Goal: Task Accomplishment & Management: Manage account settings

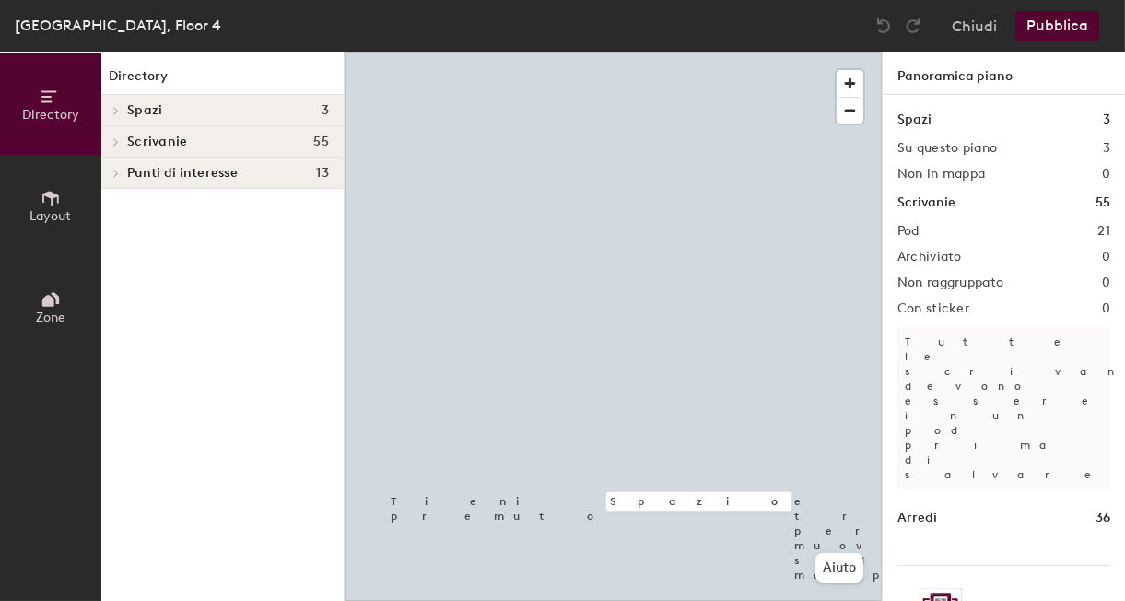
click at [58, 322] on span "Zone" at bounding box center [50, 318] width 29 height 16
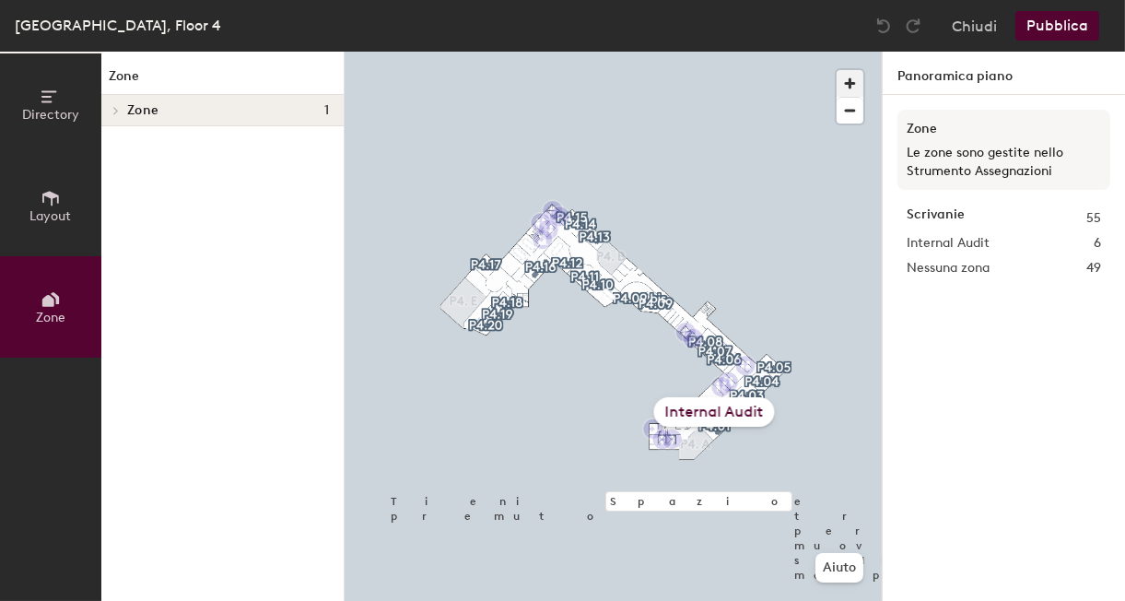
click at [848, 87] on span "button" at bounding box center [850, 83] width 27 height 27
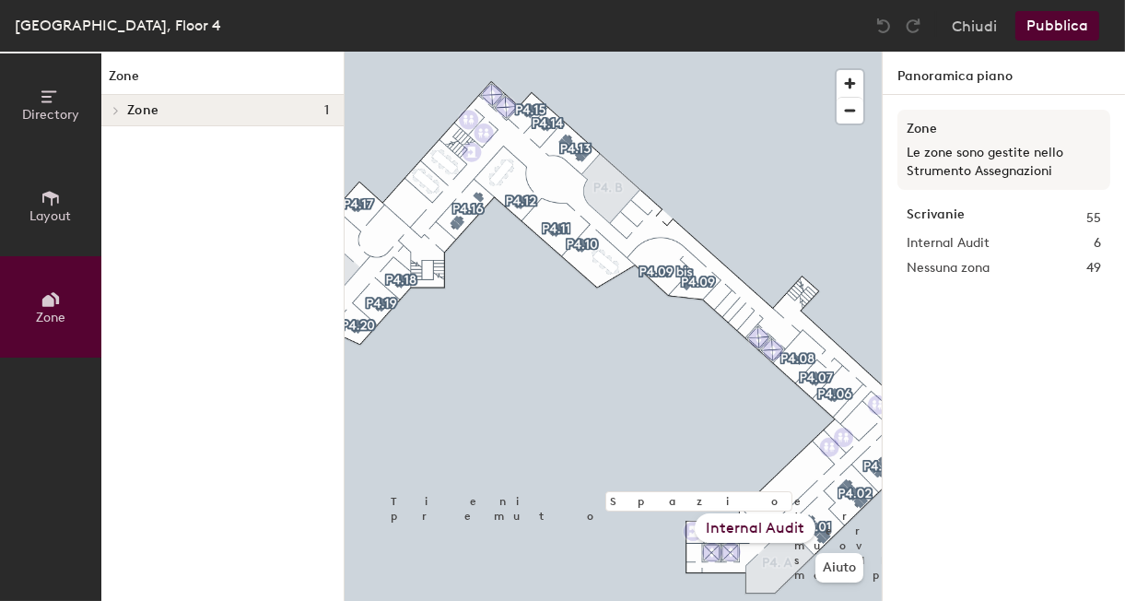
click at [785, 533] on div "Internal Audit" at bounding box center [755, 527] width 121 height 29
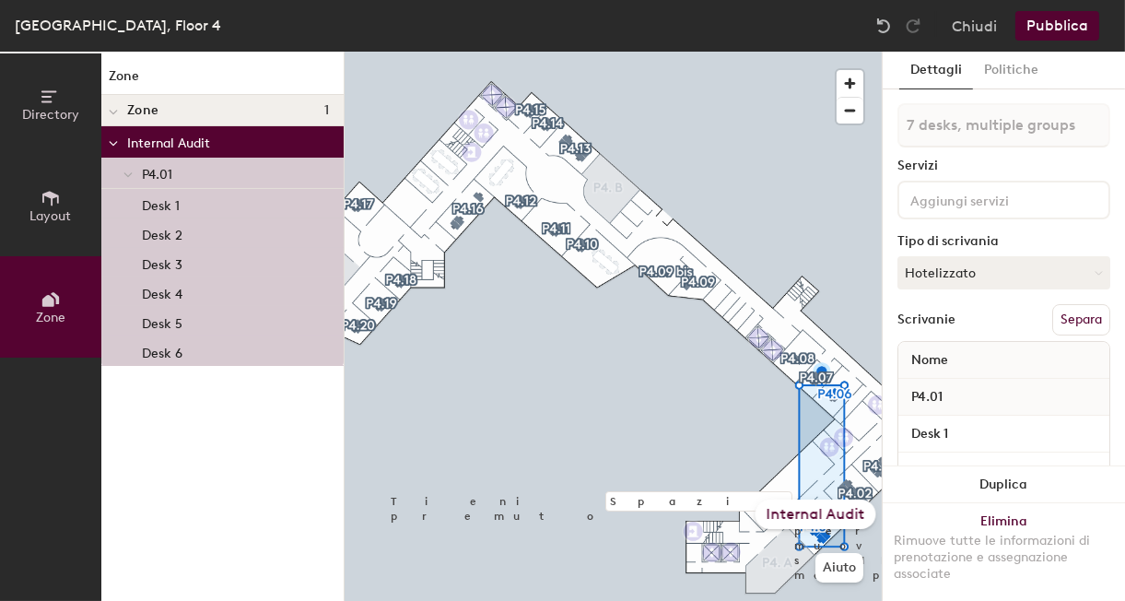
click at [1076, 29] on button "Pubblica" at bounding box center [1057, 25] width 84 height 29
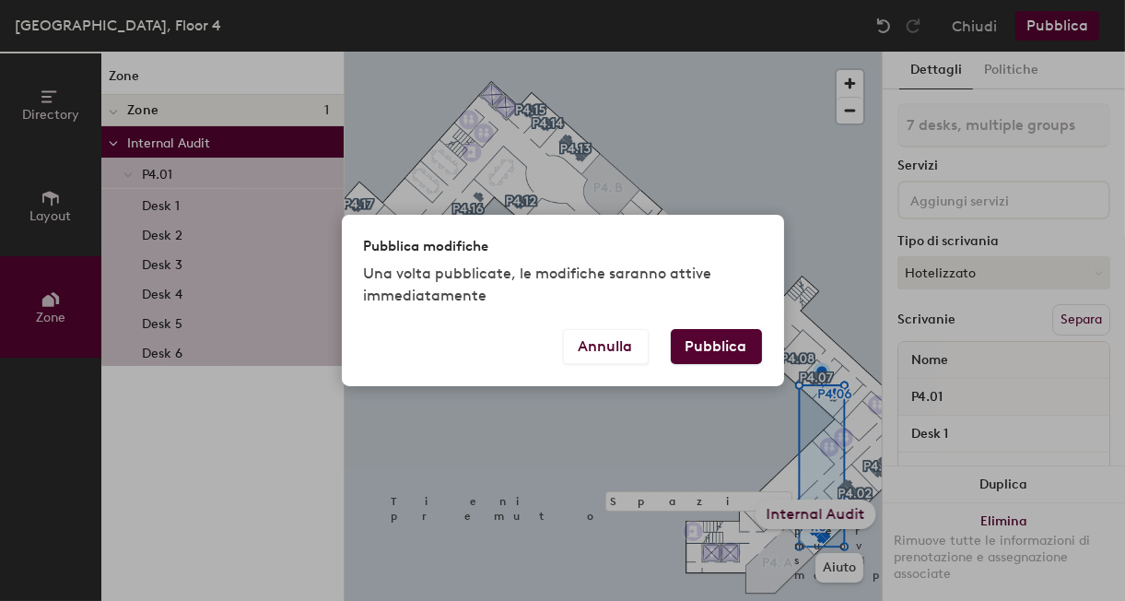
click at [730, 348] on button "Pubblica" at bounding box center [716, 346] width 91 height 35
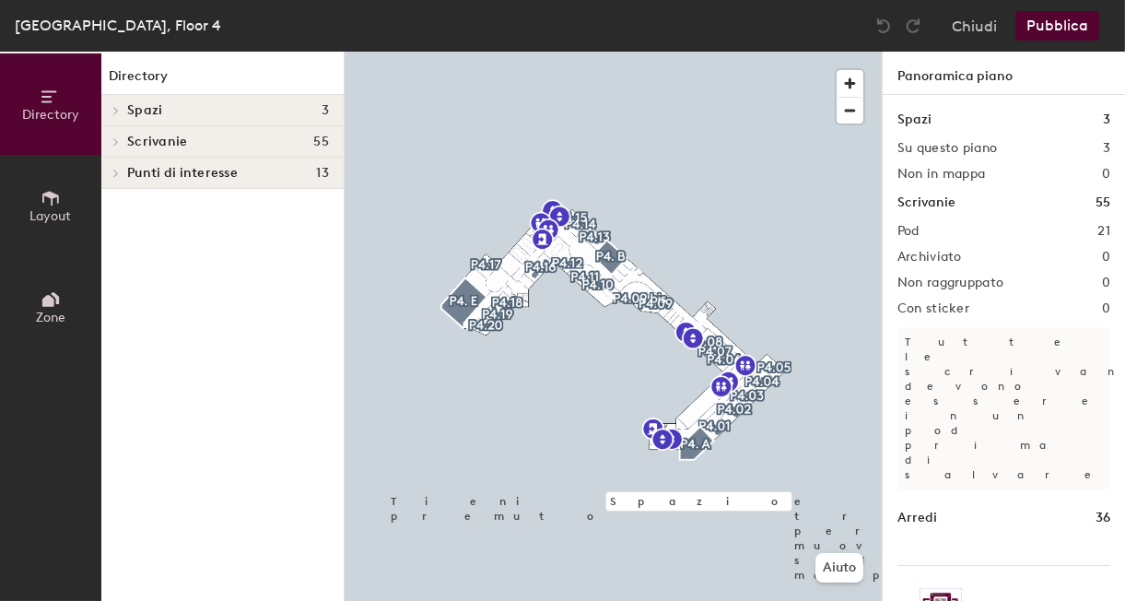
click at [114, 143] on icon at bounding box center [115, 141] width 7 height 9
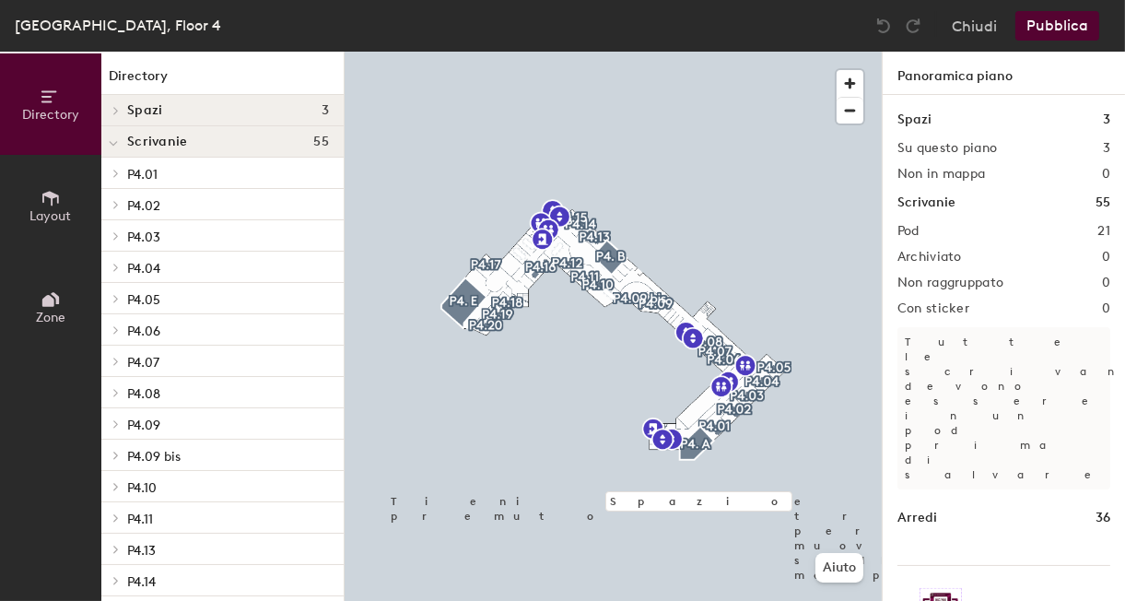
click at [112, 336] on div at bounding box center [113, 329] width 24 height 30
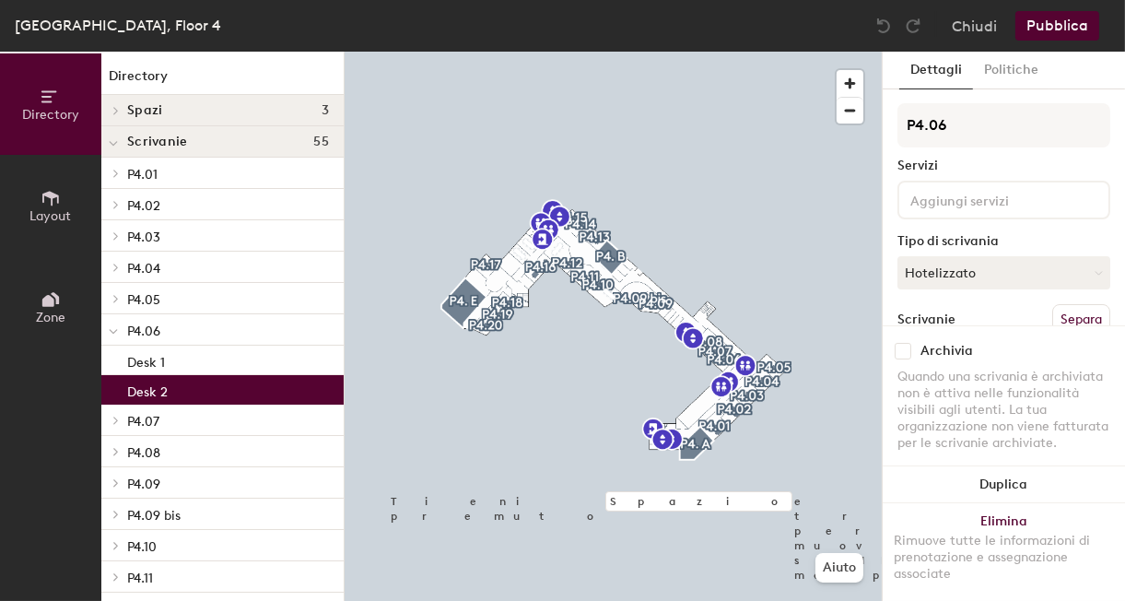
click at [159, 392] on p "Desk 2" at bounding box center [147, 389] width 41 height 21
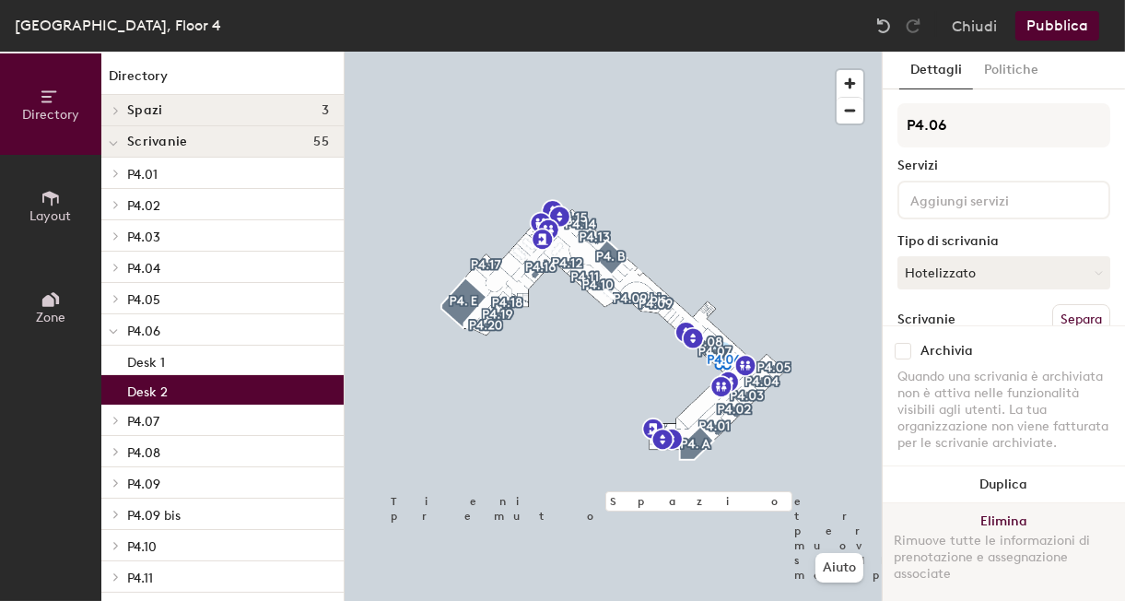
click at [1003, 522] on button "Elimina Rimuove tutte le informazioni di prenotazione e assegnazione associate" at bounding box center [1004, 552] width 242 height 98
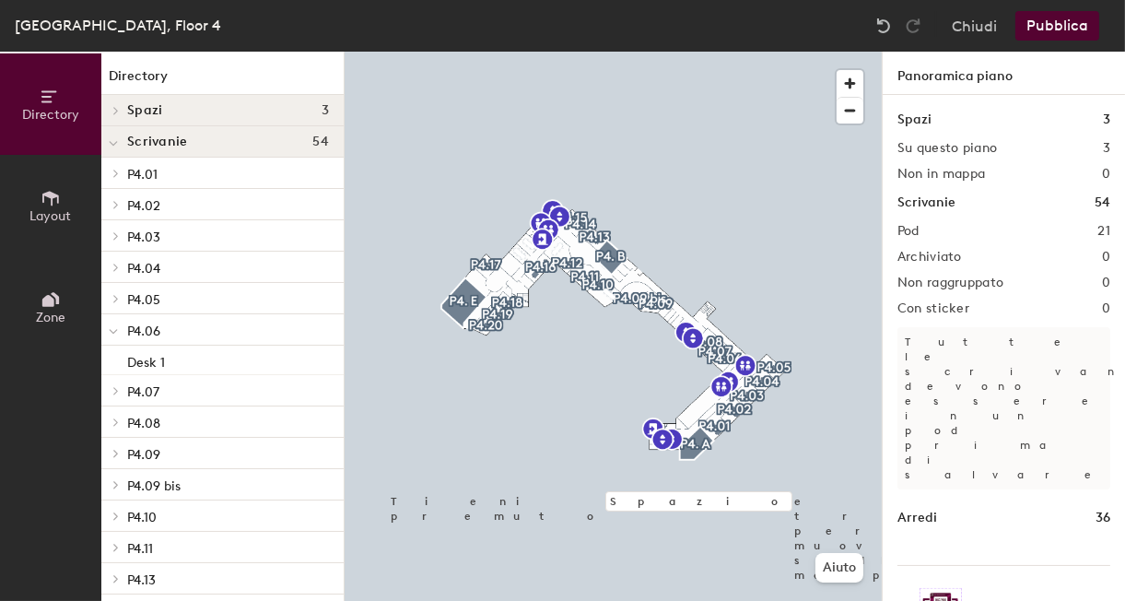
click at [1049, 22] on button "Pubblica" at bounding box center [1057, 25] width 84 height 29
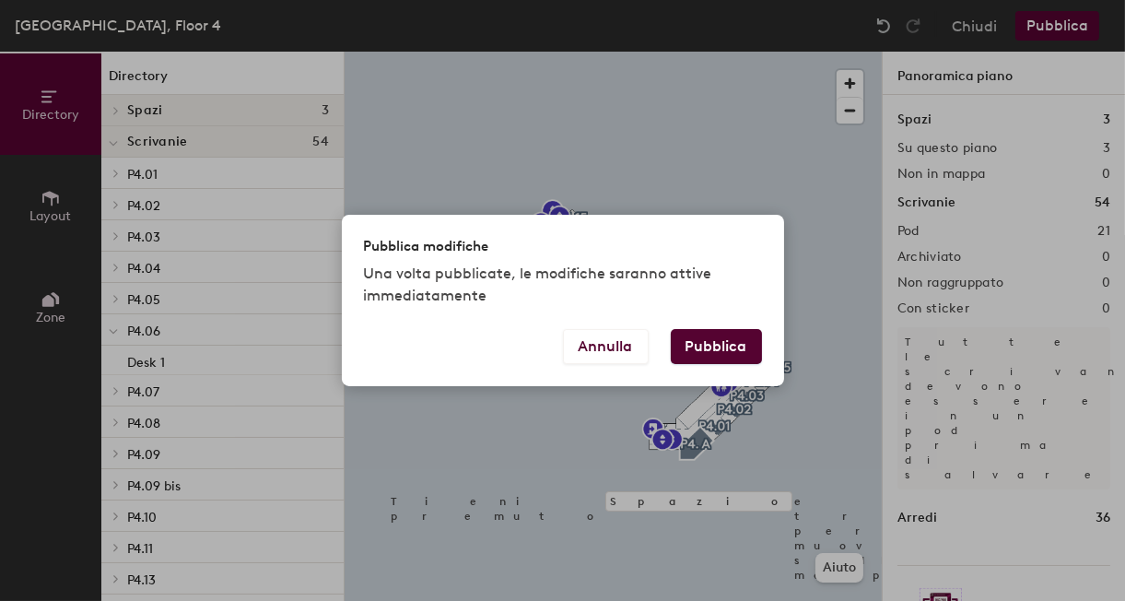
click at [734, 349] on button "Pubblica" at bounding box center [716, 346] width 91 height 35
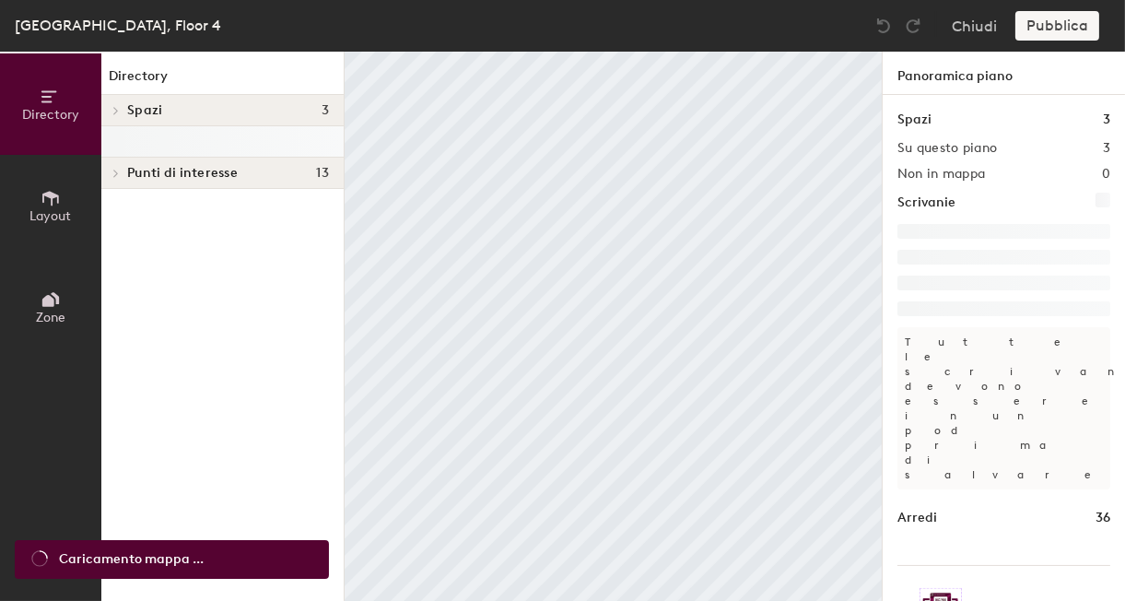
click at [58, 310] on span "Zone" at bounding box center [50, 318] width 29 height 16
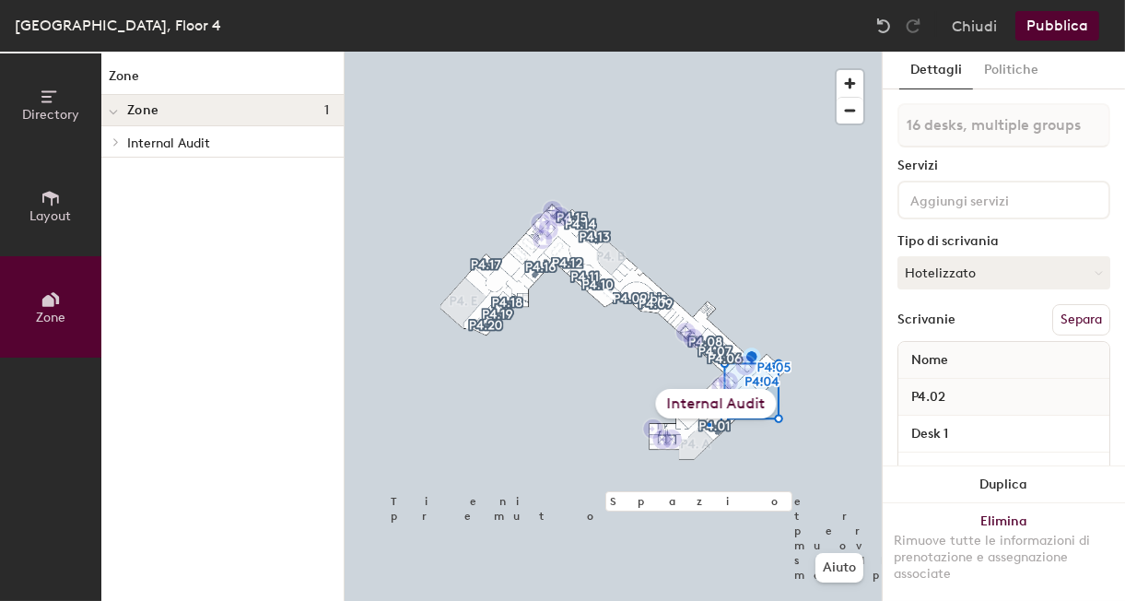
click at [709, 52] on div at bounding box center [613, 52] width 537 height 0
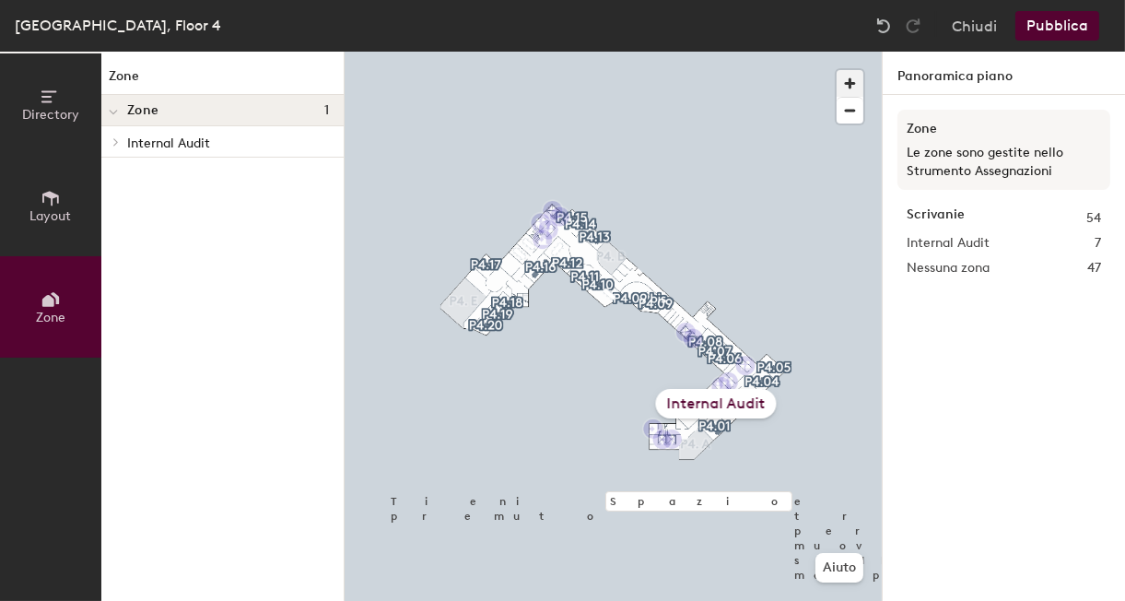
click at [849, 74] on span "button" at bounding box center [850, 83] width 27 height 27
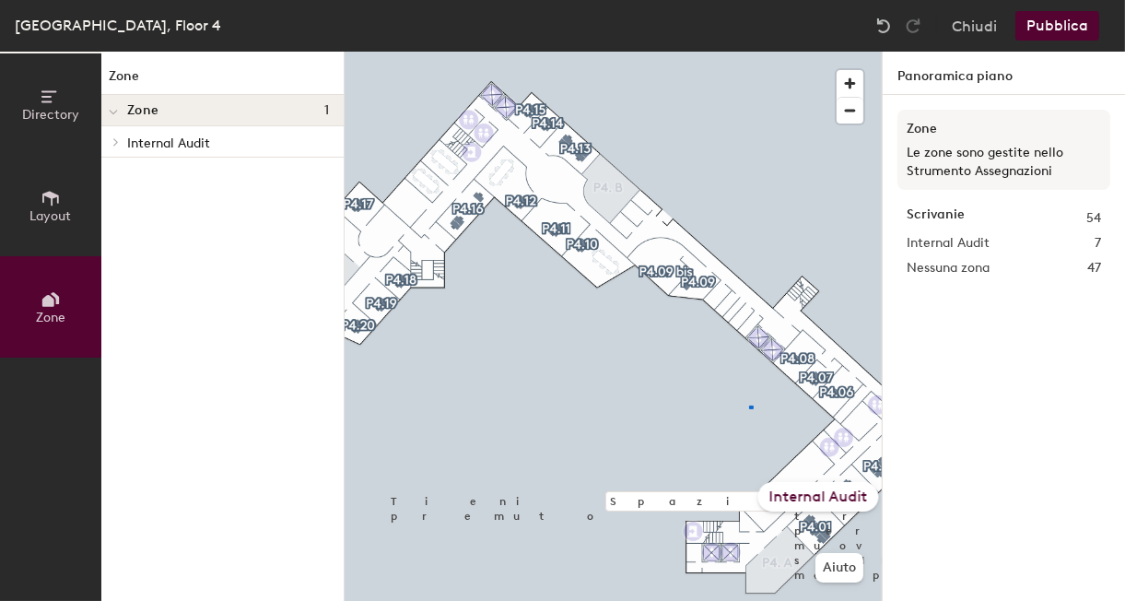
click at [749, 52] on div at bounding box center [613, 52] width 537 height 0
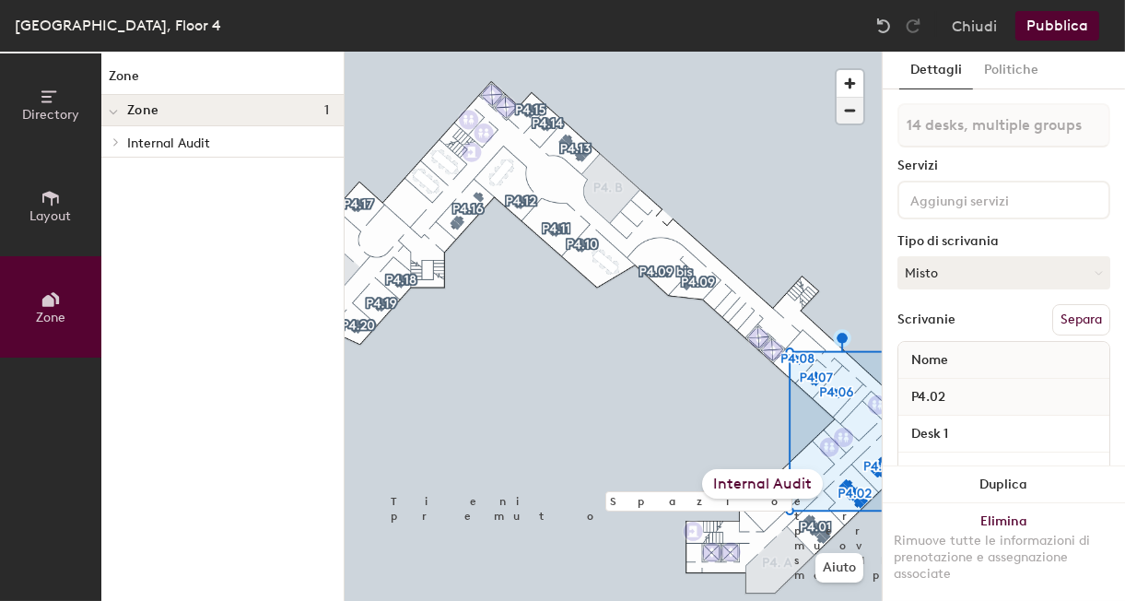
click at [851, 115] on span "button" at bounding box center [850, 111] width 27 height 26
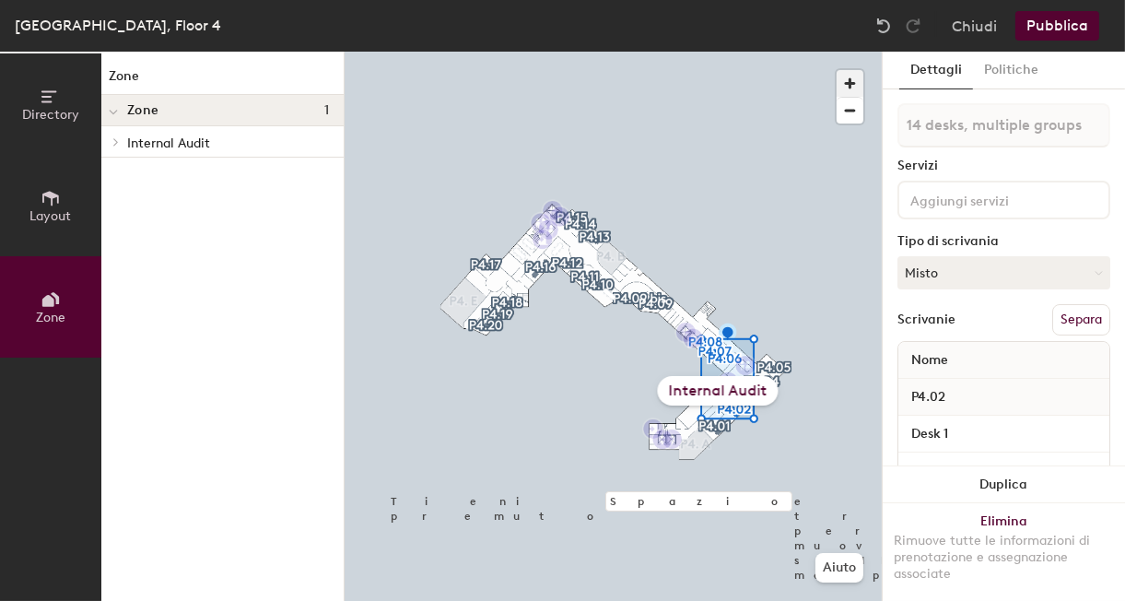
click at [856, 76] on span "button" at bounding box center [850, 83] width 27 height 27
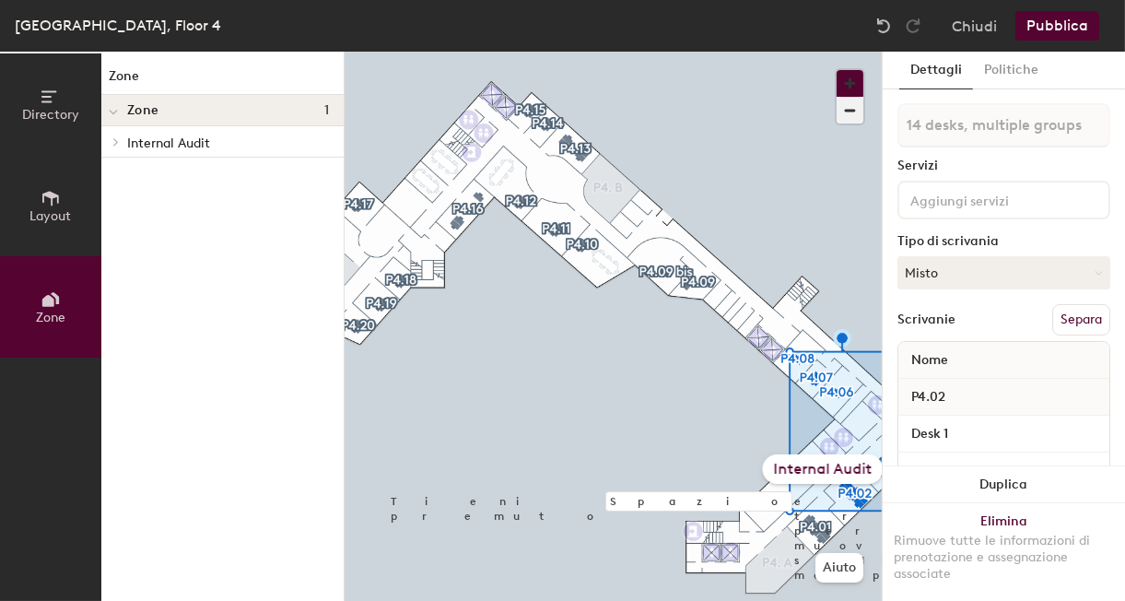
click at [837, 70] on button "button" at bounding box center [850, 83] width 27 height 27
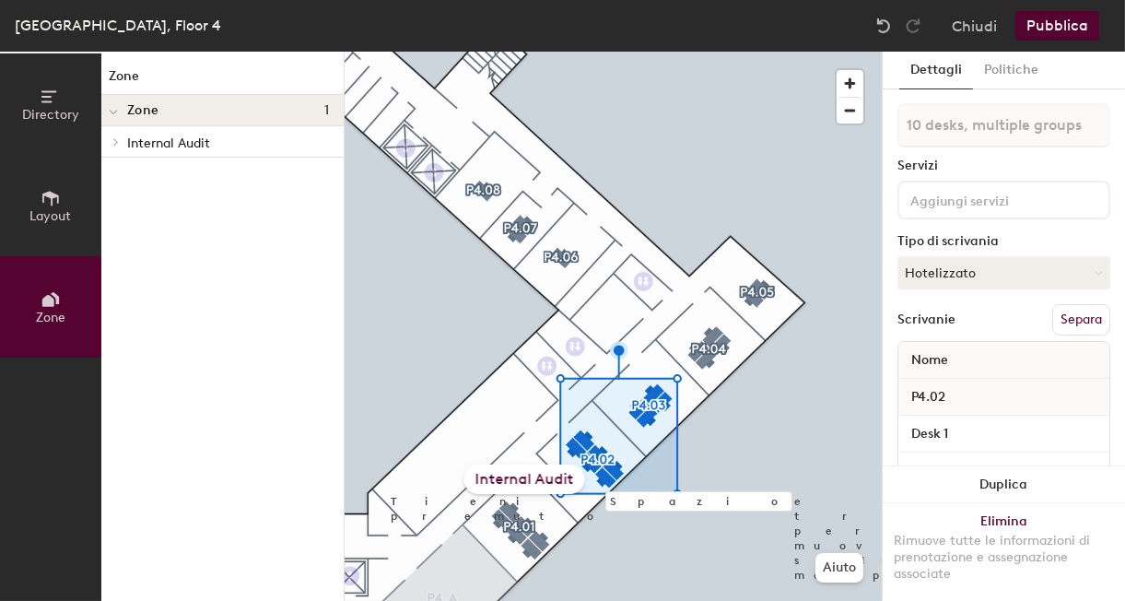
drag, startPoint x: 921, startPoint y: 115, endPoint x: 60, endPoint y: 116, distance: 861.4
click at [60, 116] on span "Directory" at bounding box center [50, 115] width 57 height 16
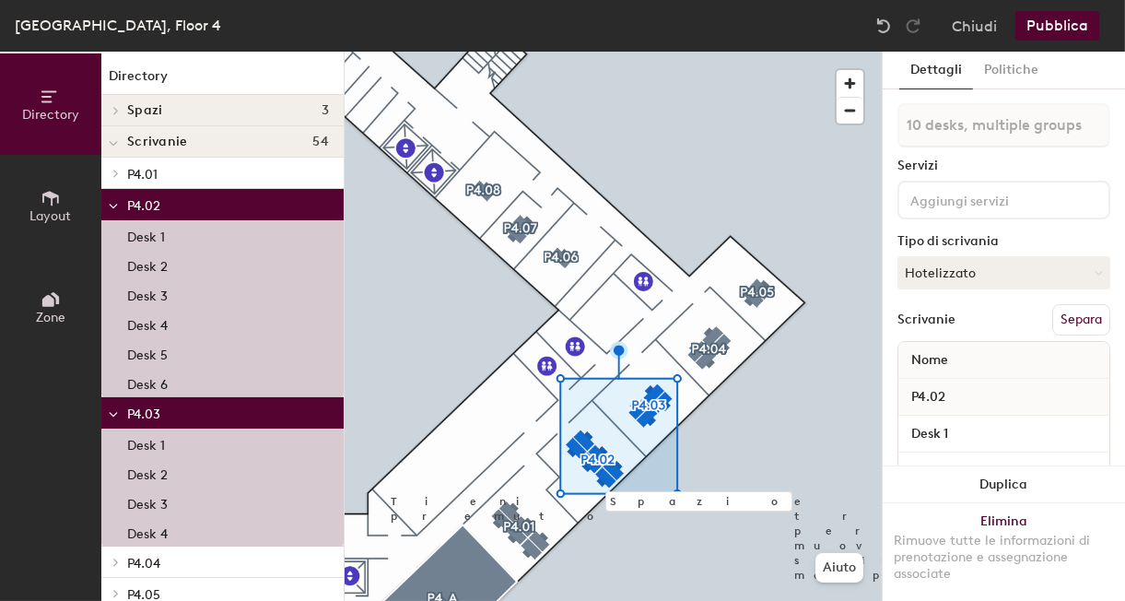
click at [50, 297] on icon at bounding box center [48, 301] width 12 height 12
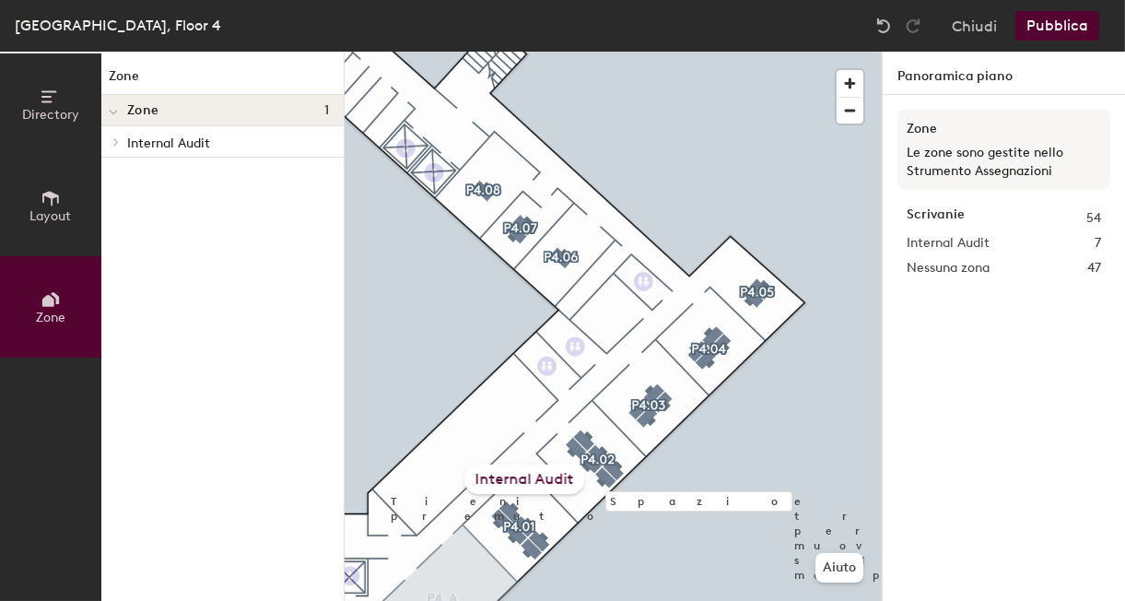
click at [525, 477] on div "Internal Audit" at bounding box center [524, 478] width 121 height 29
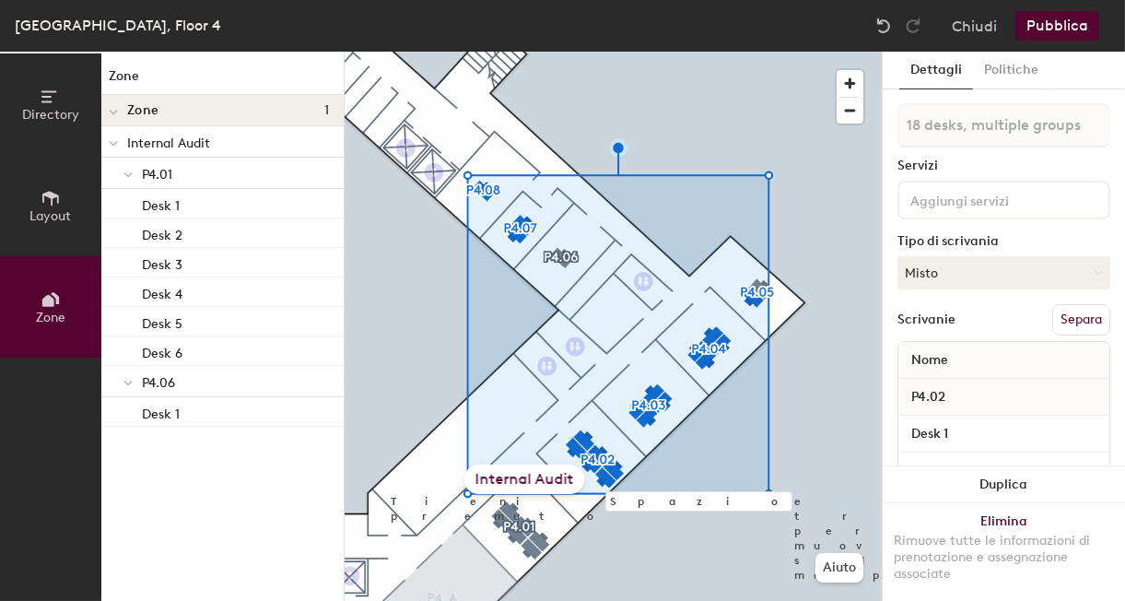
type input "19 desks, multiple groups"
click at [42, 218] on span "Layout" at bounding box center [50, 216] width 41 height 16
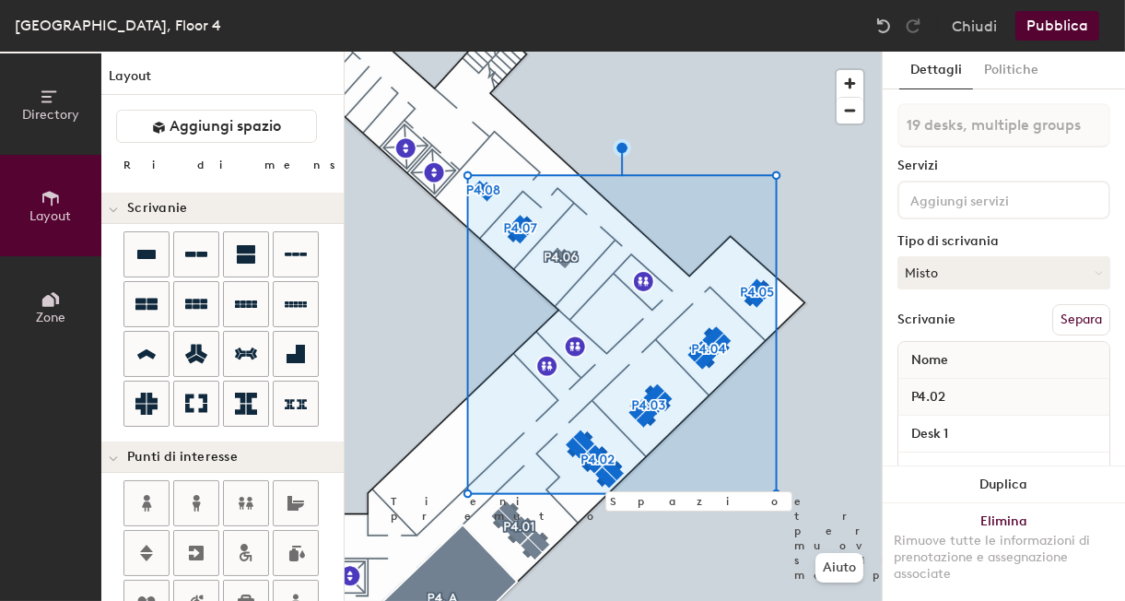
click at [44, 102] on icon at bounding box center [51, 97] width 20 height 20
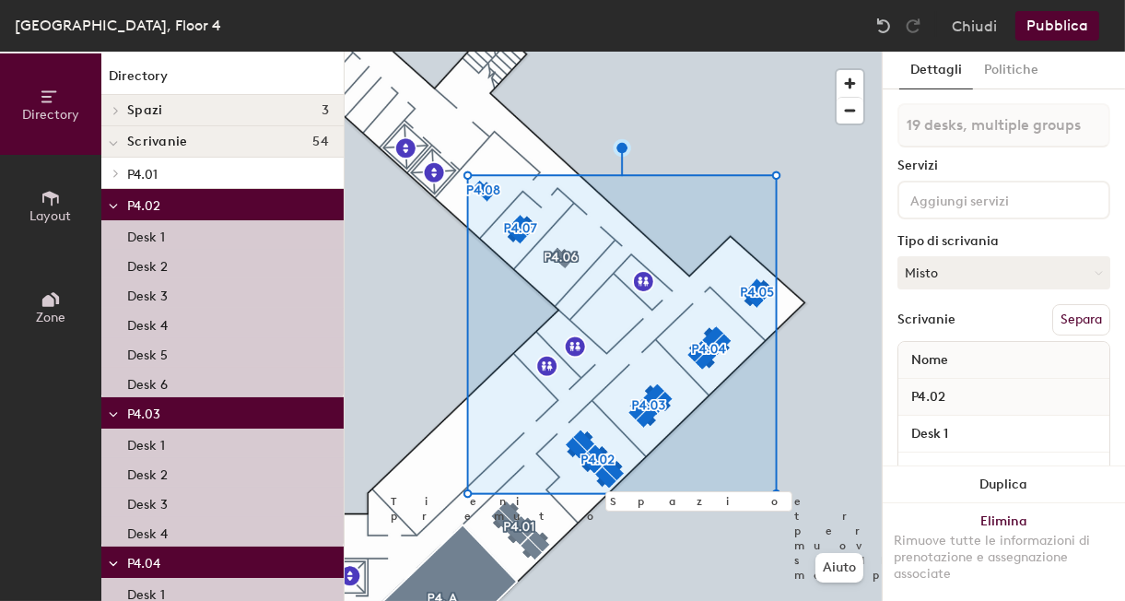
click at [35, 315] on button "Zone" at bounding box center [50, 306] width 101 height 101
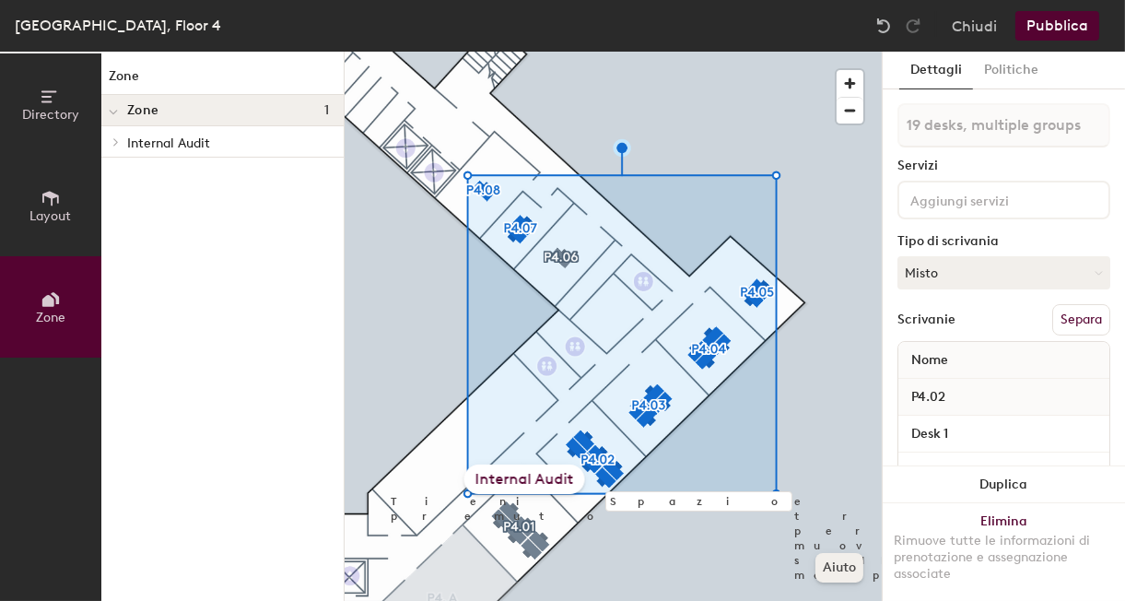
click at [837, 575] on button "Aiuto" at bounding box center [839, 567] width 48 height 29
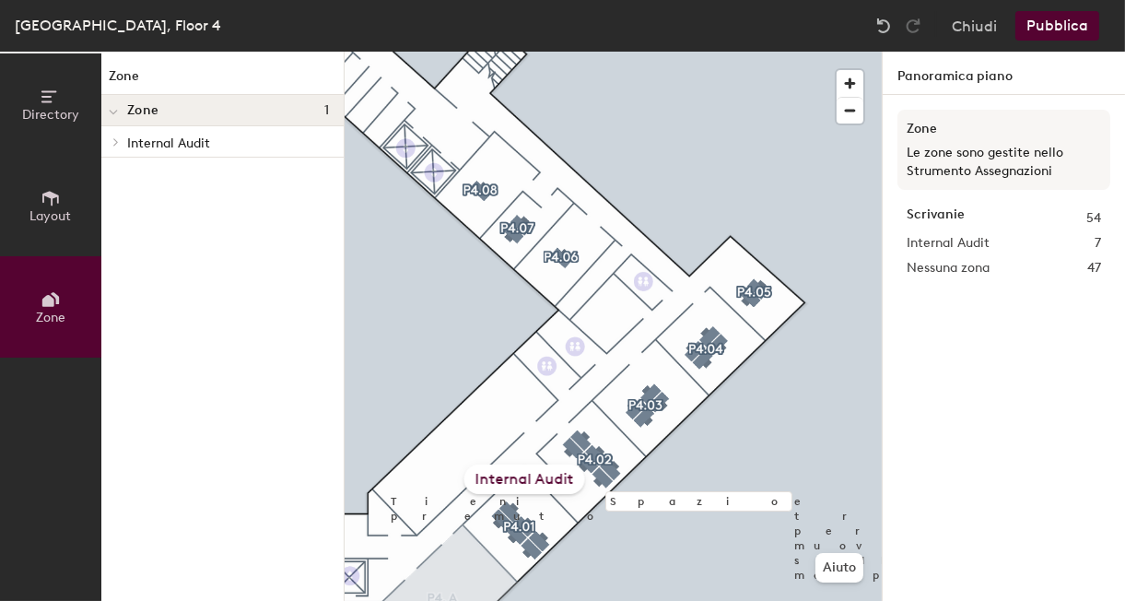
click at [58, 310] on span "Zone" at bounding box center [50, 318] width 29 height 16
click at [85, 27] on div "[GEOGRAPHIC_DATA], Floor 4" at bounding box center [118, 25] width 206 height 23
click at [1003, 22] on div "Chiudi Pubblica" at bounding box center [989, 25] width 241 height 29
click at [979, 28] on button "Chiudi" at bounding box center [974, 25] width 45 height 29
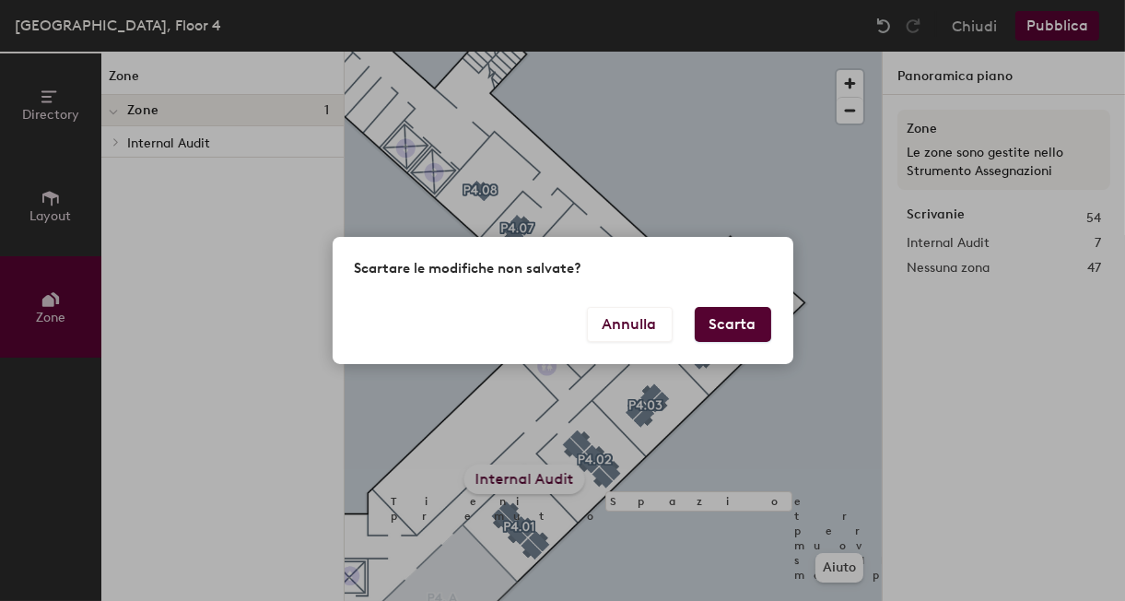
click at [723, 313] on button "Scarta" at bounding box center [733, 324] width 76 height 35
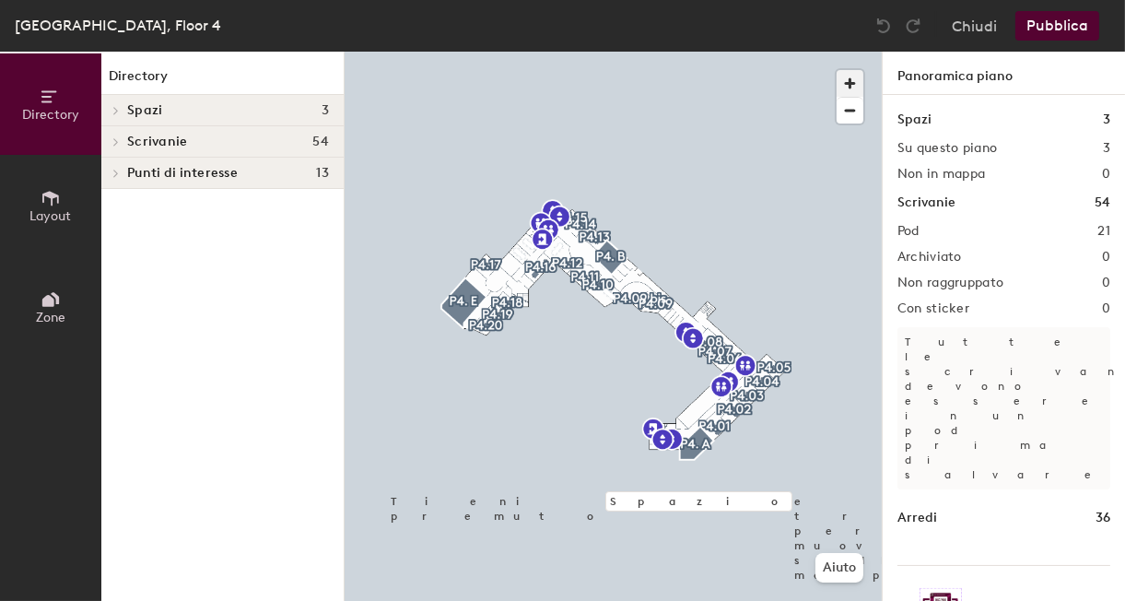
click at [847, 86] on span "button" at bounding box center [850, 83] width 27 height 27
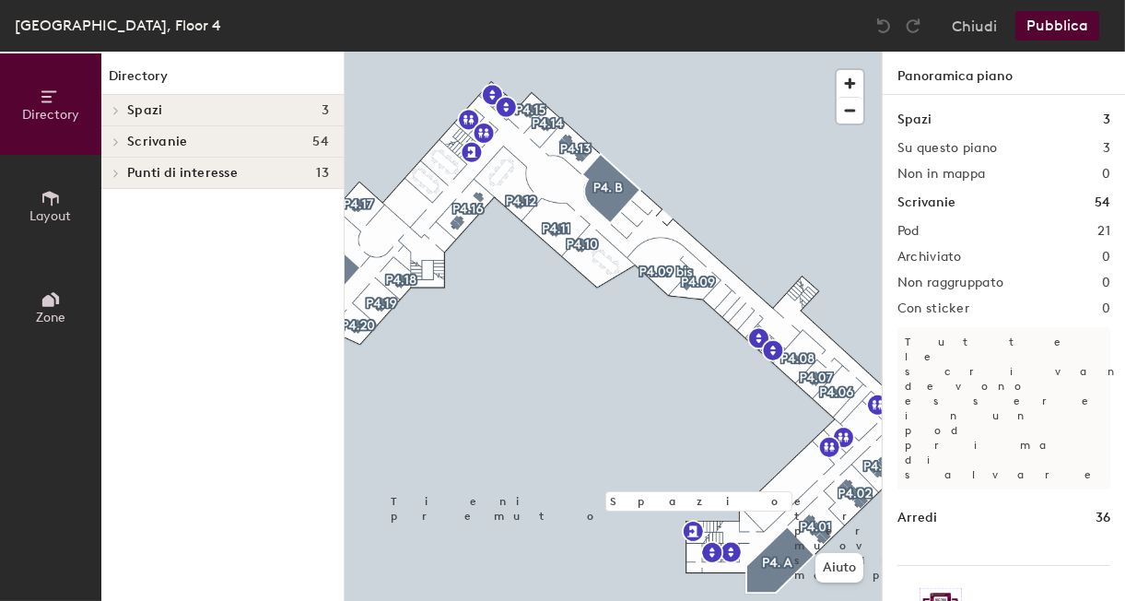
click at [50, 305] on icon at bounding box center [48, 301] width 12 height 12
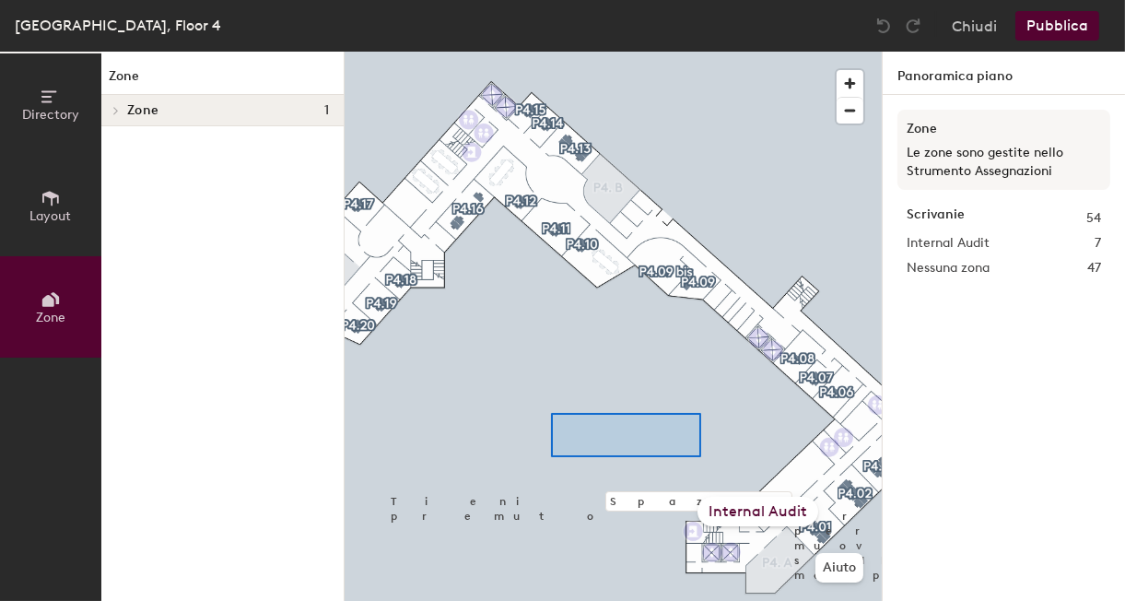
click at [548, 52] on div at bounding box center [613, 52] width 537 height 0
click at [955, 274] on span "Nessuna zona" at bounding box center [948, 268] width 83 height 20
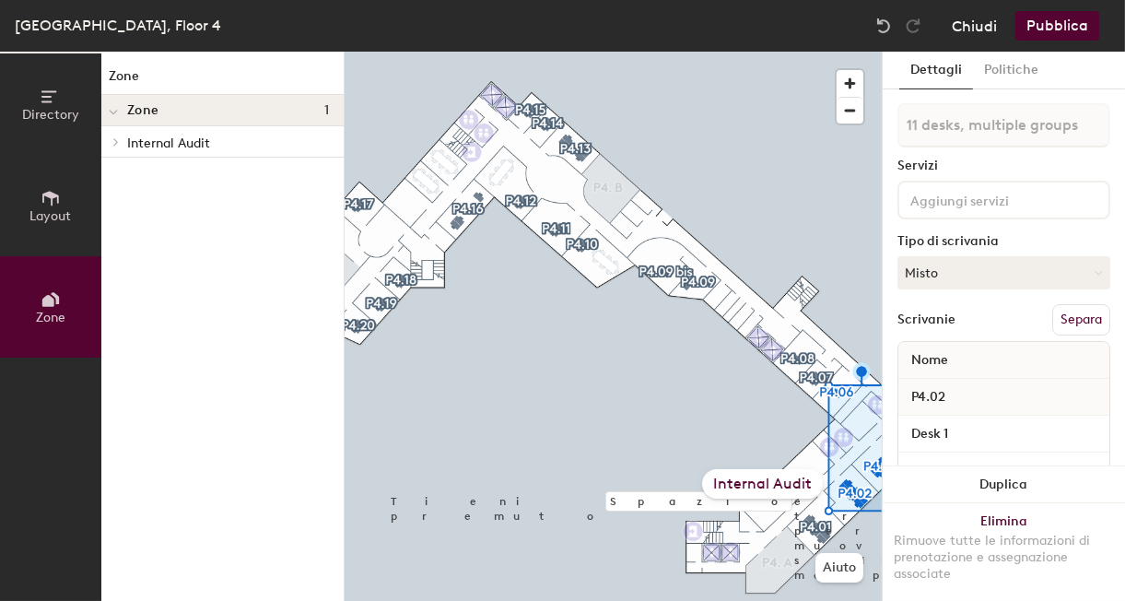
click at [984, 29] on button "Chiudi" at bounding box center [974, 25] width 45 height 29
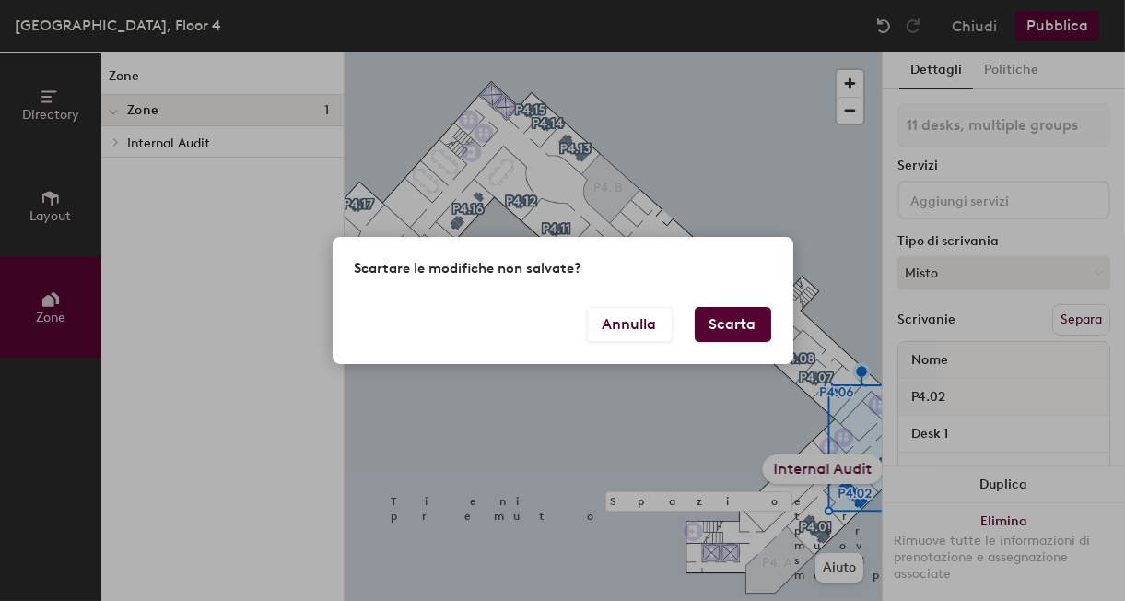
click at [736, 345] on div "Annulla Scarta" at bounding box center [563, 335] width 461 height 57
click at [740, 333] on button "Scarta" at bounding box center [733, 324] width 76 height 35
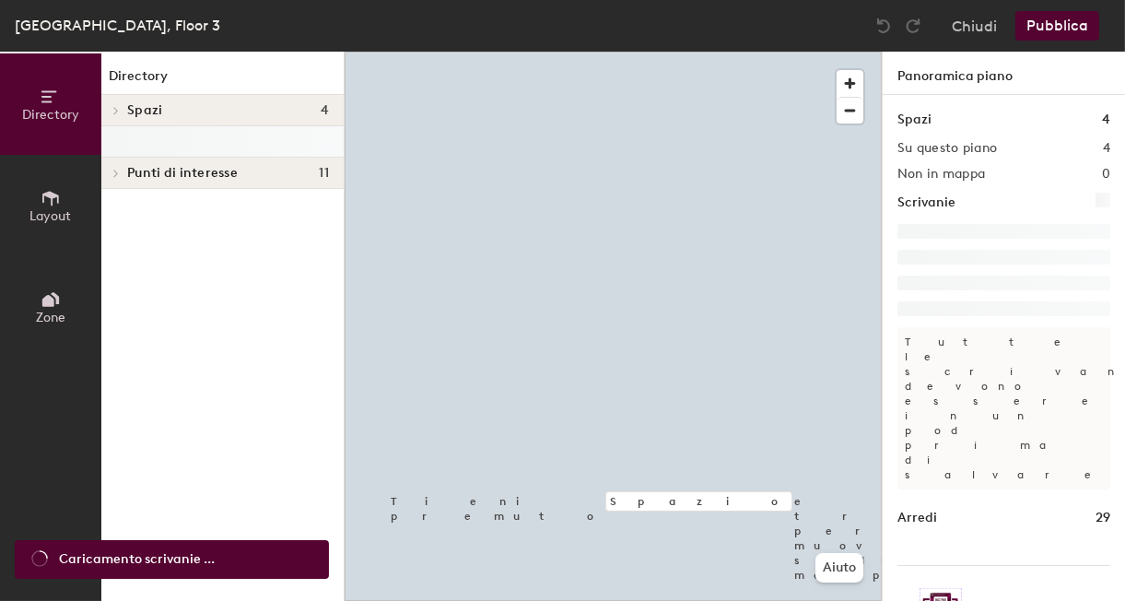
click at [42, 303] on icon at bounding box center [48, 301] width 12 height 12
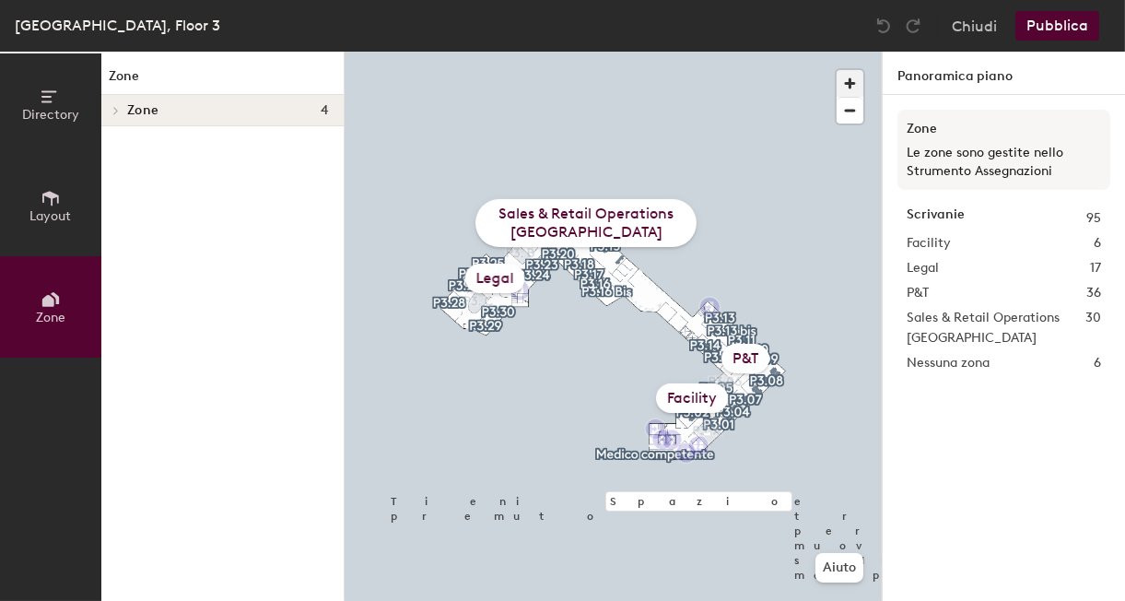
click at [851, 88] on span "button" at bounding box center [850, 83] width 27 height 27
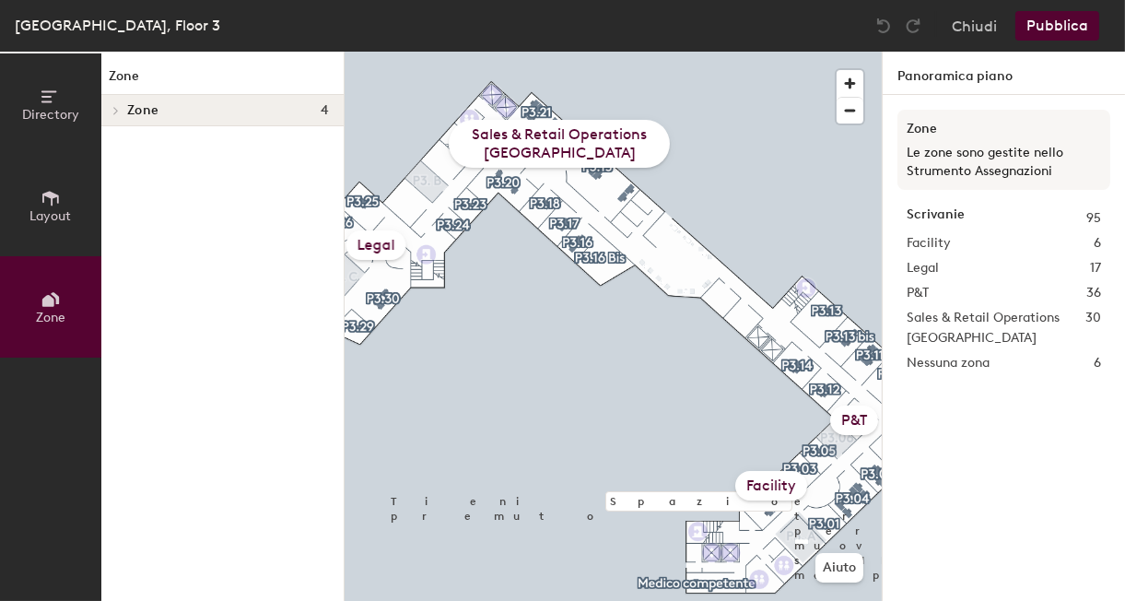
click at [768, 489] on div "Facility" at bounding box center [771, 485] width 72 height 29
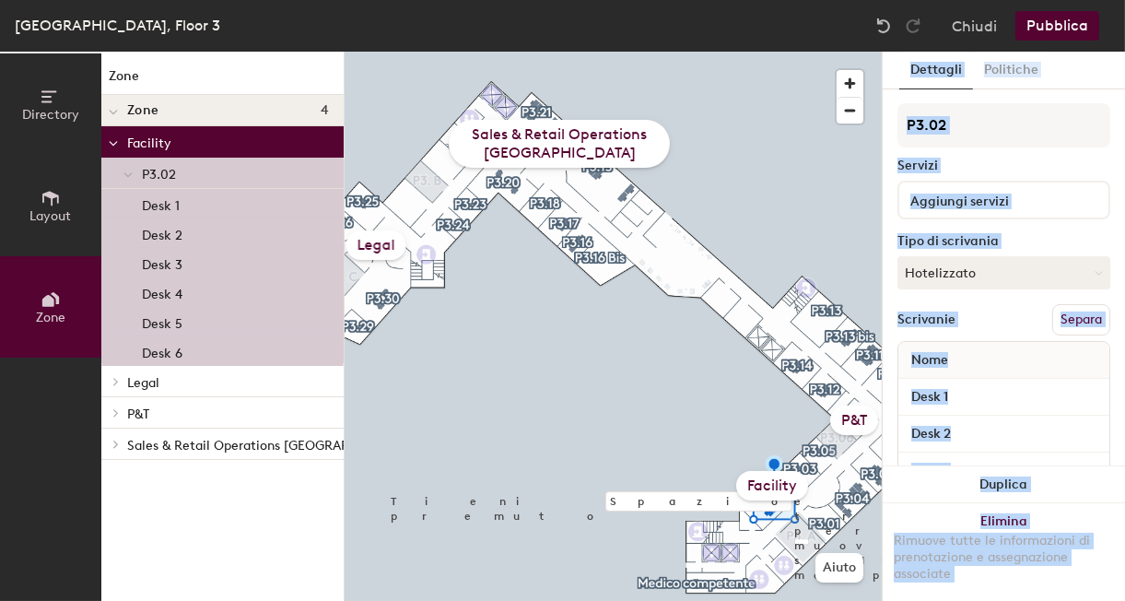
click at [799, 471] on div "Facility" at bounding box center [772, 485] width 72 height 29
click at [702, 52] on div at bounding box center [613, 52] width 537 height 0
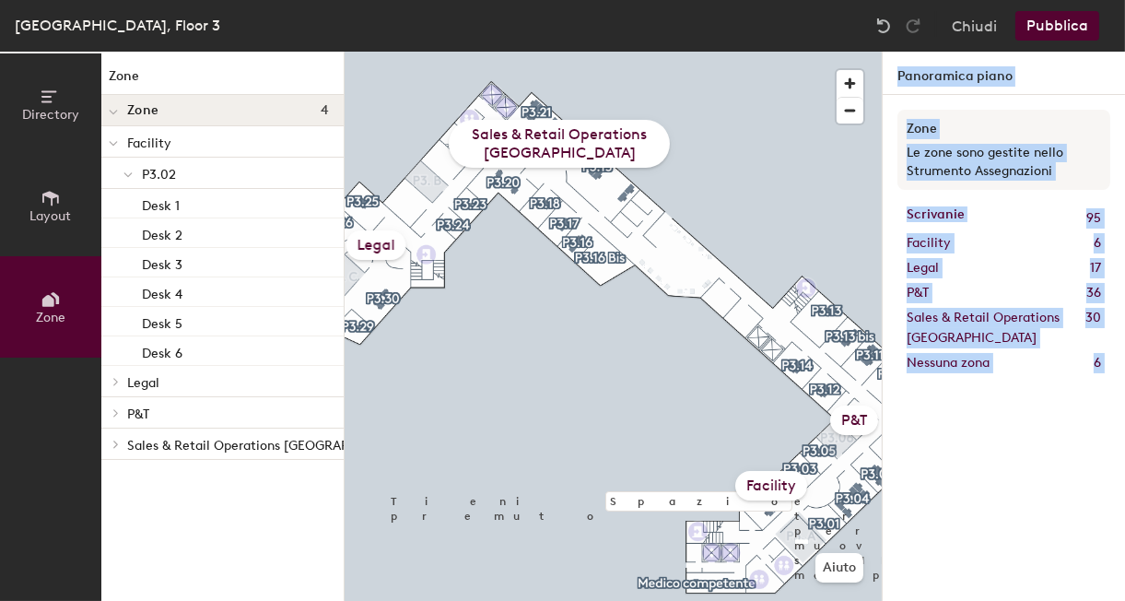
click at [780, 487] on div "Facility" at bounding box center [771, 485] width 72 height 29
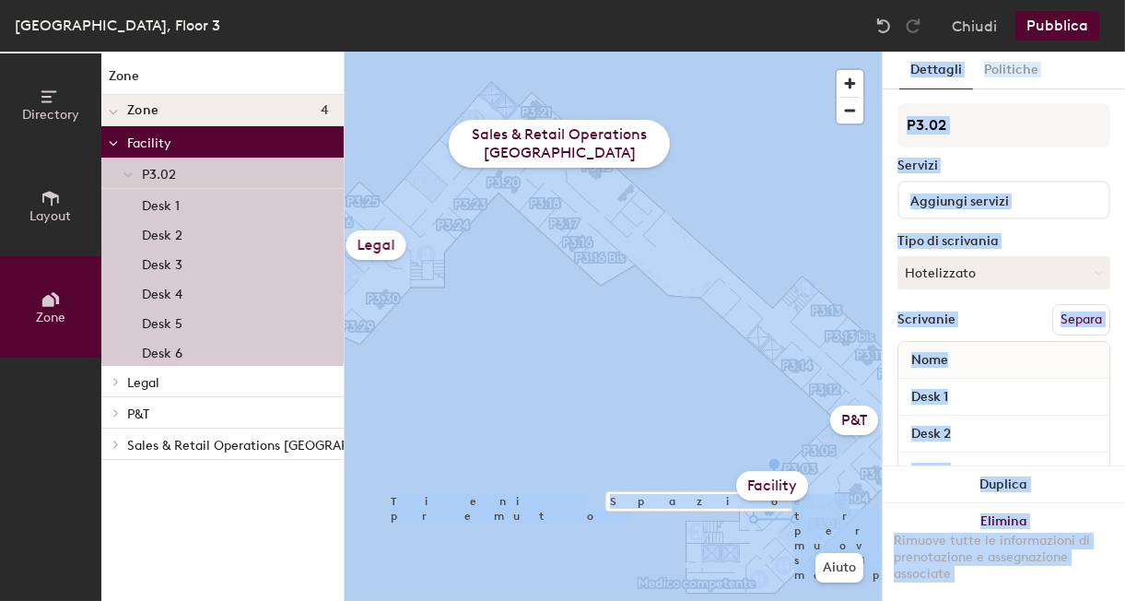
click at [773, 488] on div "Facility" at bounding box center [772, 485] width 72 height 29
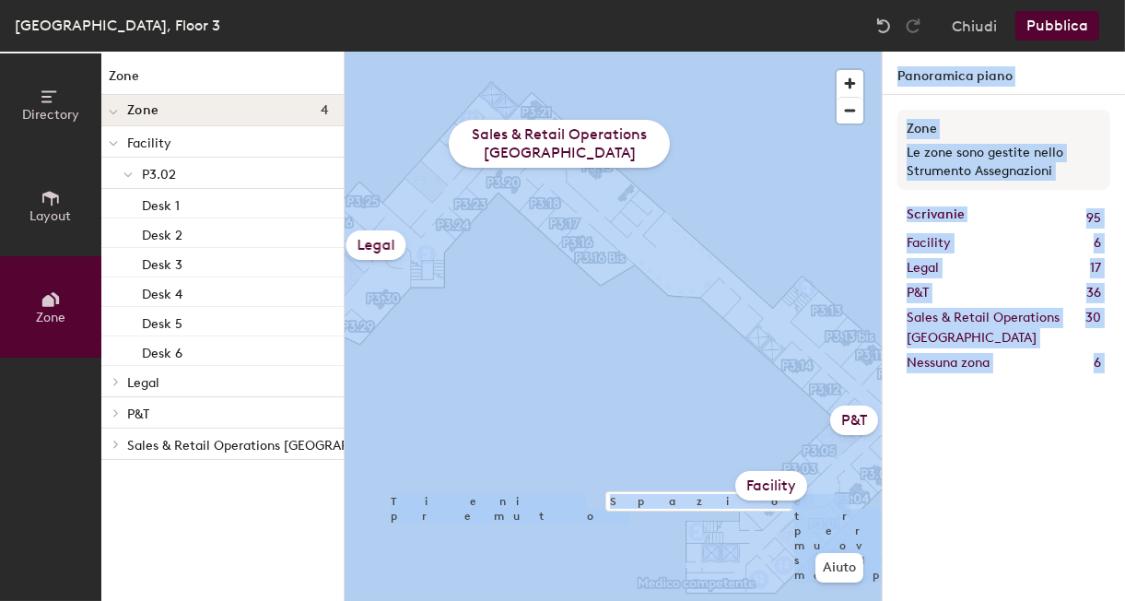
click at [777, 492] on div "Facility" at bounding box center [771, 485] width 72 height 29
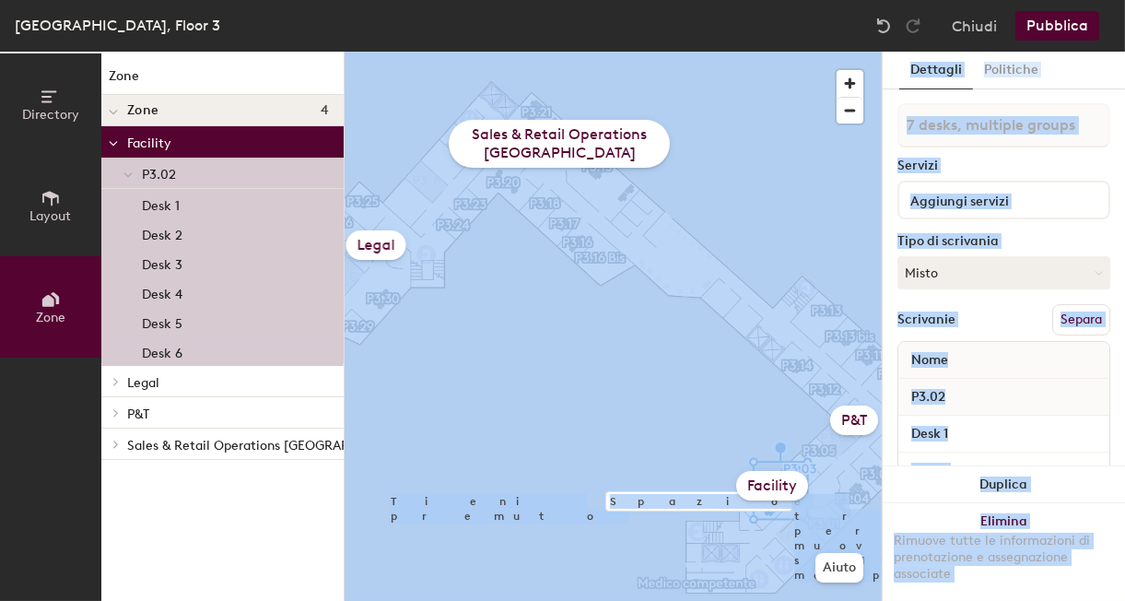
click at [1050, 20] on button "Pubblica" at bounding box center [1057, 25] width 84 height 29
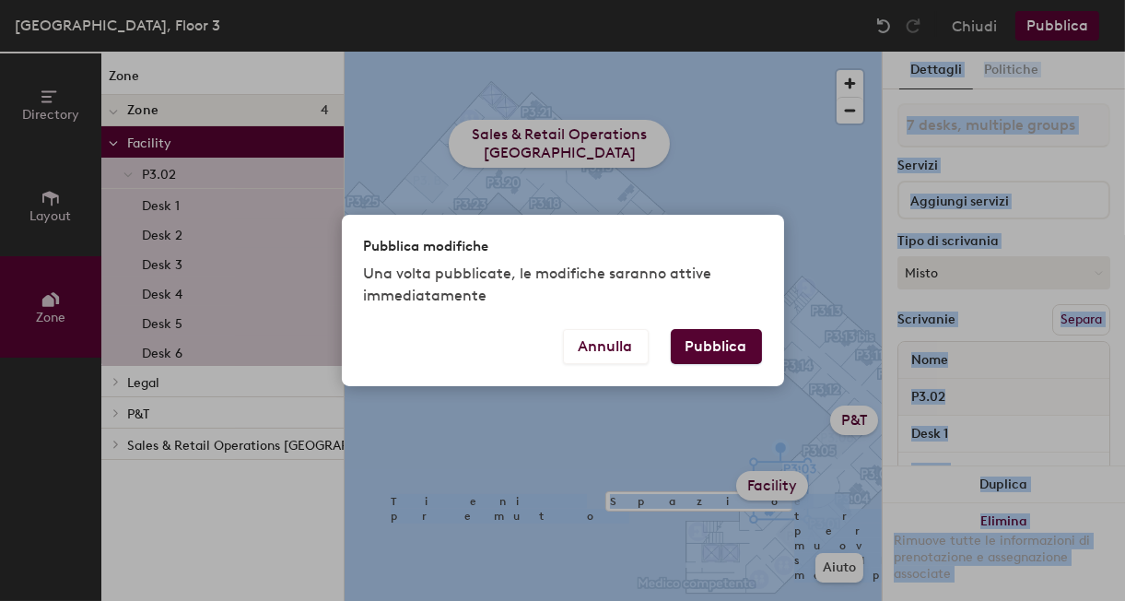
click at [728, 350] on button "Pubblica" at bounding box center [716, 346] width 91 height 35
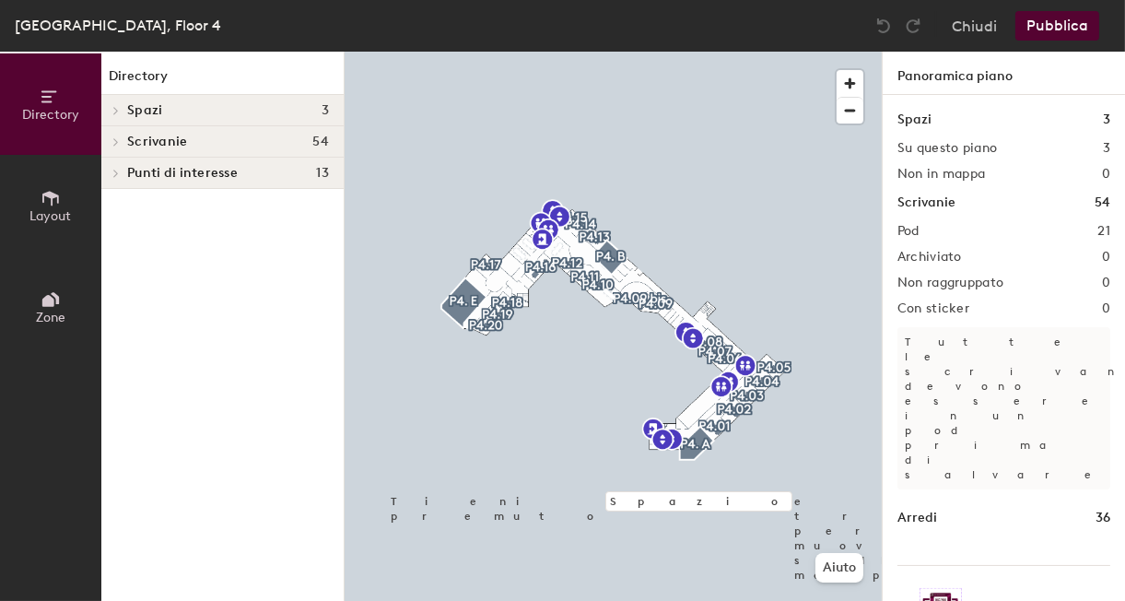
click at [33, 290] on button "Zone" at bounding box center [50, 306] width 101 height 101
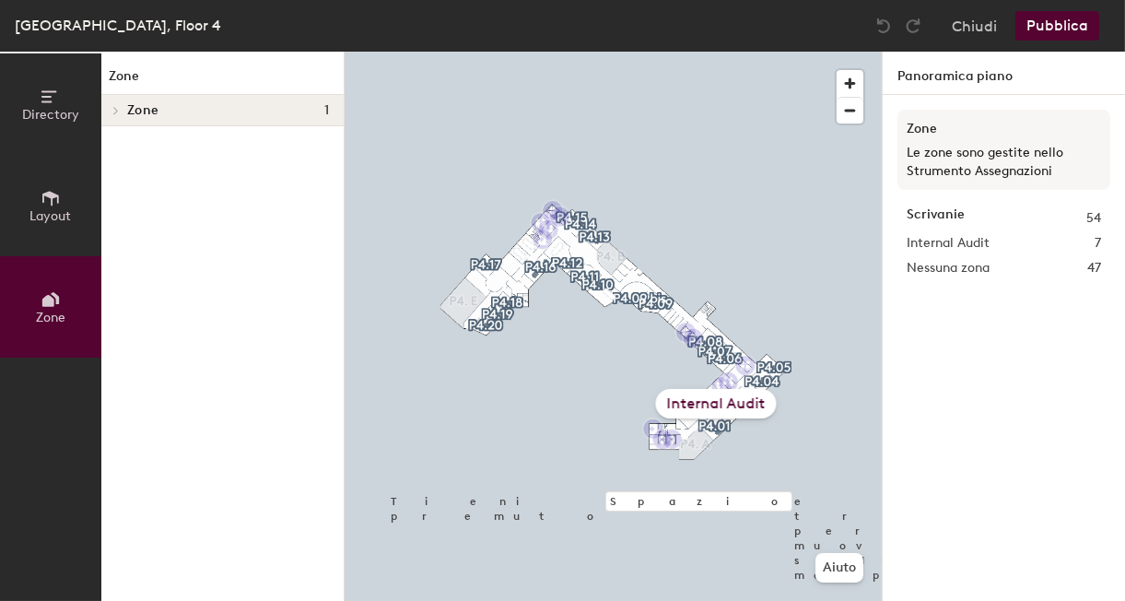
click at [140, 116] on span "Zone" at bounding box center [142, 110] width 31 height 15
click at [150, 142] on p "Internal Audit" at bounding box center [228, 142] width 202 height 24
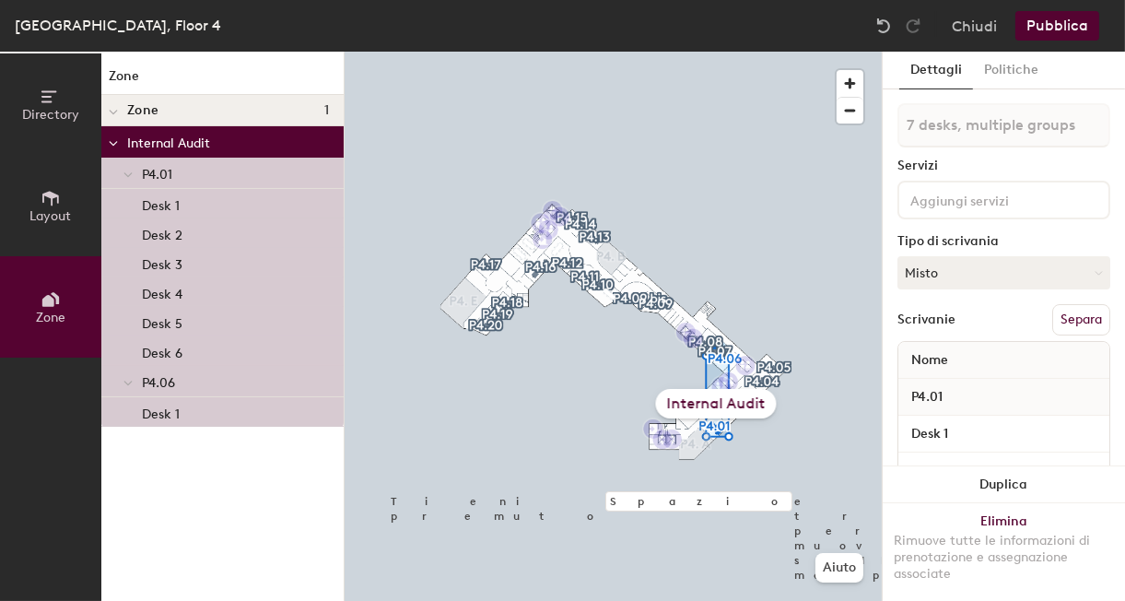
click at [52, 209] on span "Layout" at bounding box center [50, 216] width 41 height 16
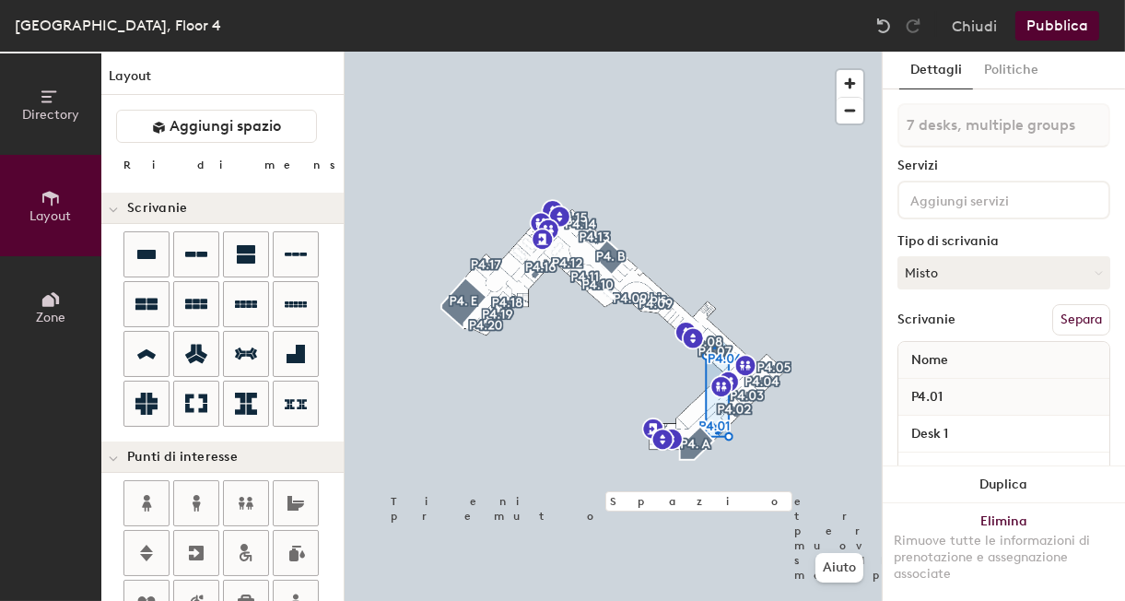
click at [64, 112] on span "Directory" at bounding box center [50, 115] width 57 height 16
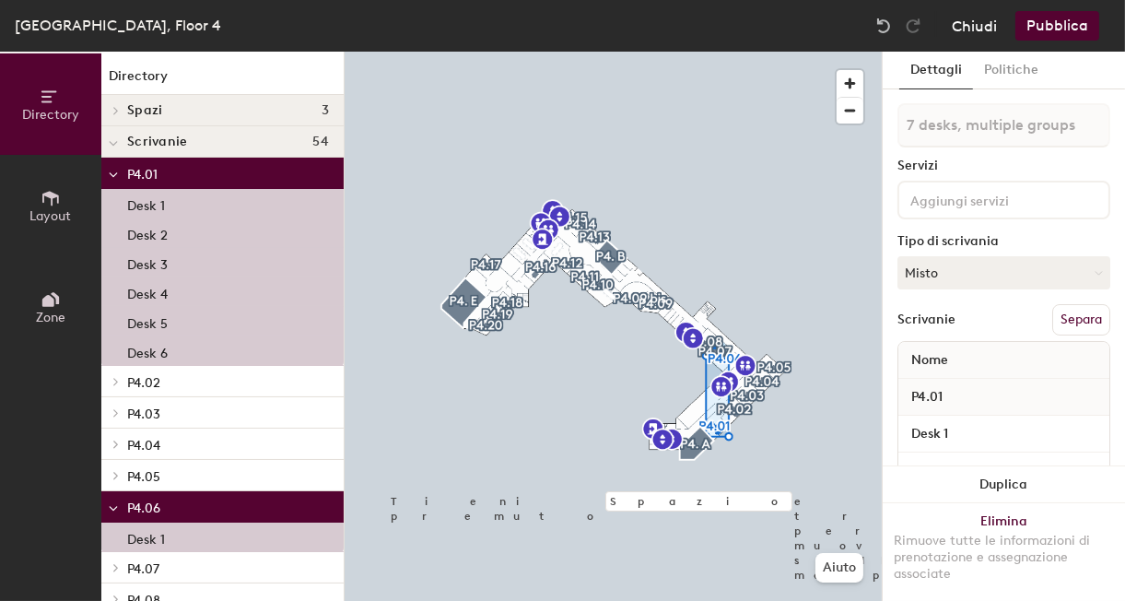
click at [984, 31] on button "Chiudi" at bounding box center [974, 25] width 45 height 29
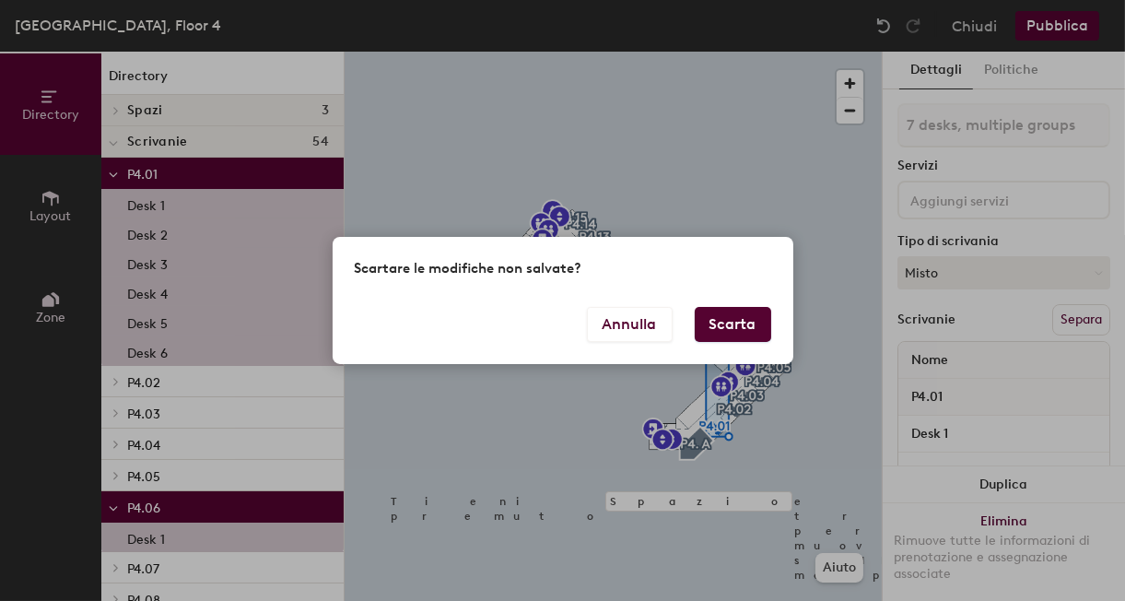
click at [730, 320] on button "Scarta" at bounding box center [733, 324] width 76 height 35
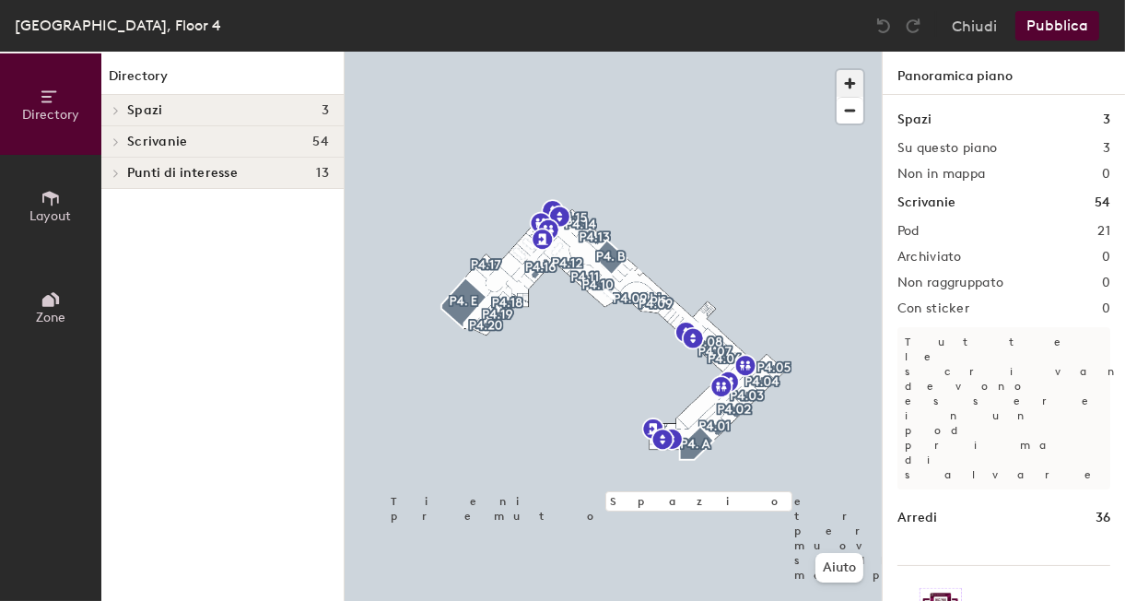
click at [852, 79] on span "button" at bounding box center [850, 83] width 27 height 27
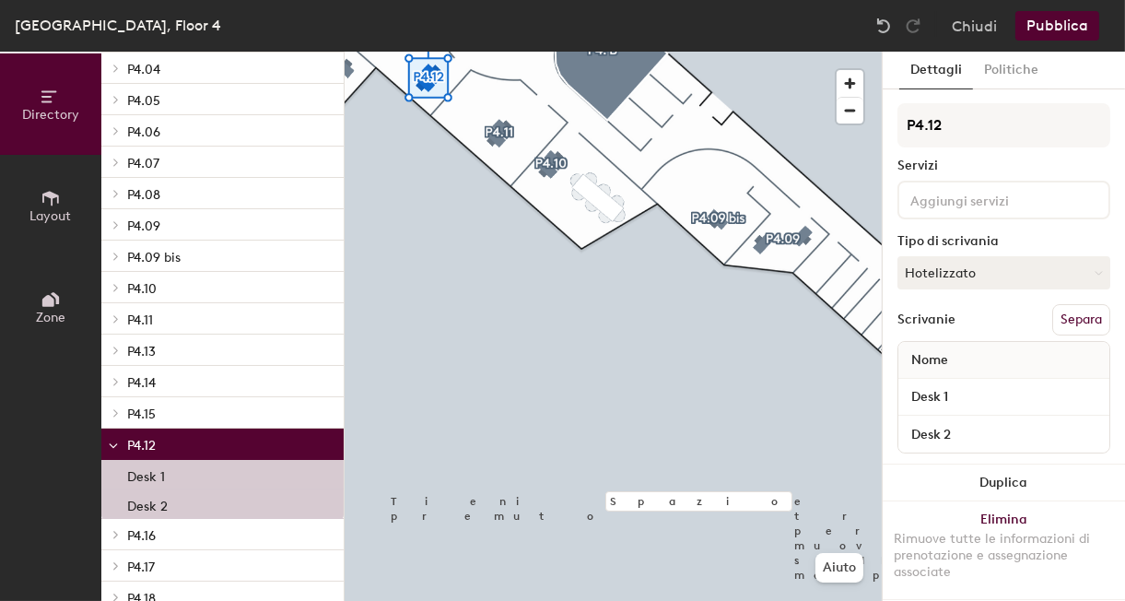
scroll to position [202, 0]
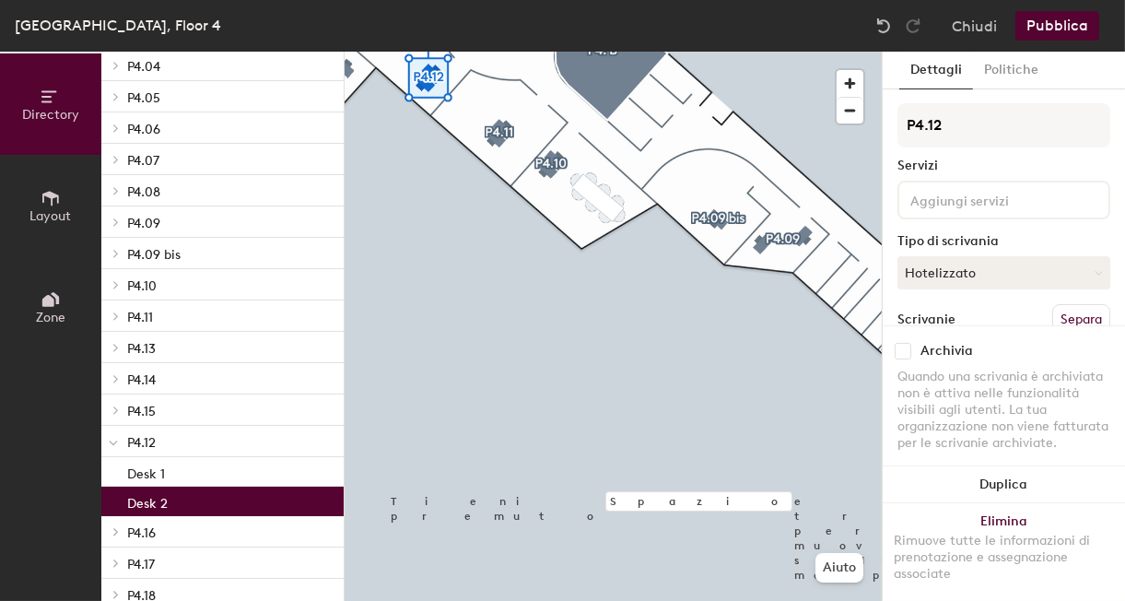
click at [189, 499] on div "Desk 2" at bounding box center [222, 500] width 242 height 29
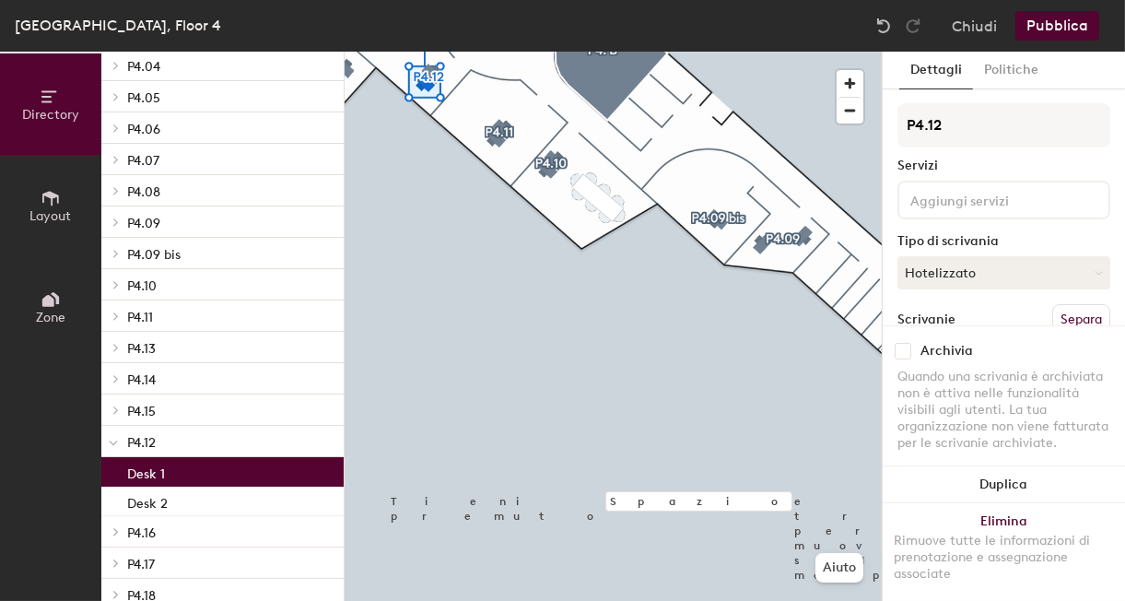
click at [186, 473] on div "Desk 1" at bounding box center [222, 471] width 242 height 29
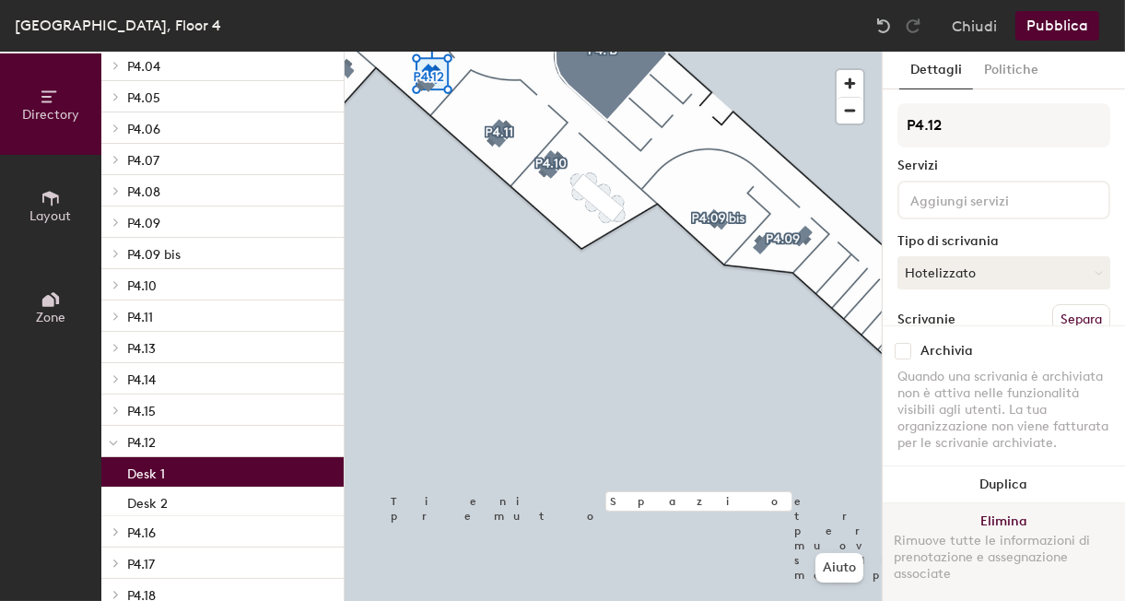
click at [1001, 524] on button "Elimina Rimuove tutte le informazioni di prenotazione e assegnazione associate" at bounding box center [1004, 552] width 242 height 98
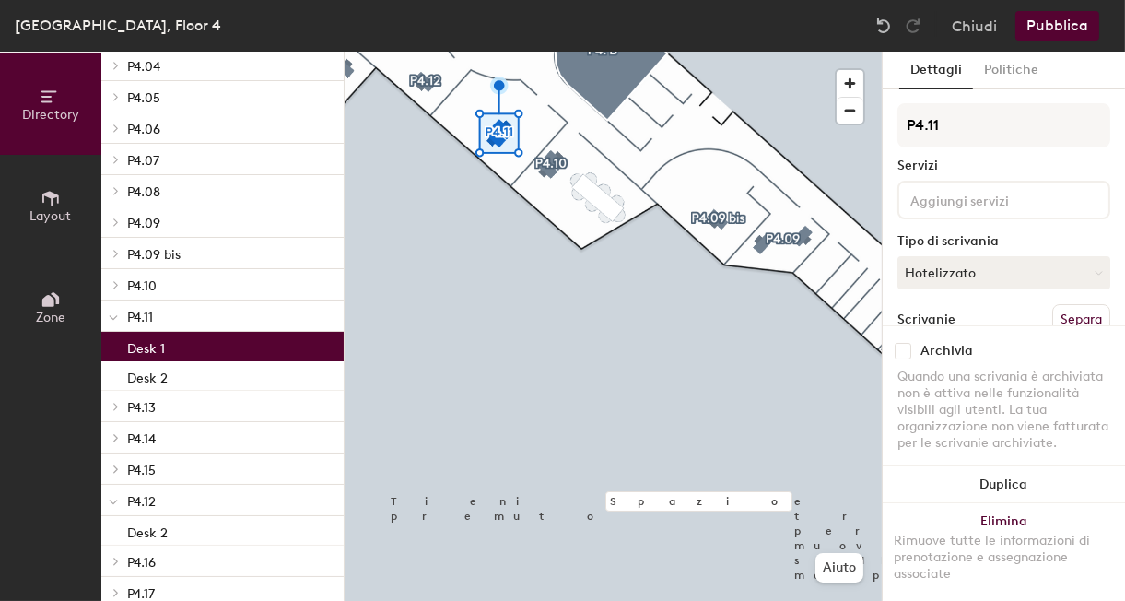
click at [163, 350] on p "Desk 1" at bounding box center [146, 345] width 38 height 21
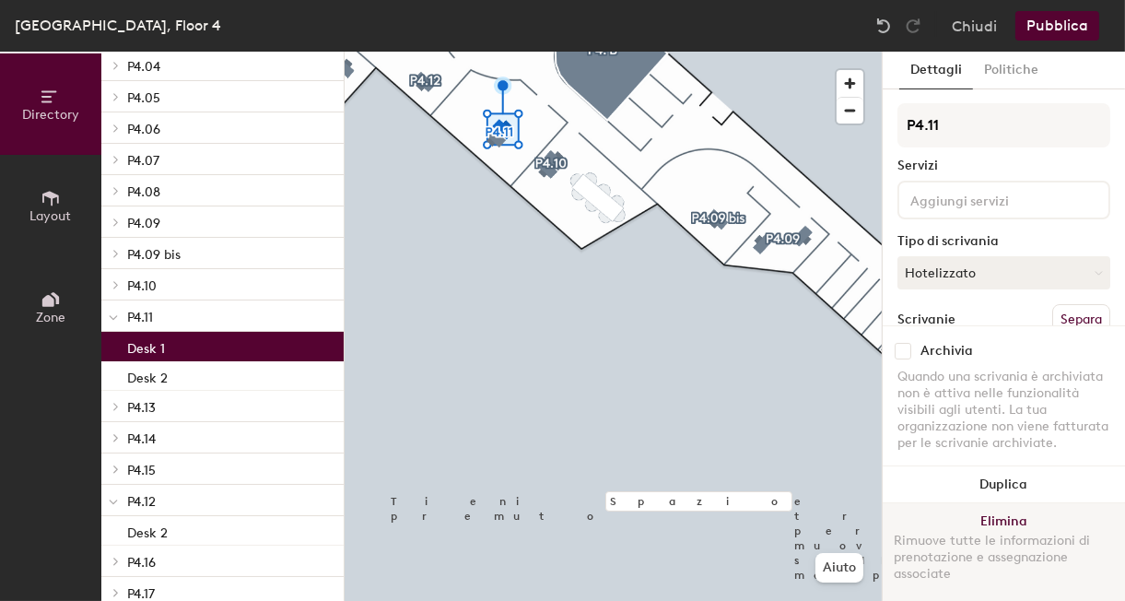
click at [1020, 528] on button "Elimina Rimuove tutte le informazioni di prenotazione e assegnazione associate" at bounding box center [1004, 552] width 242 height 98
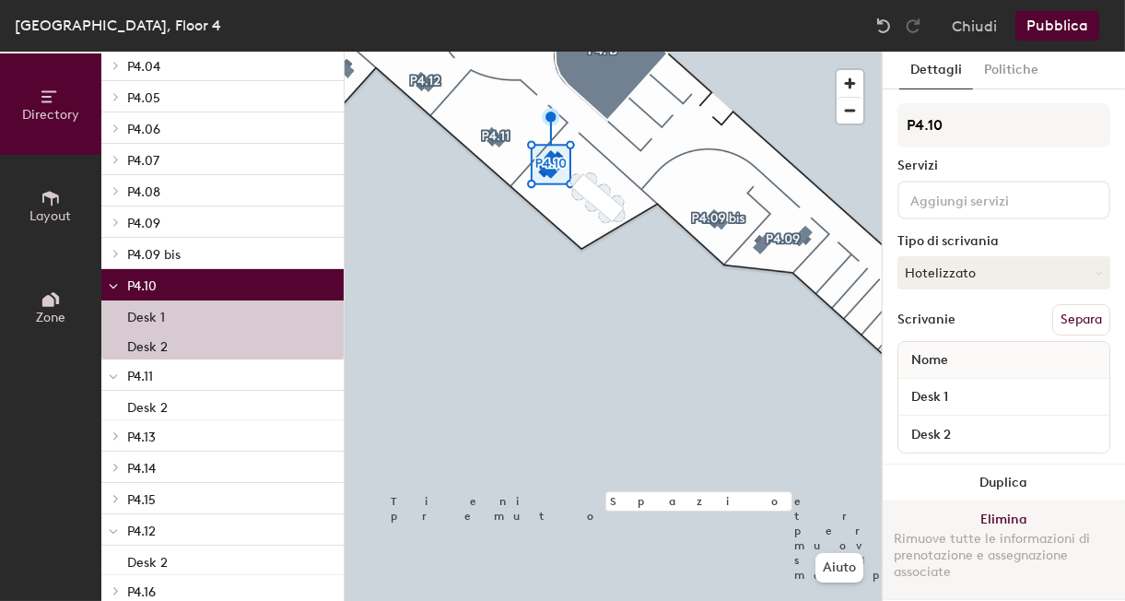
click at [996, 513] on button "Elimina Rimuove tutte le informazioni di prenotazione e assegnazione associate" at bounding box center [1004, 550] width 242 height 98
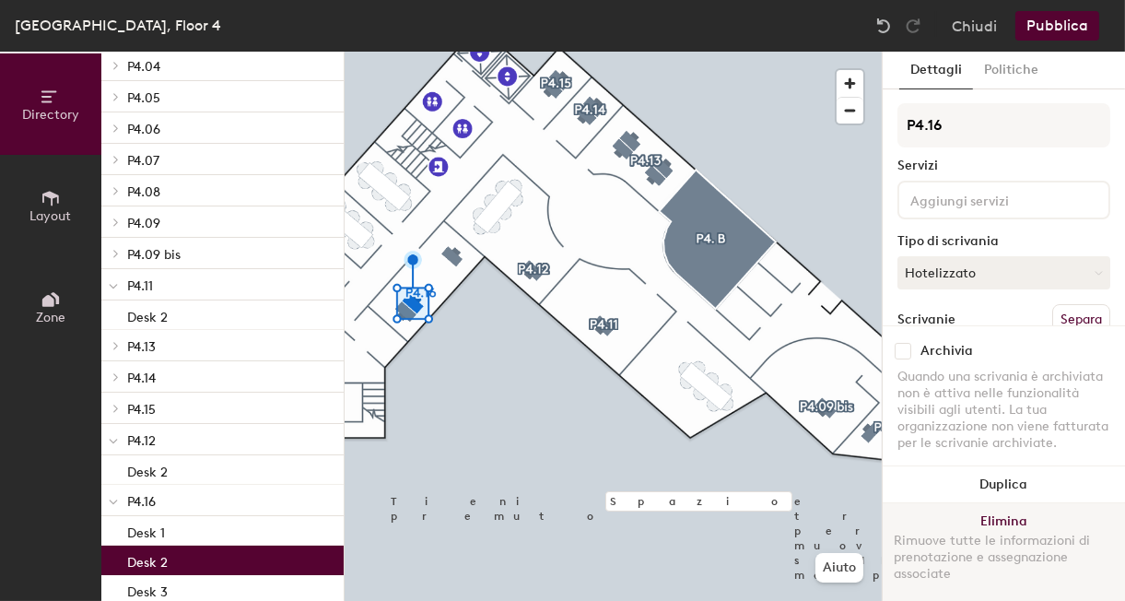
click at [976, 512] on button "Elimina Rimuove tutte le informazioni di prenotazione e assegnazione associate" at bounding box center [1004, 552] width 242 height 98
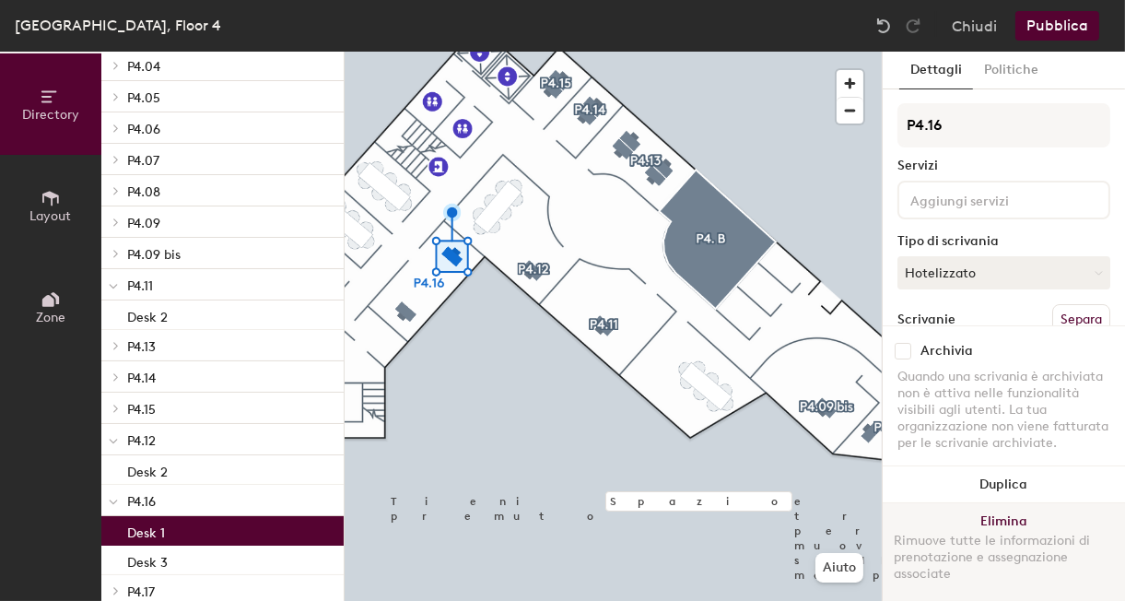
click at [995, 513] on button "Elimina Rimuove tutte le informazioni di prenotazione e assegnazione associate" at bounding box center [1004, 552] width 242 height 98
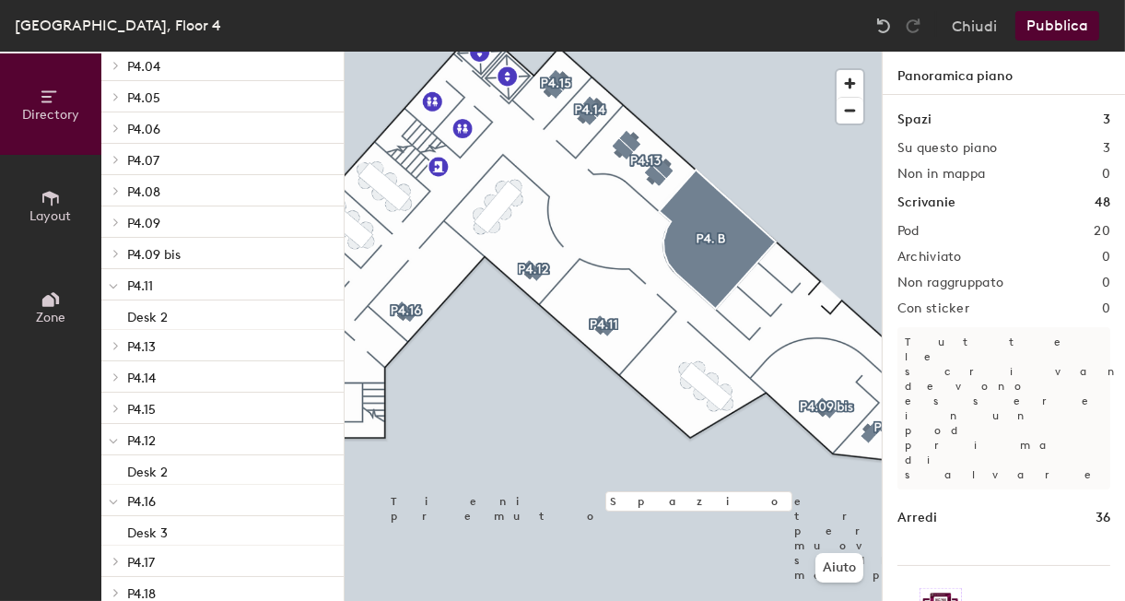
click at [64, 204] on button "Layout" at bounding box center [50, 205] width 101 height 101
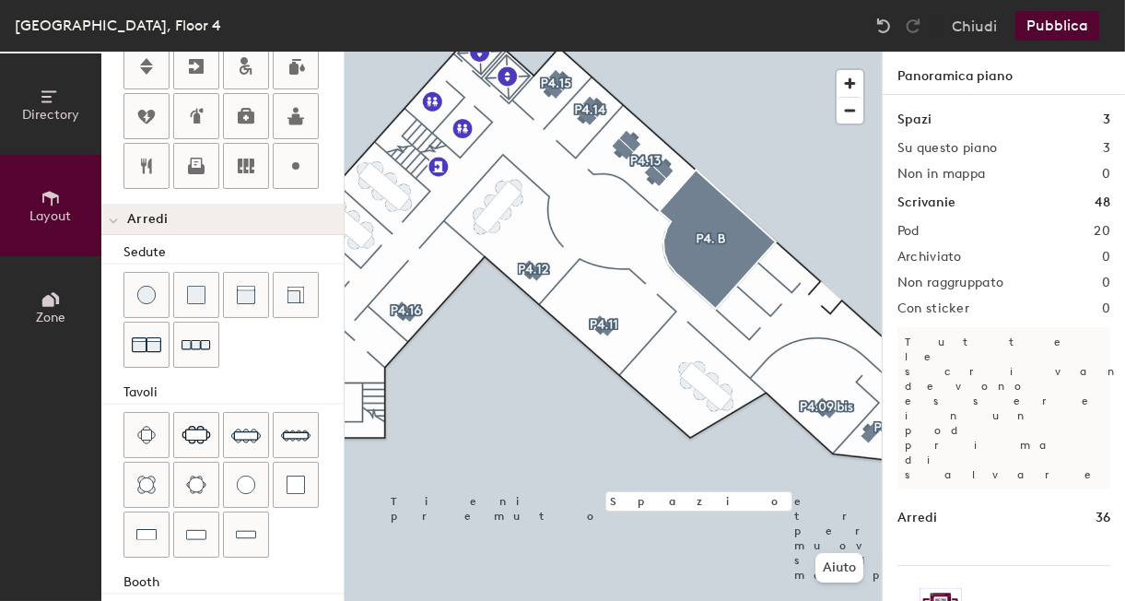
scroll to position [500, 0]
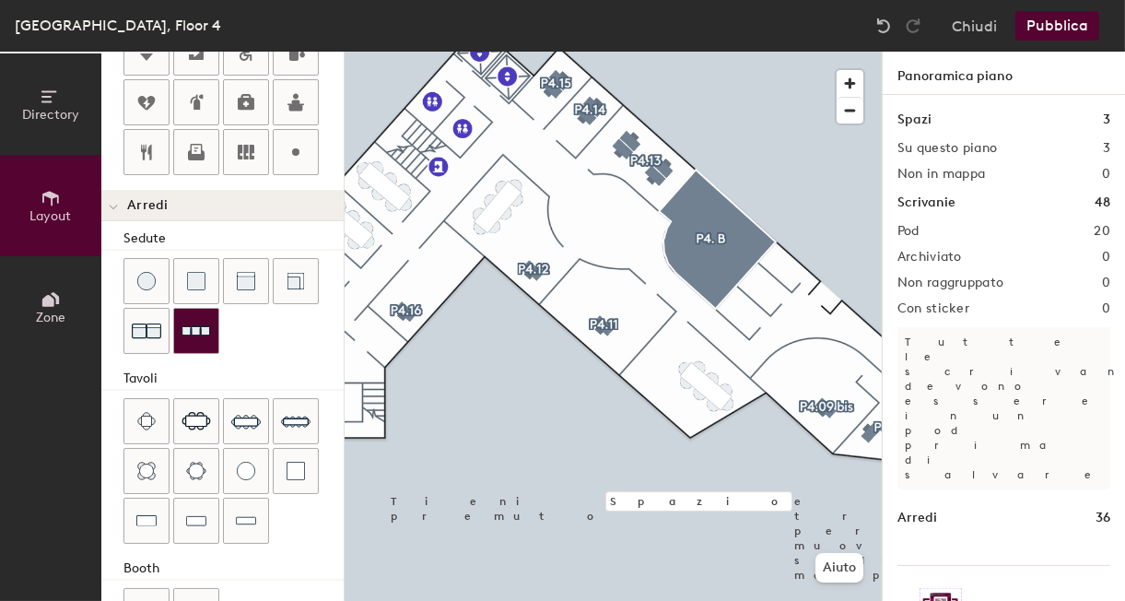
click at [193, 326] on img at bounding box center [195, 331] width 29 height 29
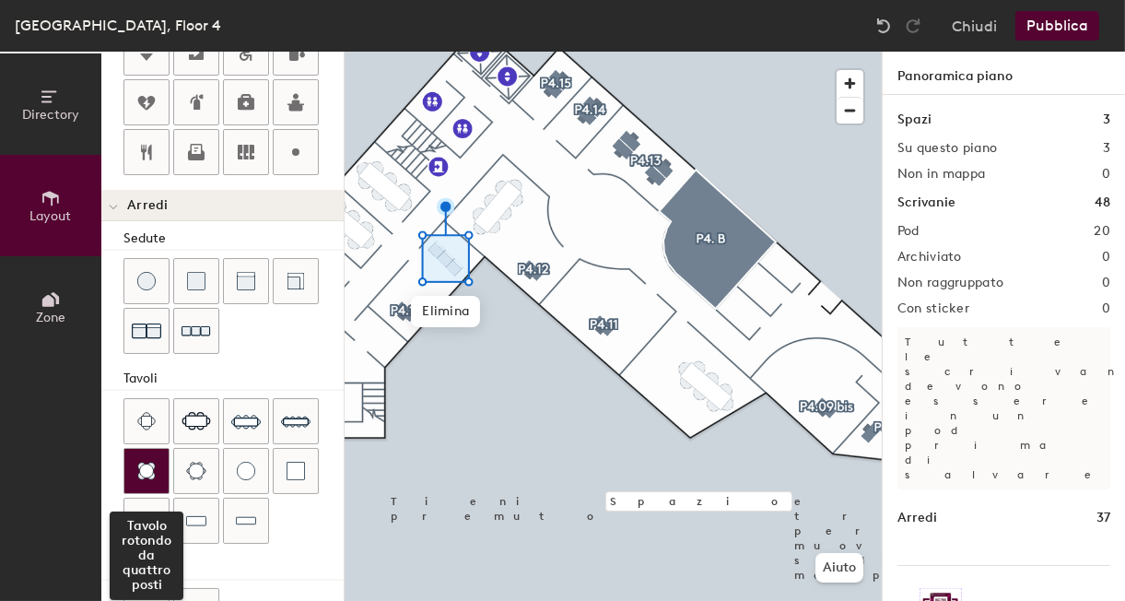
click at [150, 465] on img at bounding box center [146, 471] width 18 height 18
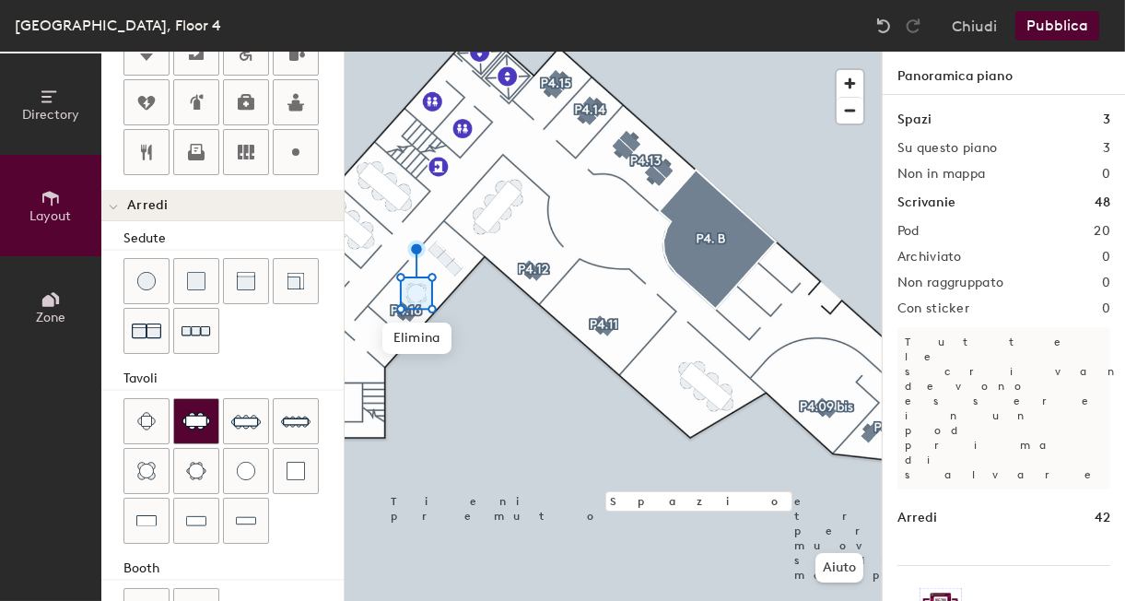
click at [191, 412] on img at bounding box center [195, 421] width 29 height 18
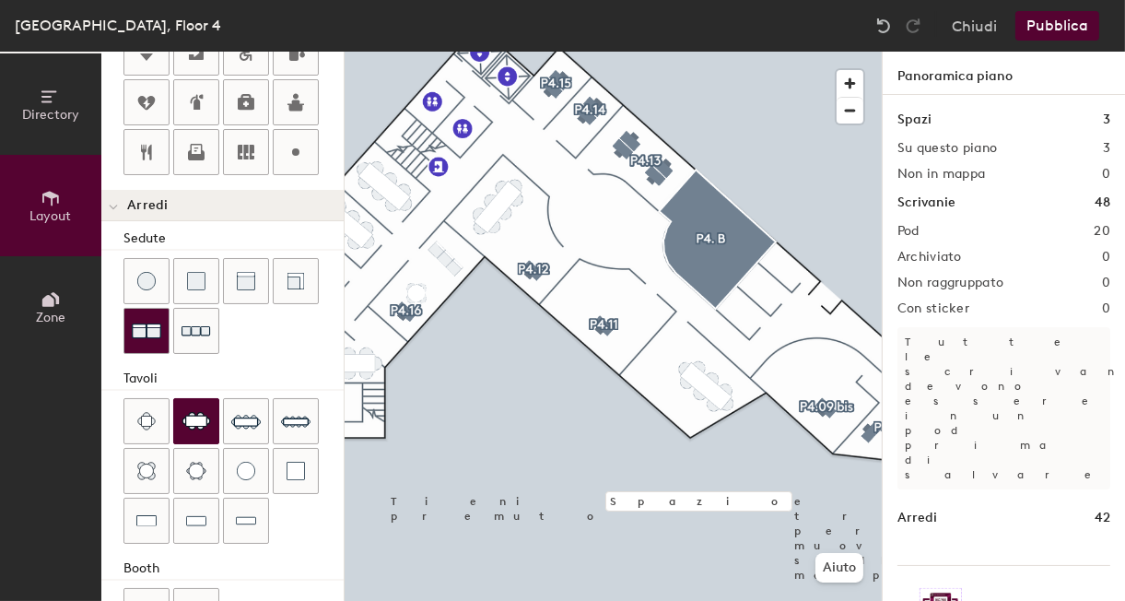
click at [154, 326] on img at bounding box center [146, 330] width 29 height 29
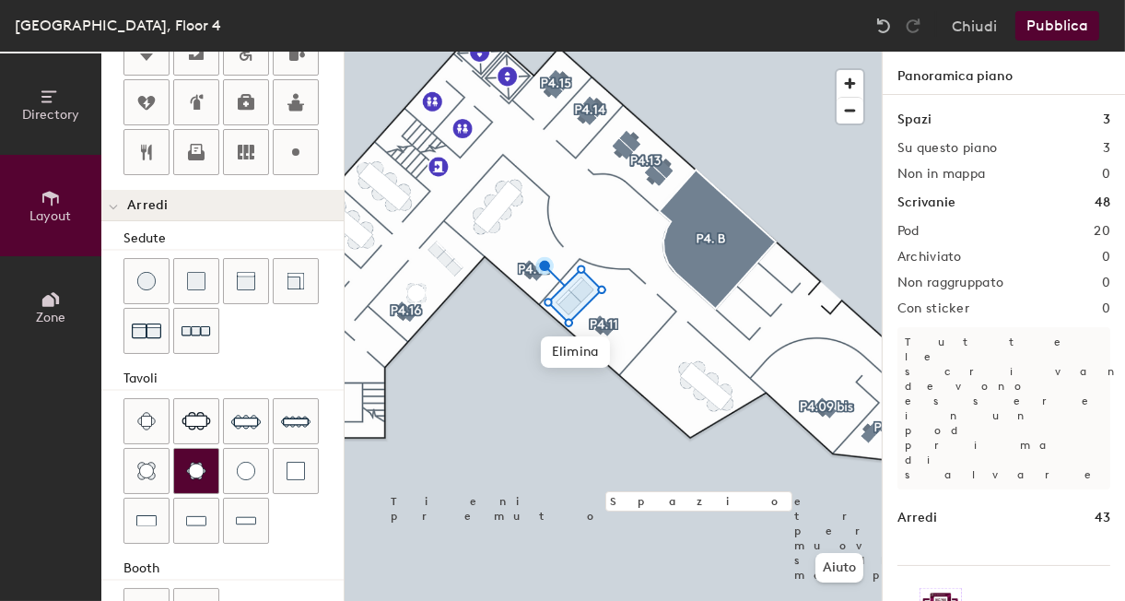
click at [207, 449] on div at bounding box center [196, 471] width 44 height 44
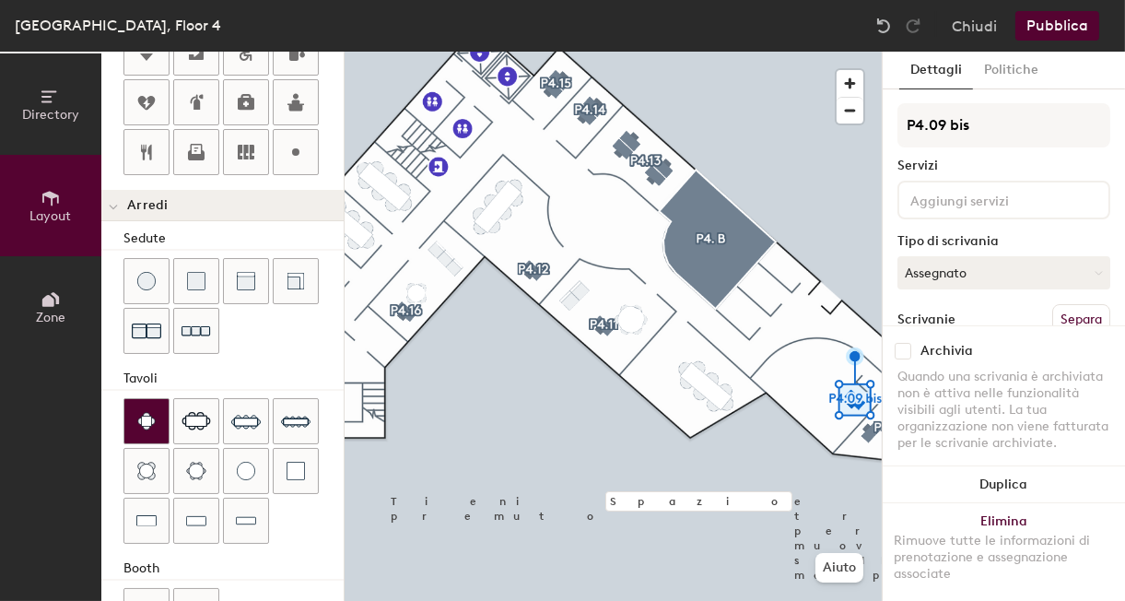
click at [152, 417] on img at bounding box center [146, 421] width 18 height 18
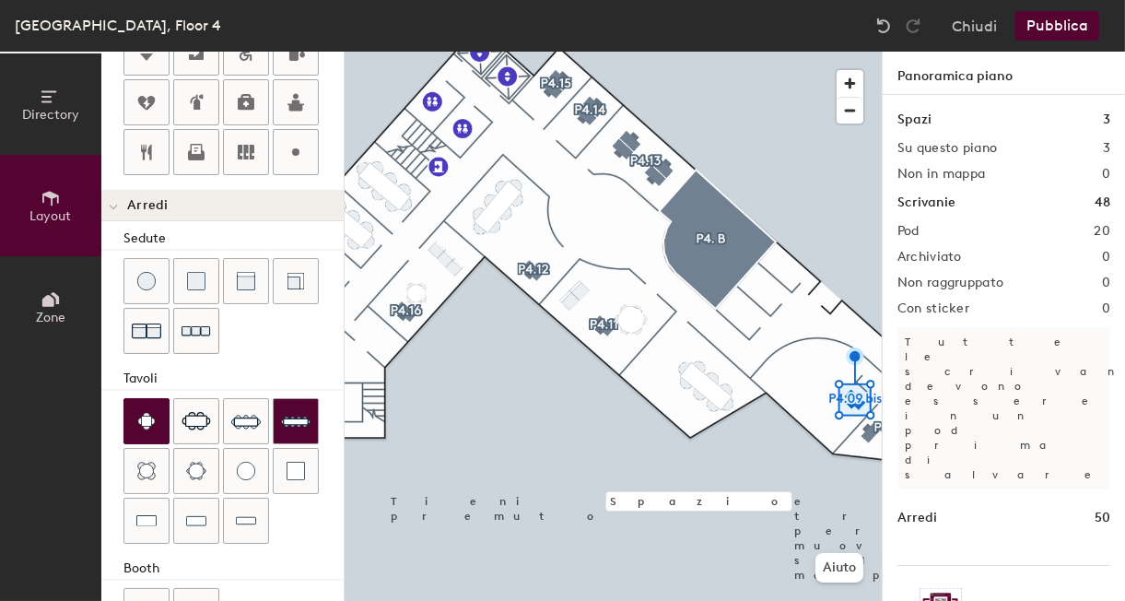
type input "20"
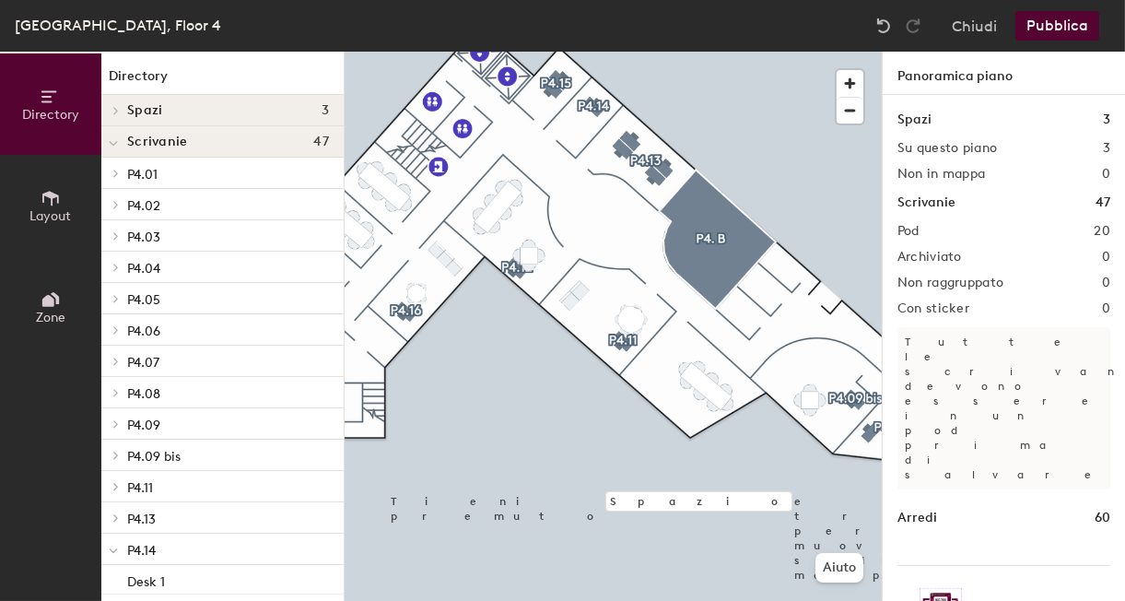
scroll to position [74, 0]
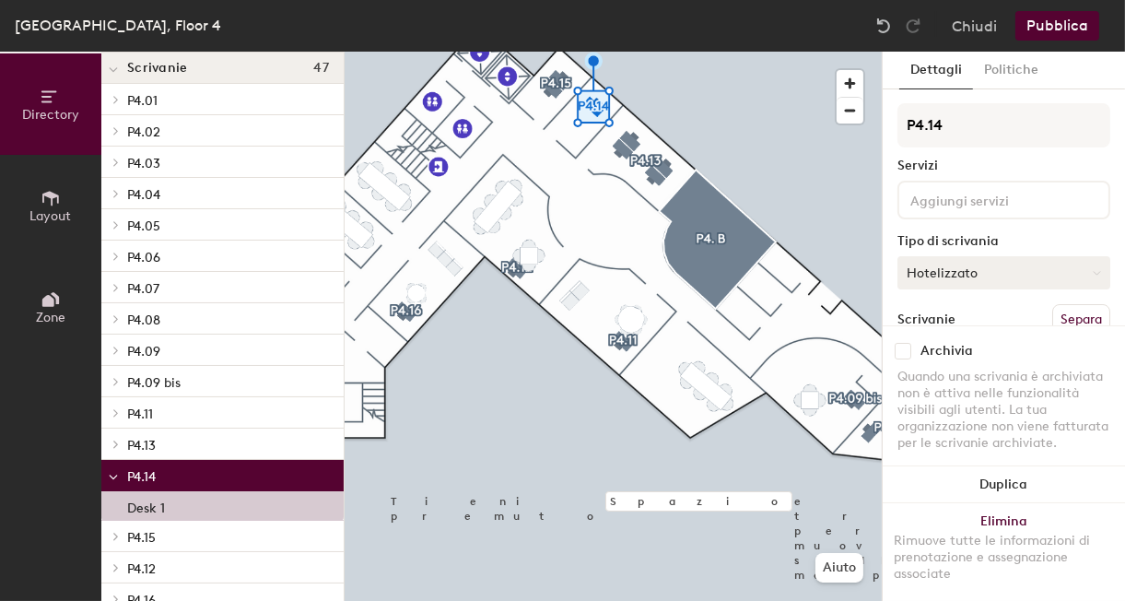
click at [1075, 274] on button "Hotelizzato" at bounding box center [1003, 272] width 213 height 33
click at [963, 334] on div "Assegnato" at bounding box center [990, 330] width 184 height 28
click at [1003, 277] on button "Assegnato" at bounding box center [1003, 272] width 213 height 33
click at [967, 345] on div "Flessibile" at bounding box center [990, 358] width 184 height 28
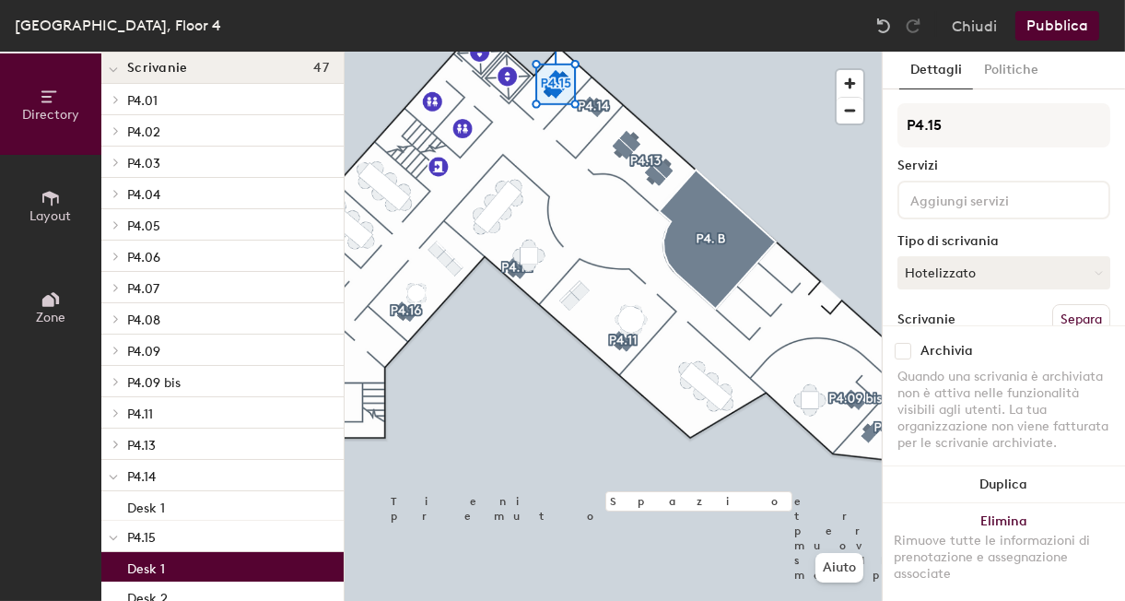
click at [195, 564] on div "Desk 1" at bounding box center [222, 566] width 242 height 29
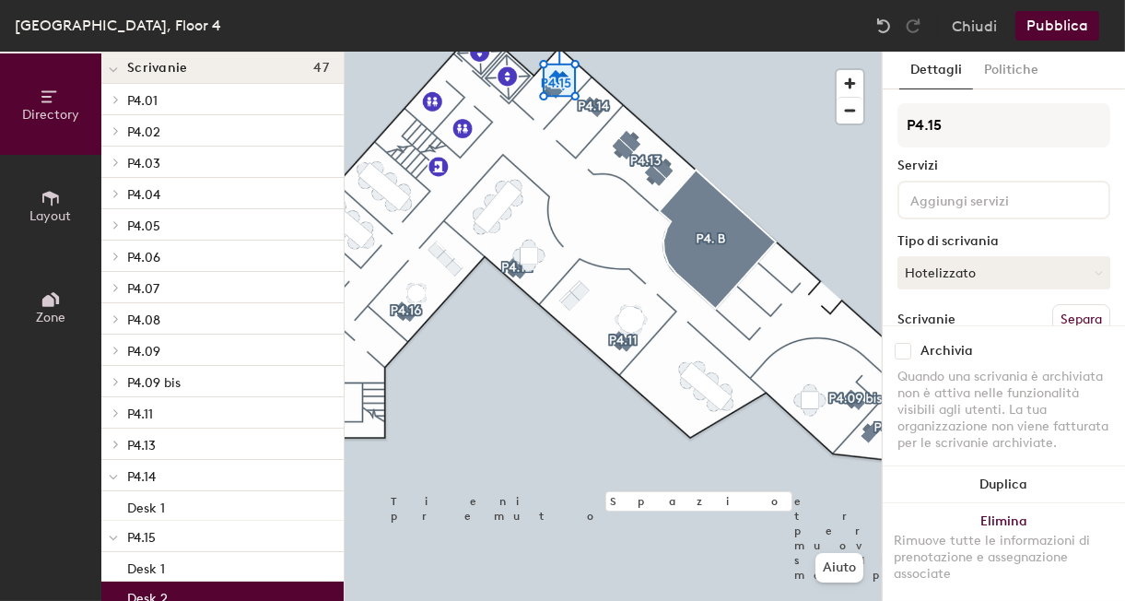
click at [193, 594] on div "Desk 2" at bounding box center [222, 595] width 242 height 29
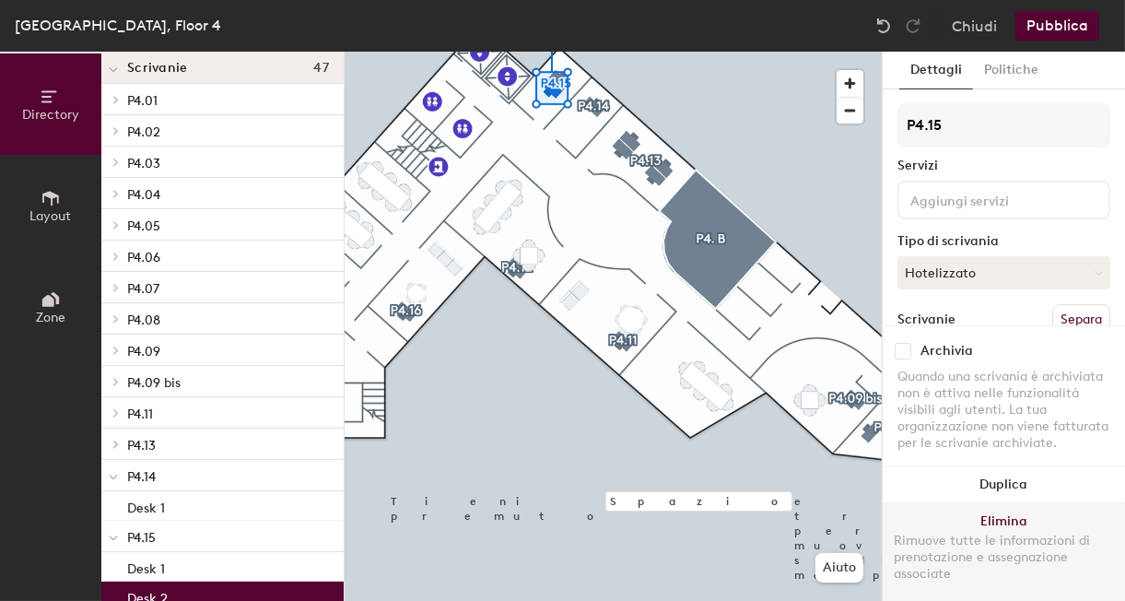
click at [1006, 520] on button "Elimina Rimuove tutte le informazioni di prenotazione e assegnazione associate" at bounding box center [1004, 552] width 242 height 98
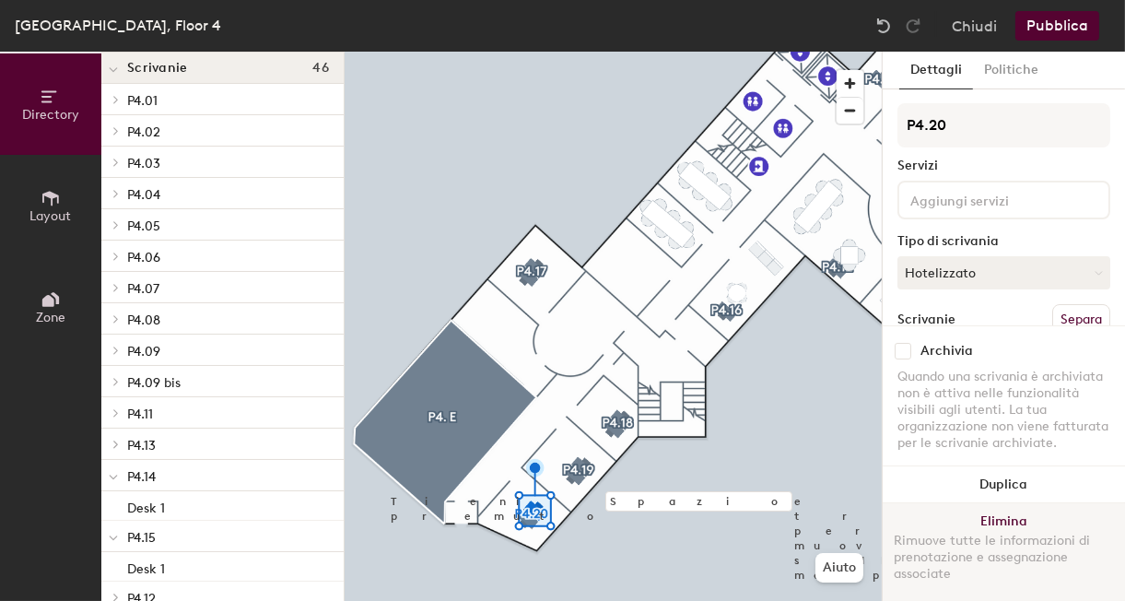
click at [1001, 520] on button "Elimina Rimuove tutte le informazioni di prenotazione e assegnazione associate" at bounding box center [1004, 552] width 242 height 98
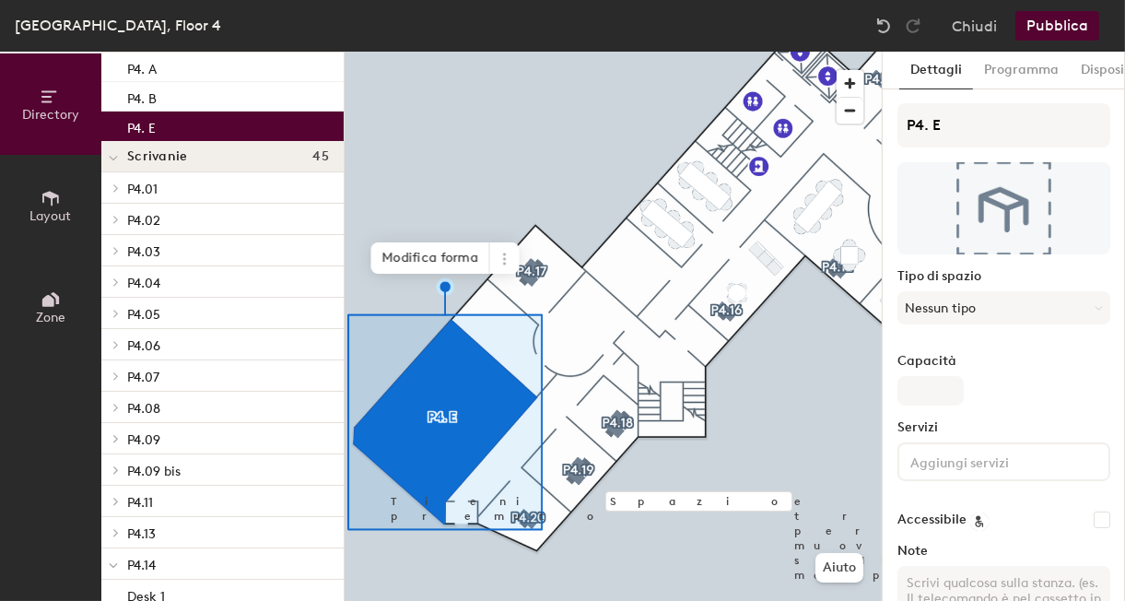
click at [60, 229] on button "Layout" at bounding box center [50, 205] width 101 height 101
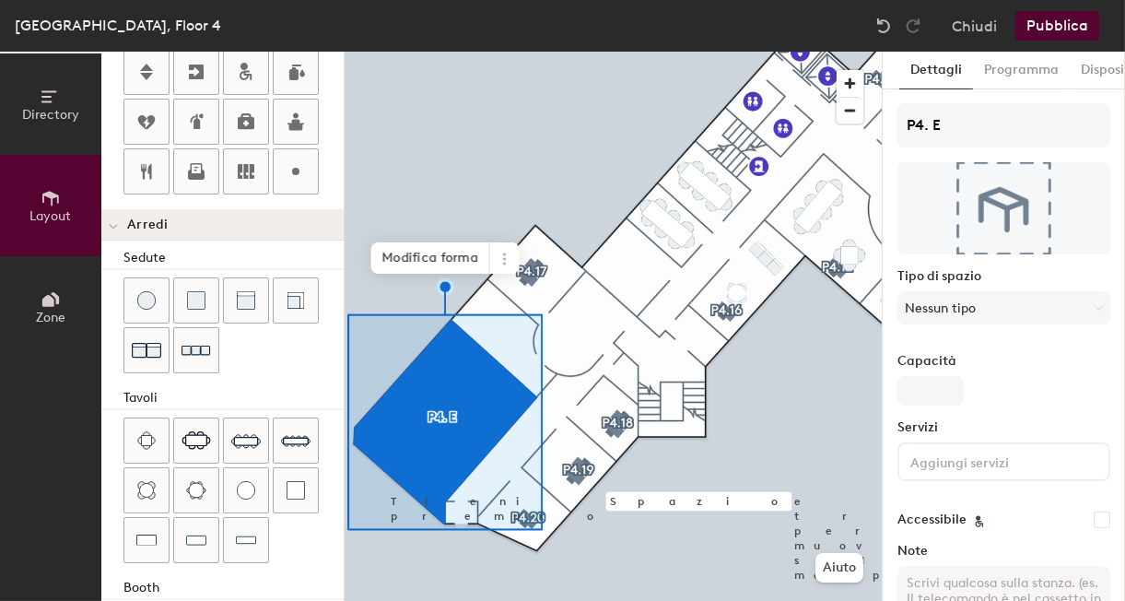
scroll to position [491, 0]
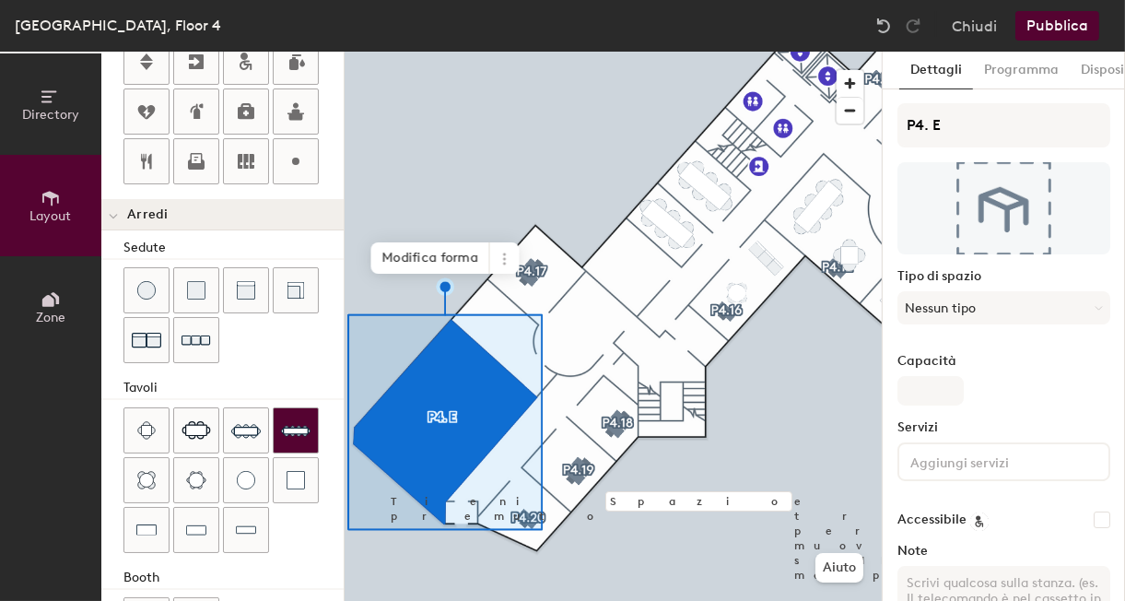
click at [297, 427] on img at bounding box center [295, 429] width 29 height 29
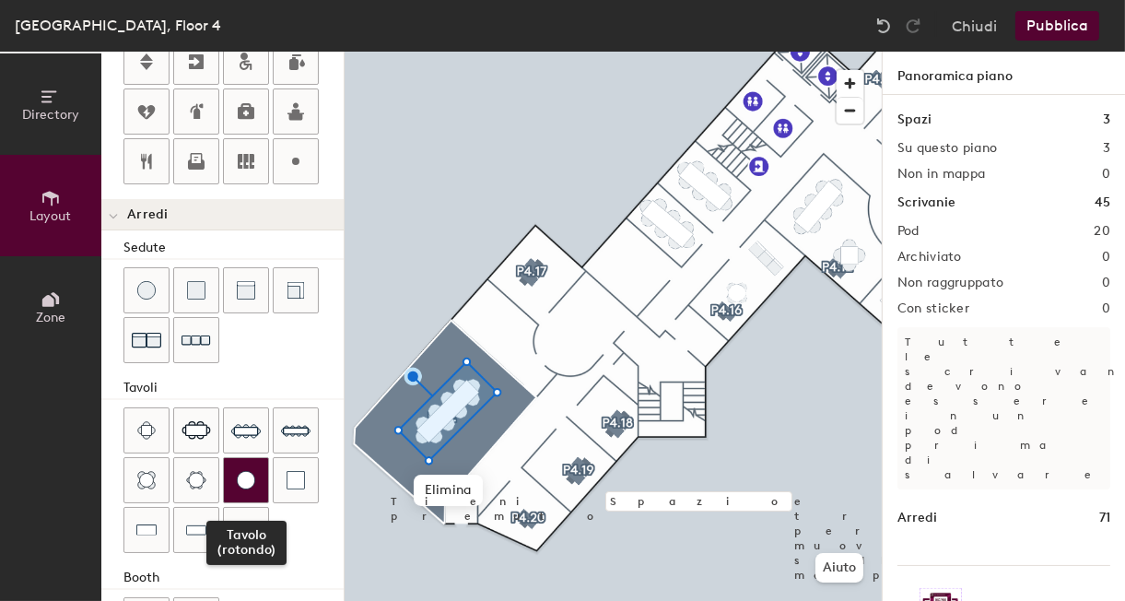
click at [248, 471] on img at bounding box center [246, 480] width 18 height 18
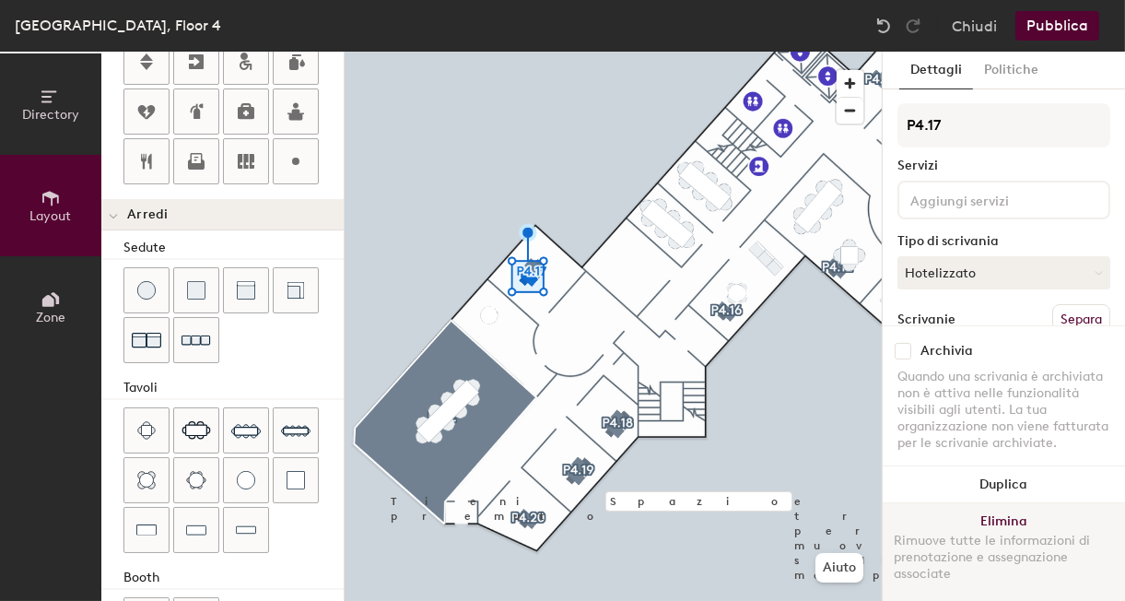
click at [982, 524] on button "Elimina Rimuove tutte le informazioni di prenotazione e assegnazione associate" at bounding box center [1004, 552] width 242 height 98
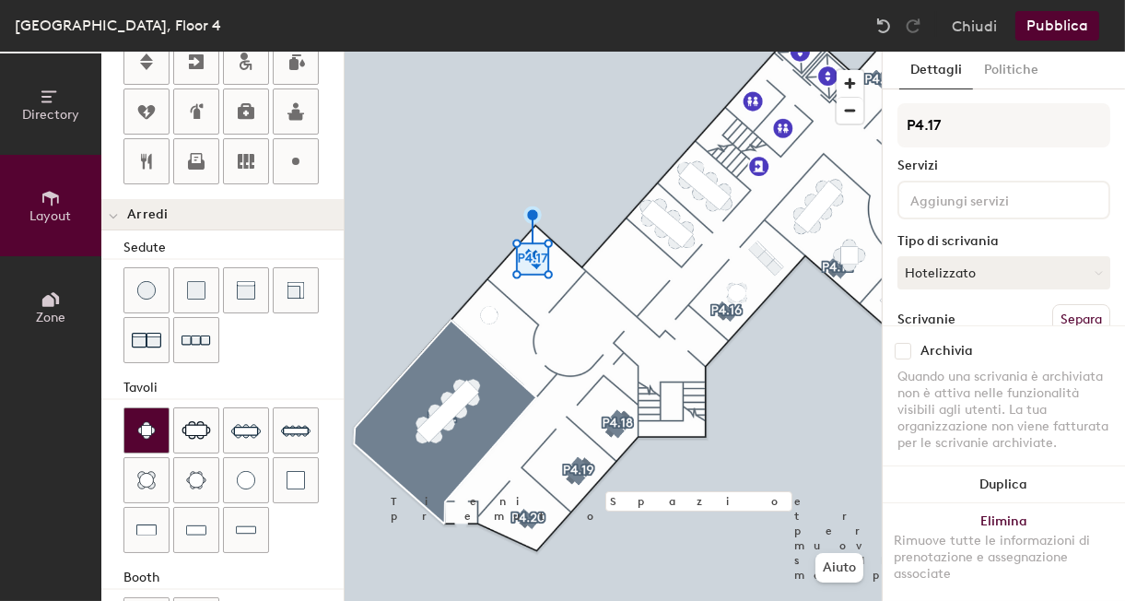
click at [151, 430] on img at bounding box center [146, 430] width 18 height 18
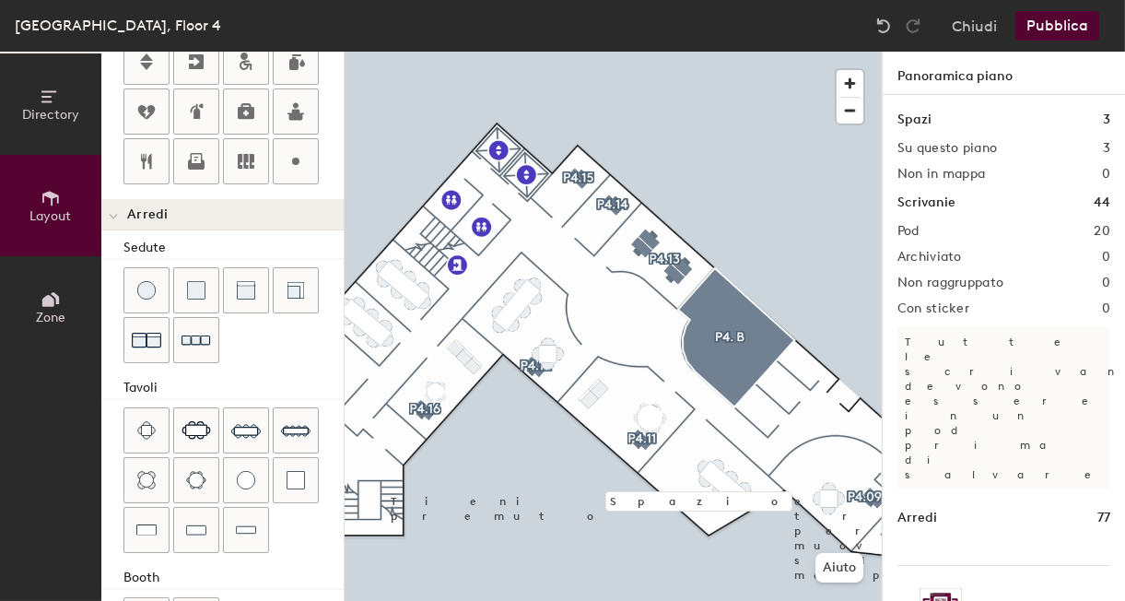
click at [722, 314] on div "Directory Layout Zone Layout Aggiungi spazio Ridimensiona Scrivanie Punti di in…" at bounding box center [562, 326] width 1125 height 549
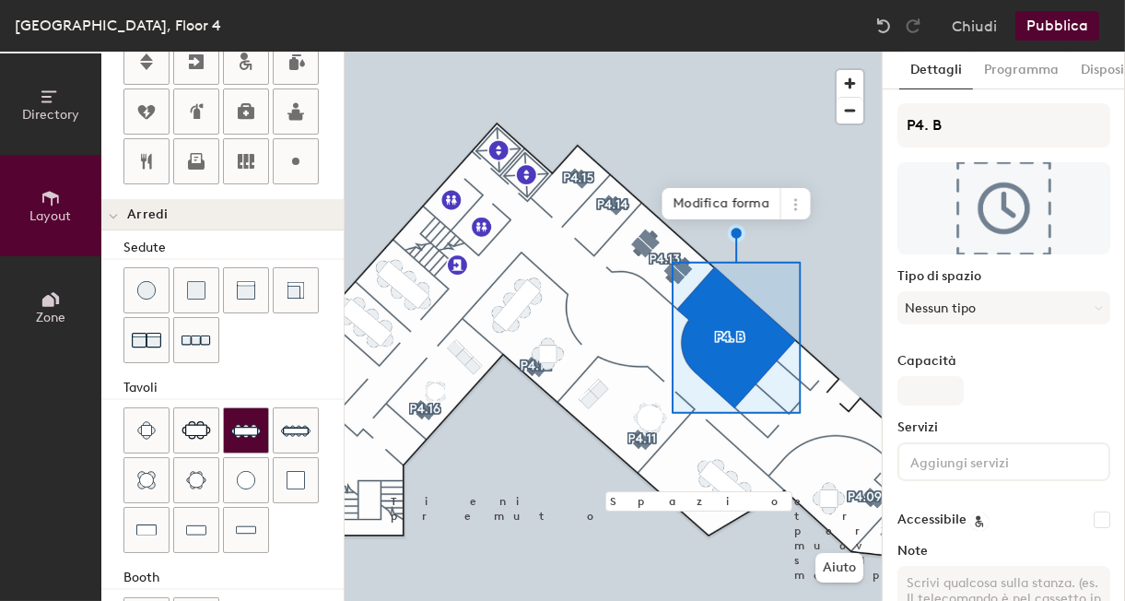
click at [261, 428] on div at bounding box center [246, 430] width 44 height 44
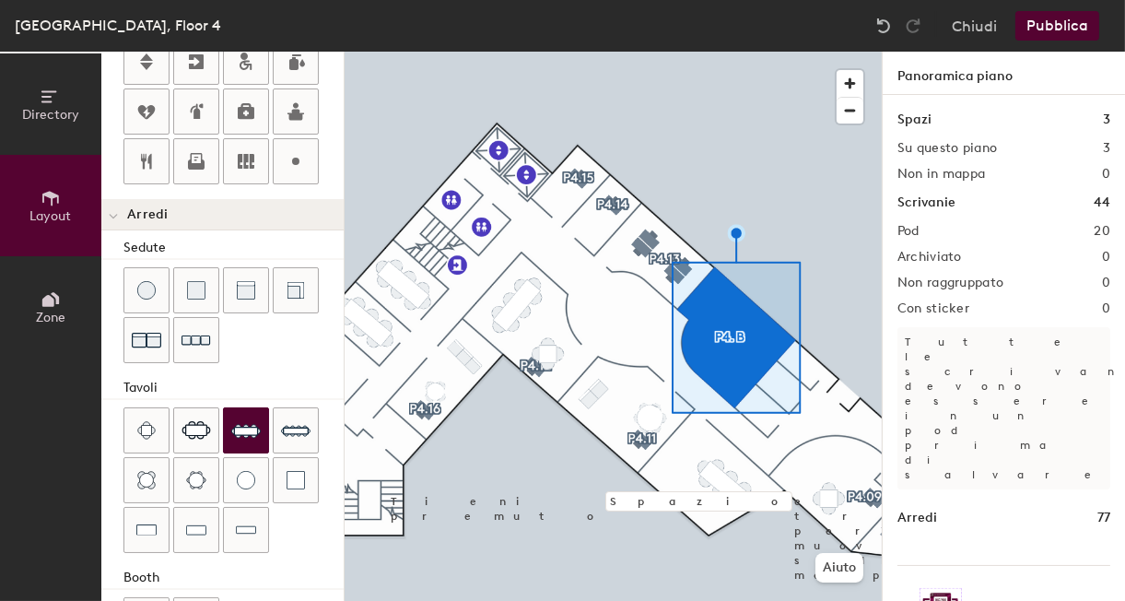
type input "40"
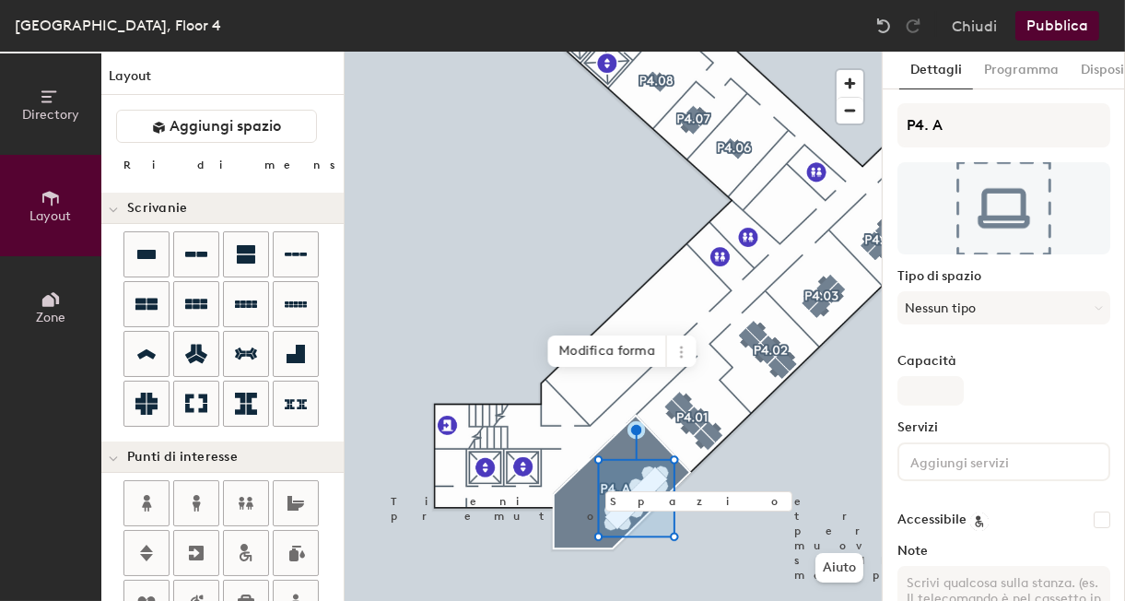
scroll to position [422, 0]
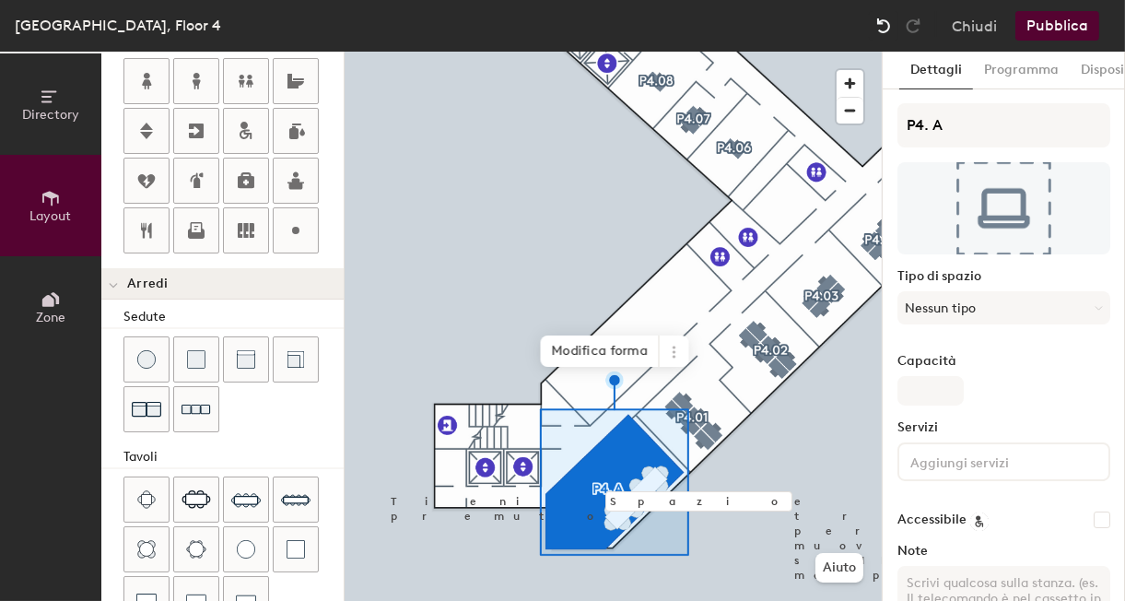
click at [887, 31] on img at bounding box center [883, 26] width 18 height 18
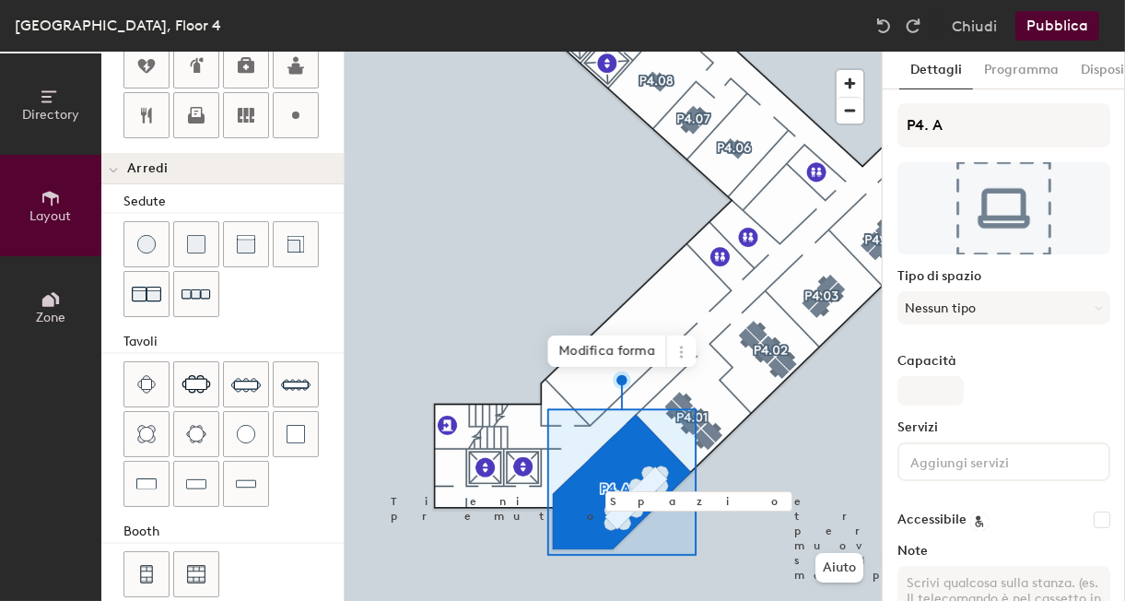
scroll to position [552, 0]
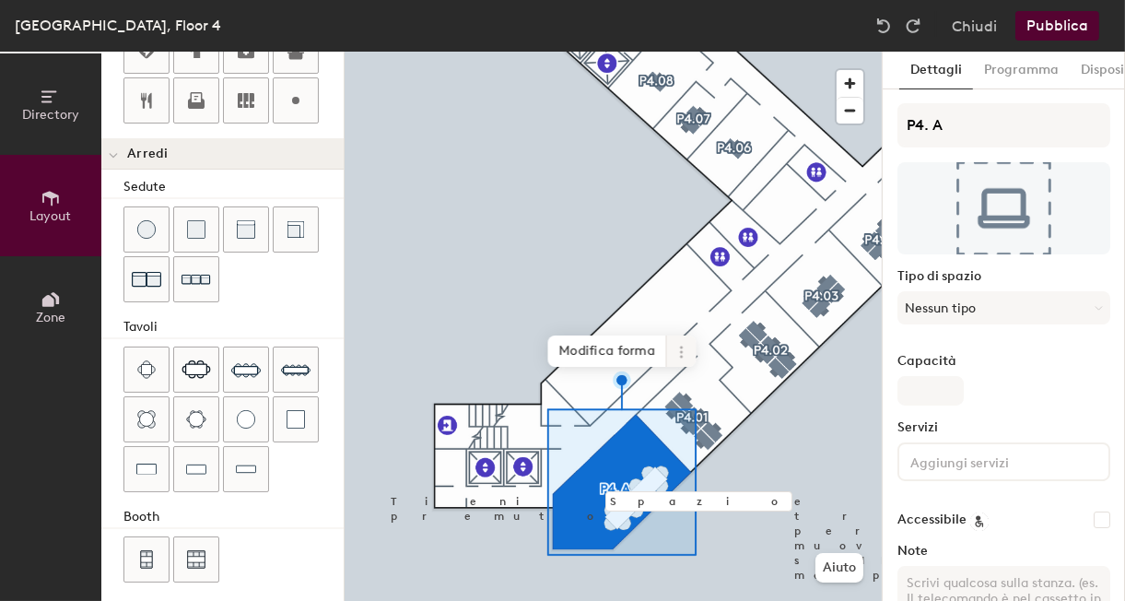
click at [683, 353] on icon at bounding box center [680, 352] width 15 height 15
click at [639, 349] on span "Modifica forma" at bounding box center [607, 350] width 119 height 31
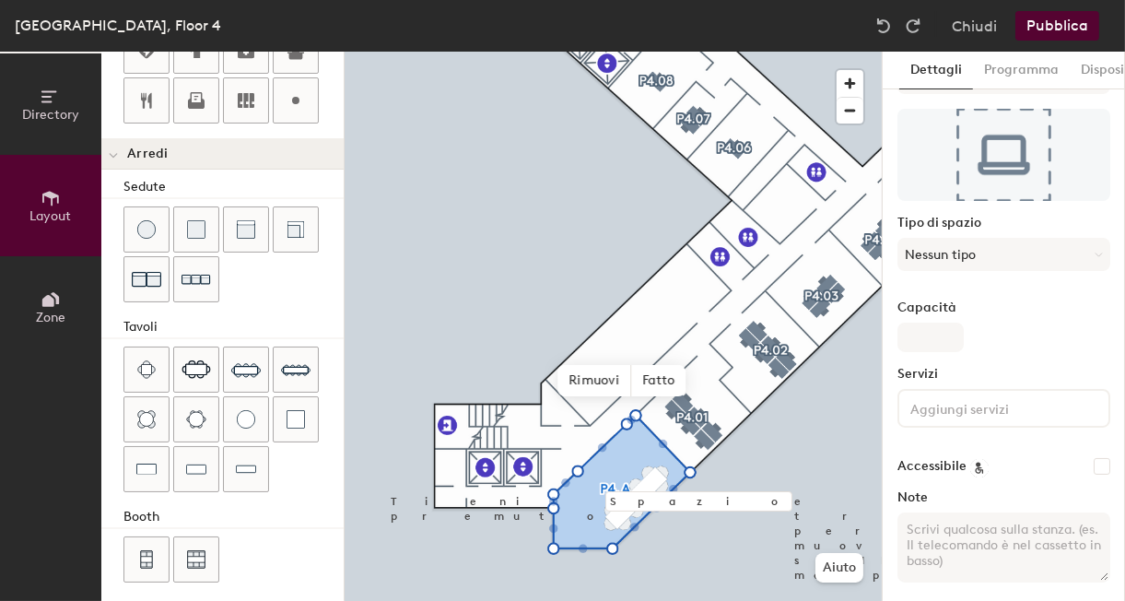
scroll to position [49, 0]
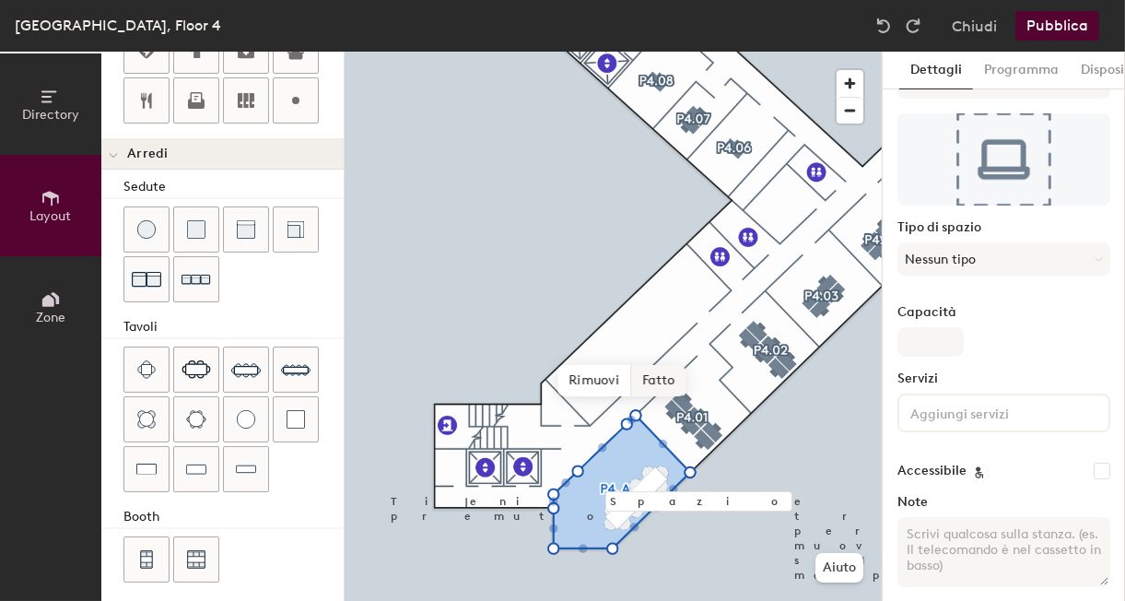
click at [662, 389] on span "Fatto" at bounding box center [658, 380] width 54 height 31
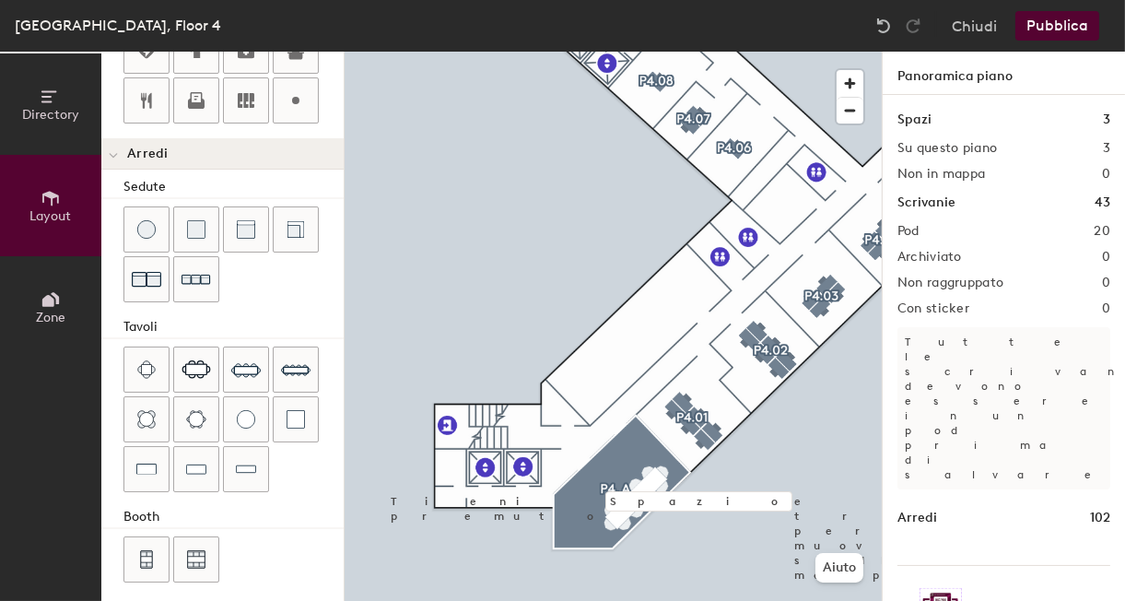
type input "20"
click at [36, 316] on span "Zone" at bounding box center [50, 318] width 29 height 16
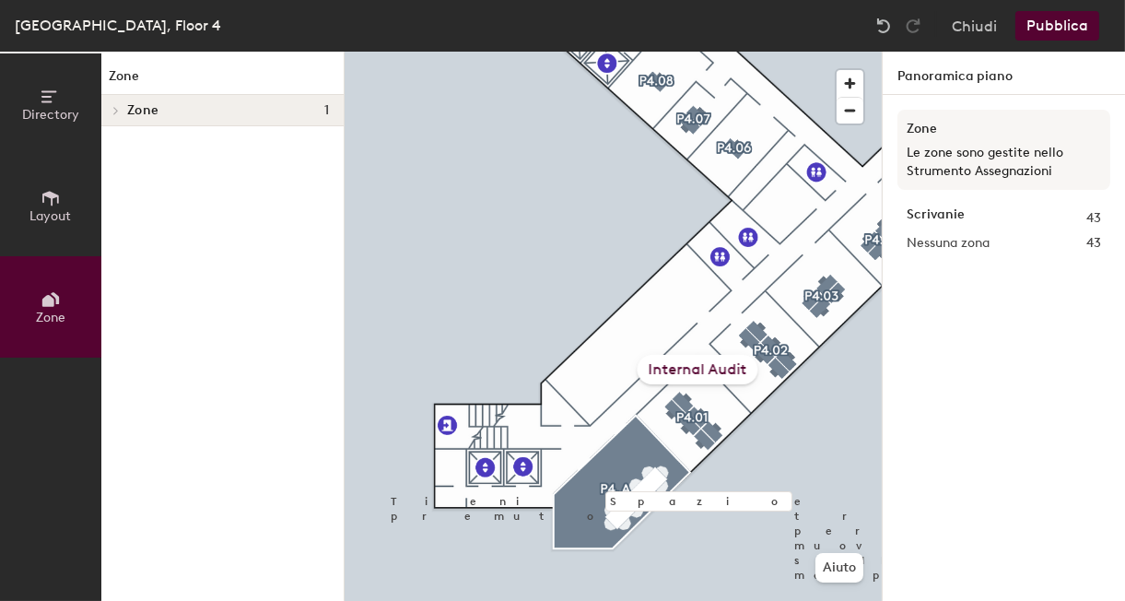
scroll to position [0, 0]
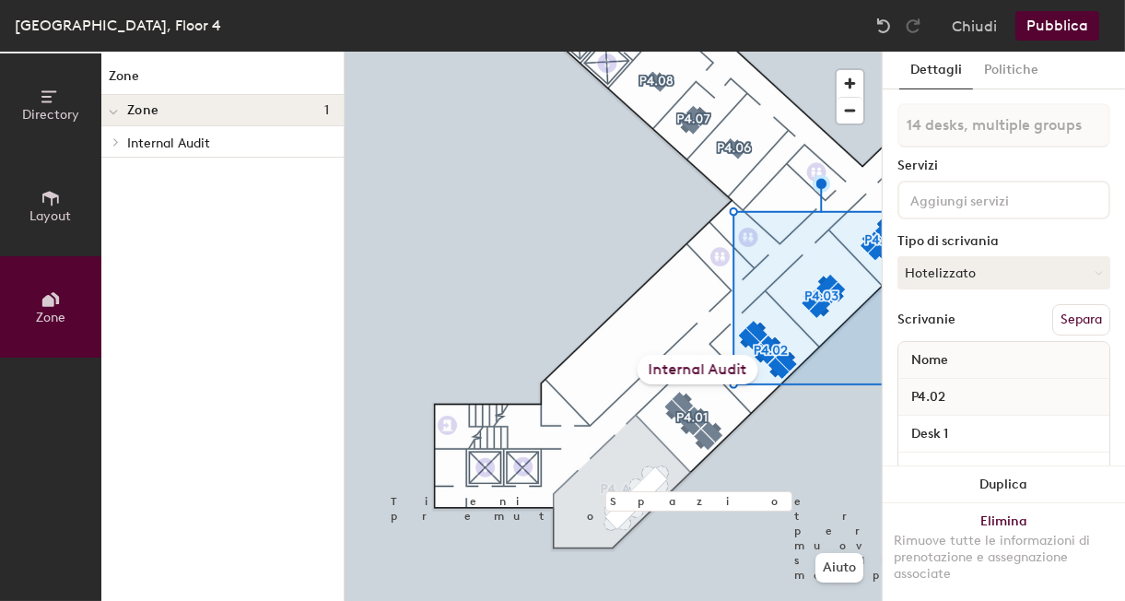
click at [109, 116] on span at bounding box center [113, 112] width 9 height 16
click at [109, 116] on div at bounding box center [113, 110] width 24 height 30
click at [1057, 35] on button "Pubblica" at bounding box center [1057, 25] width 84 height 29
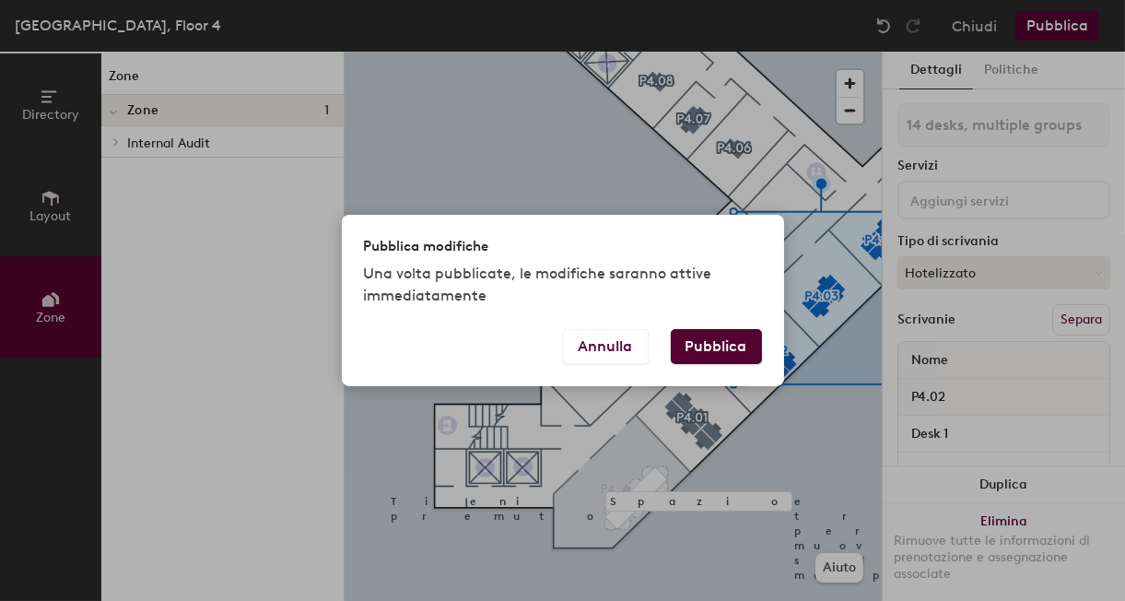
click at [707, 345] on button "Pubblica" at bounding box center [716, 346] width 91 height 35
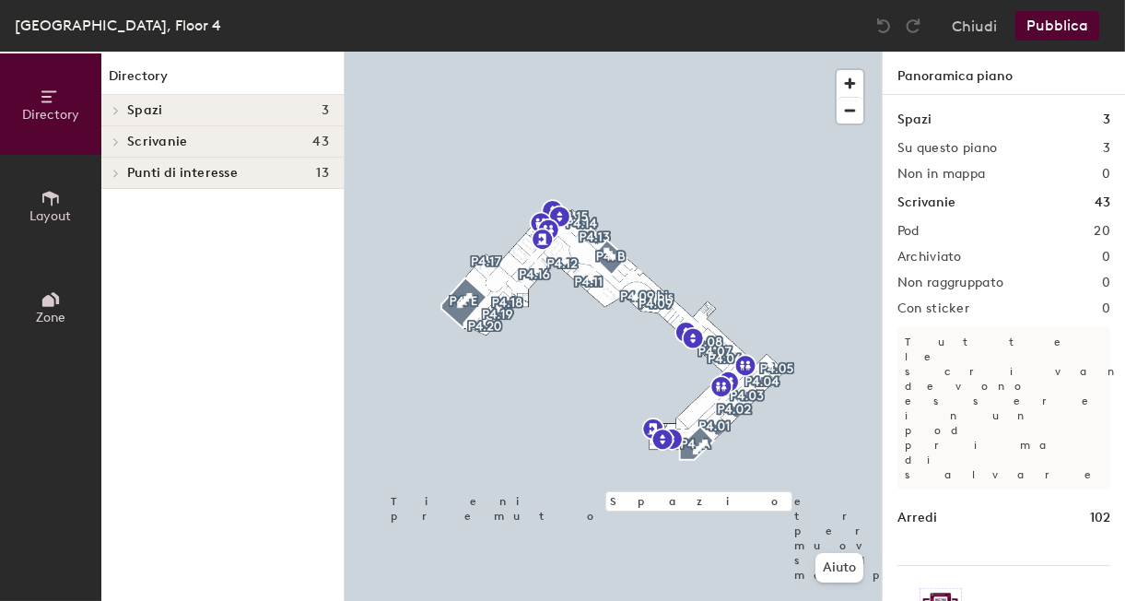
click at [61, 297] on button "Zone" at bounding box center [50, 306] width 101 height 101
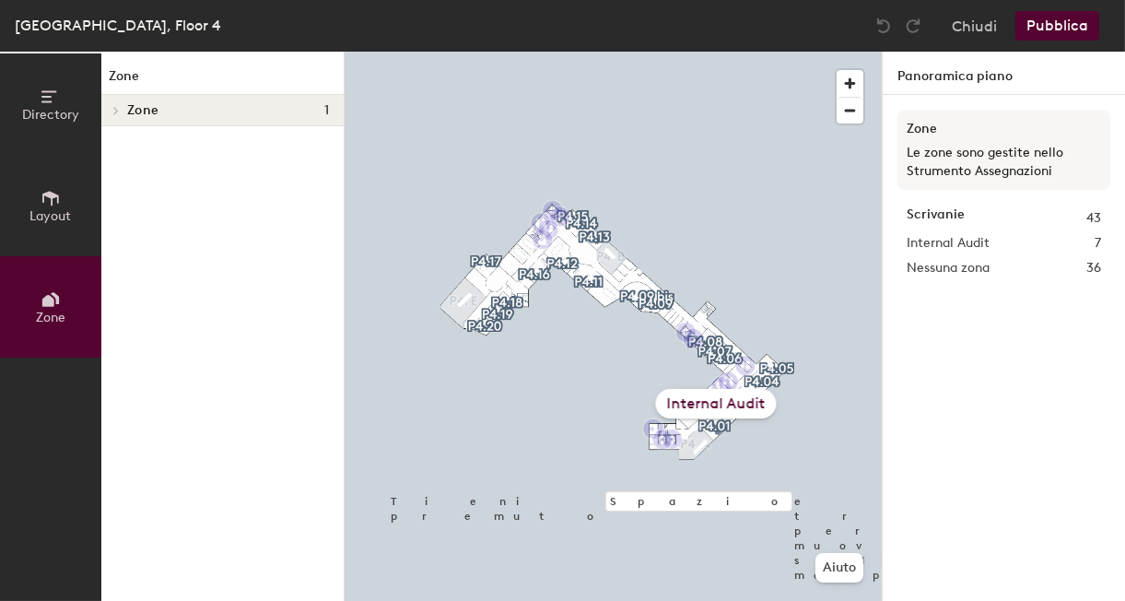
click at [717, 400] on div "Internal Audit" at bounding box center [716, 403] width 121 height 29
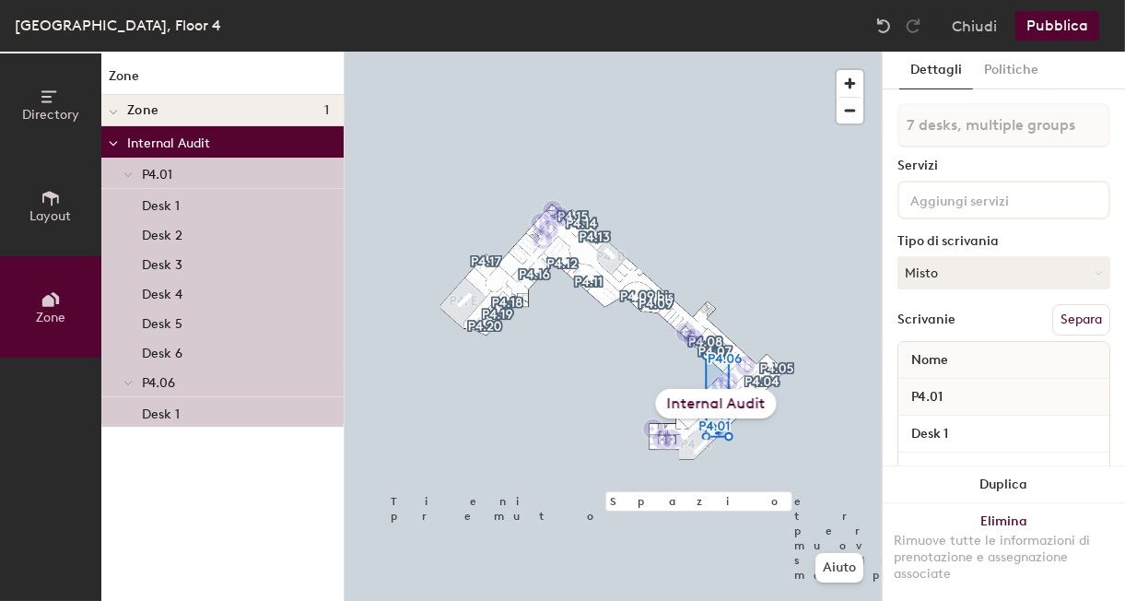
click at [177, 136] on p "Internal Audit" at bounding box center [228, 142] width 202 height 24
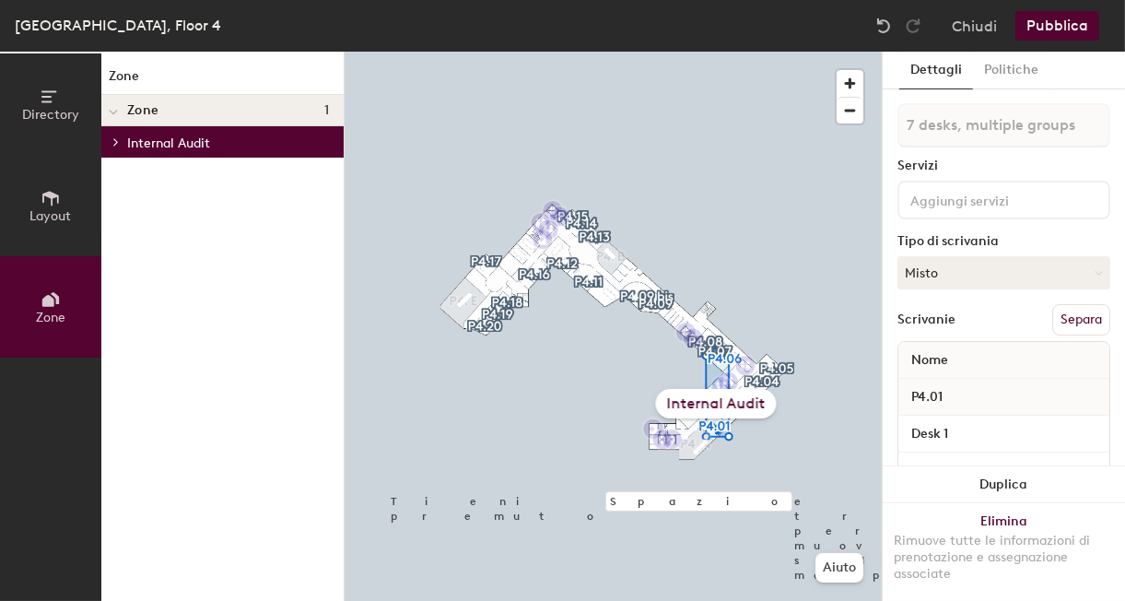
click at [177, 136] on p "Internal Audit" at bounding box center [228, 142] width 202 height 24
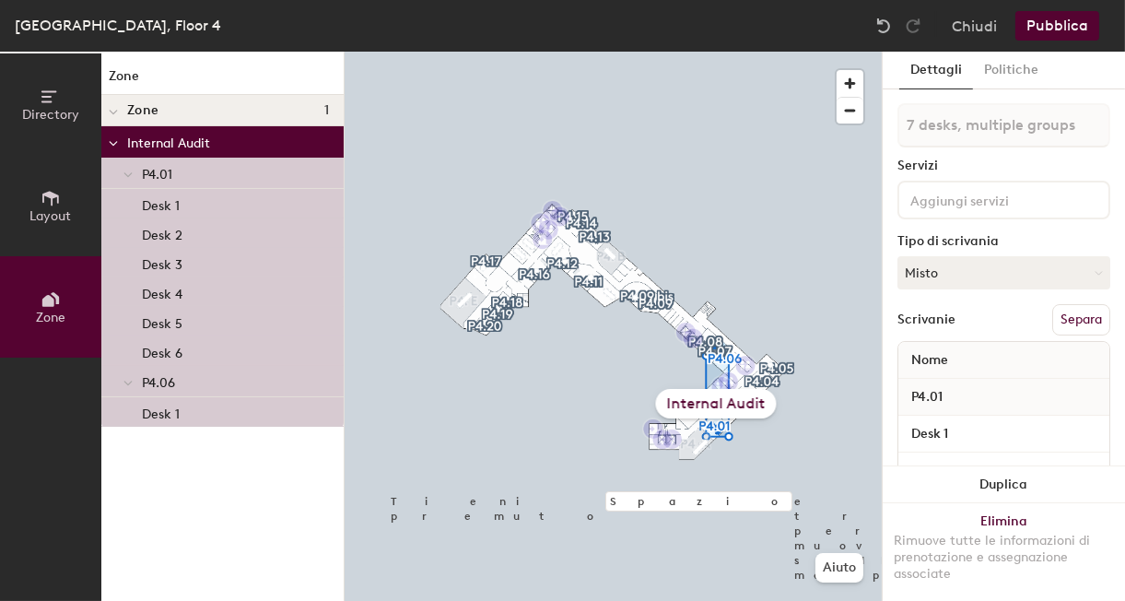
click at [178, 114] on h4 "Zone 1" at bounding box center [228, 110] width 202 height 15
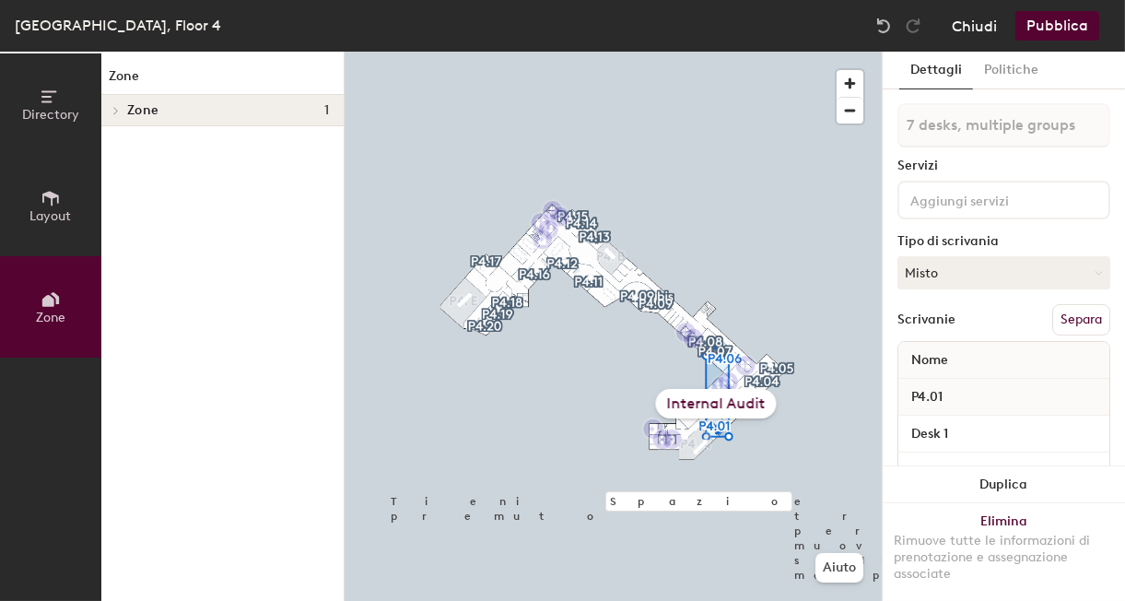
click at [966, 28] on button "Chiudi" at bounding box center [974, 25] width 45 height 29
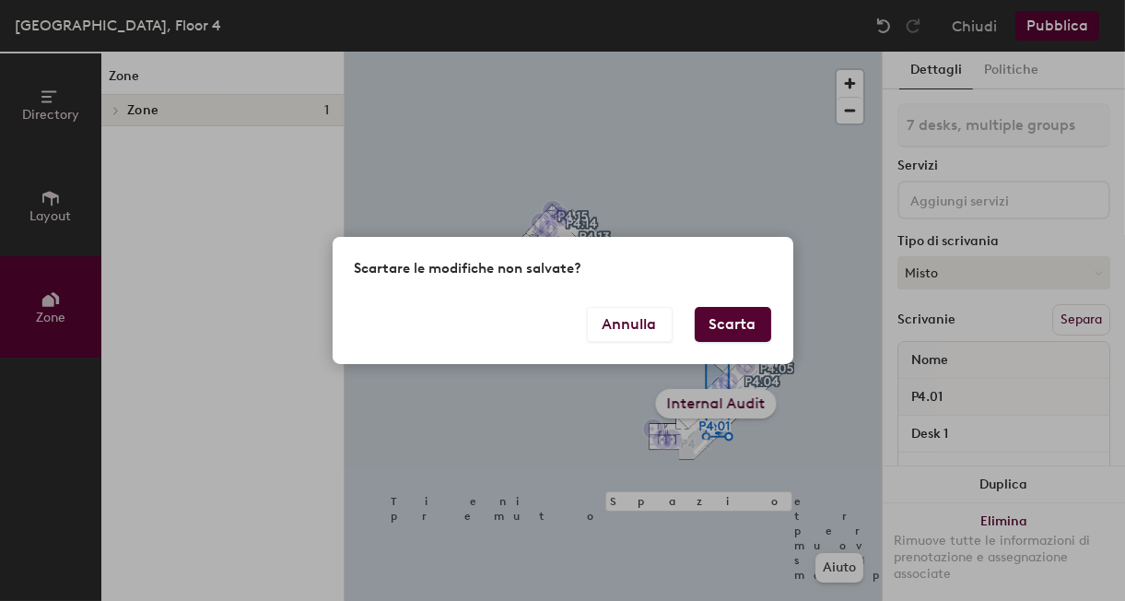
click at [740, 322] on button "Scarta" at bounding box center [733, 324] width 76 height 35
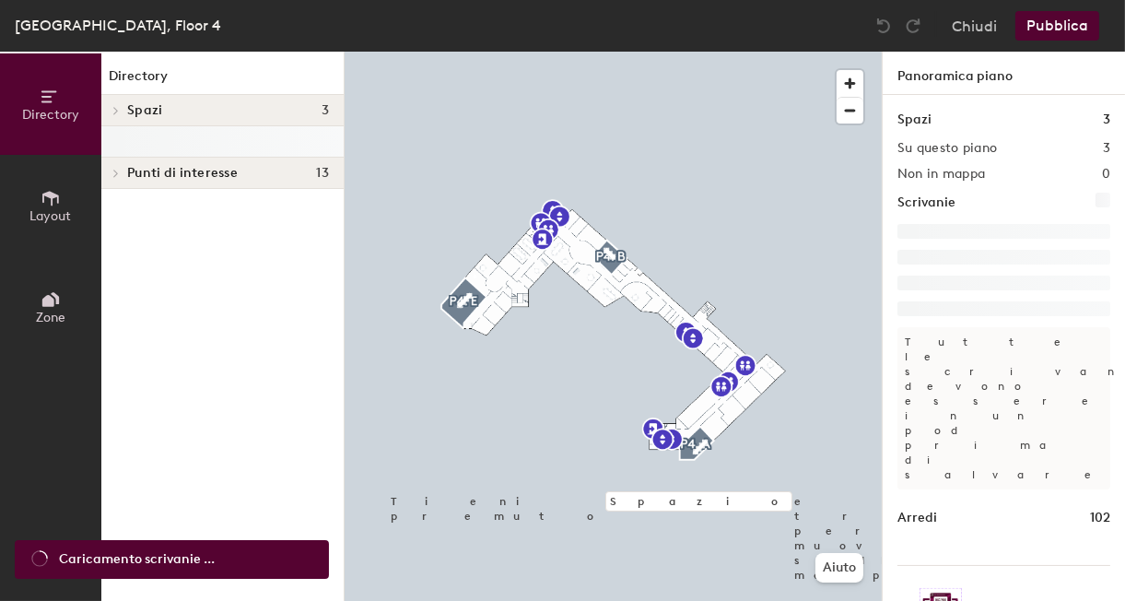
click at [53, 204] on icon at bounding box center [51, 198] width 20 height 20
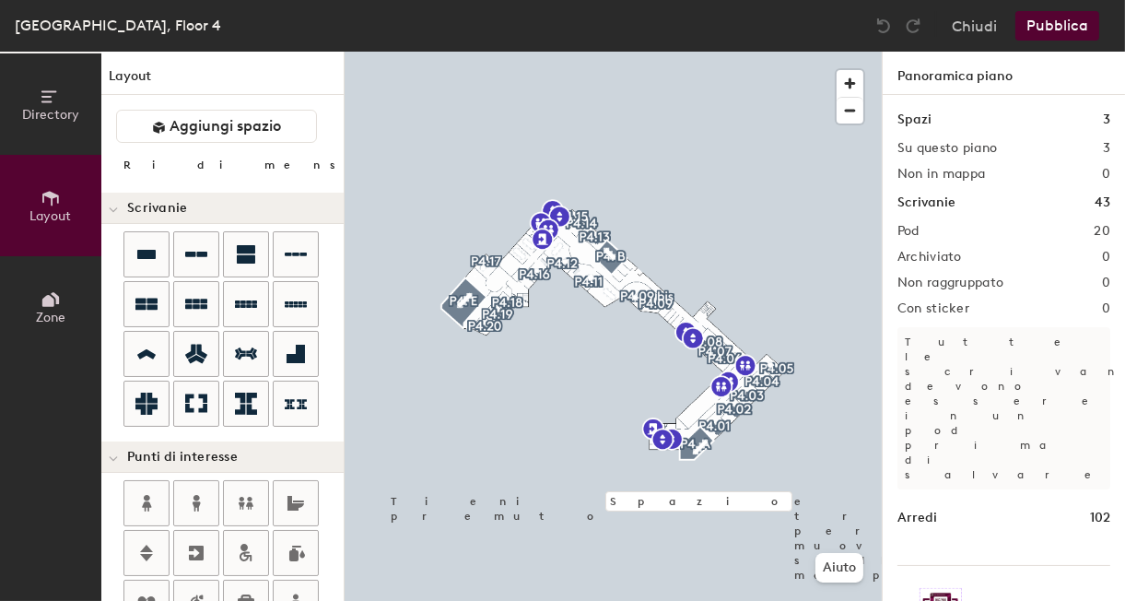
type input "20"
click at [56, 100] on icon at bounding box center [51, 97] width 20 height 20
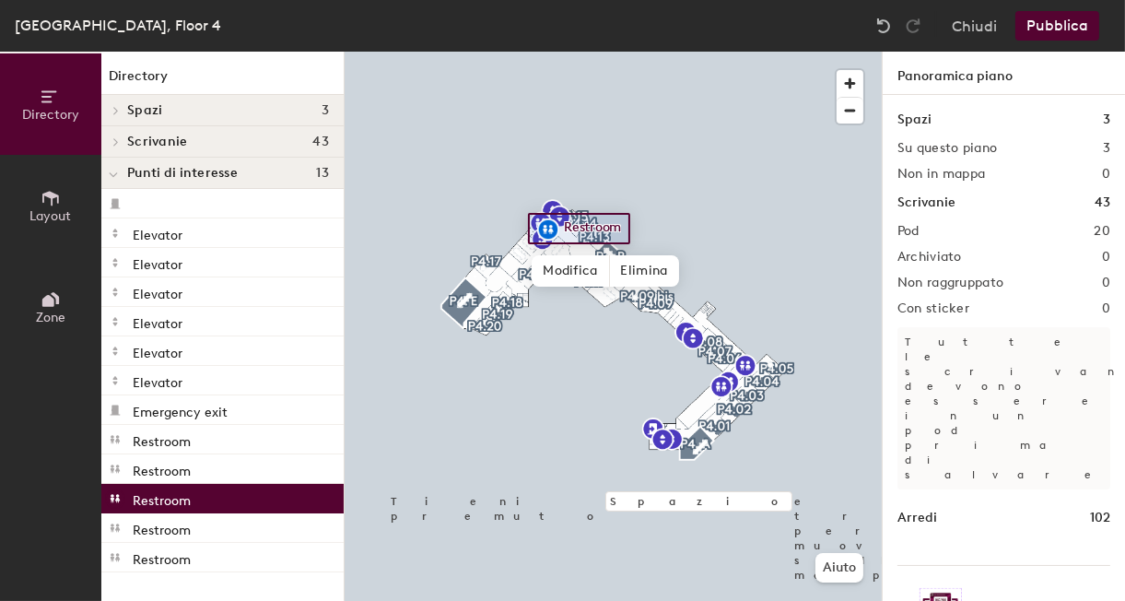
click at [107, 176] on div at bounding box center [113, 173] width 24 height 30
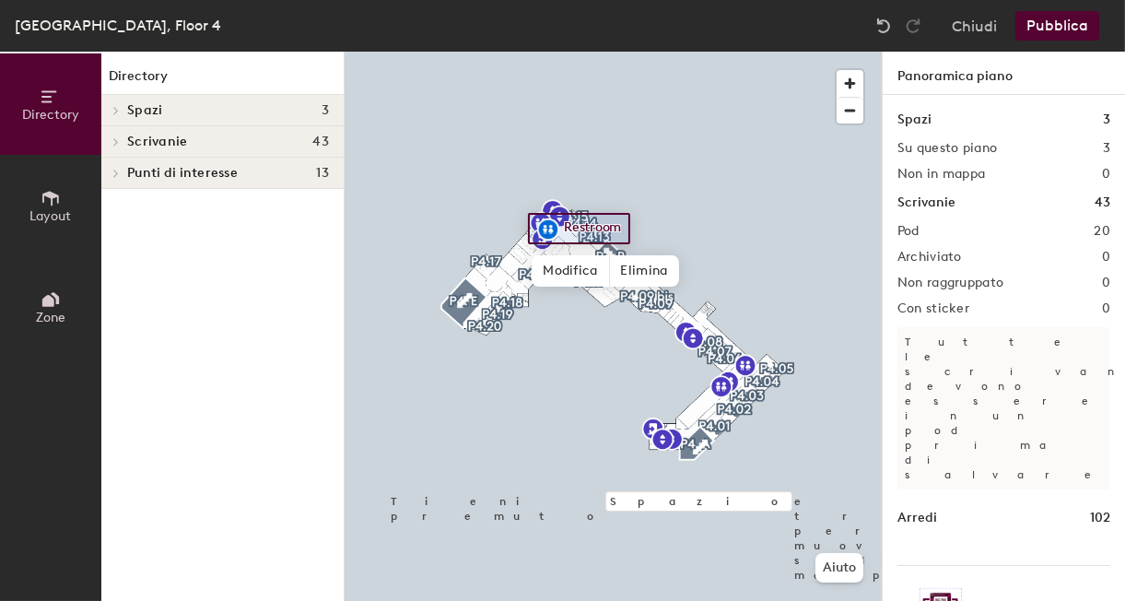
click at [117, 139] on icon at bounding box center [116, 141] width 4 height 7
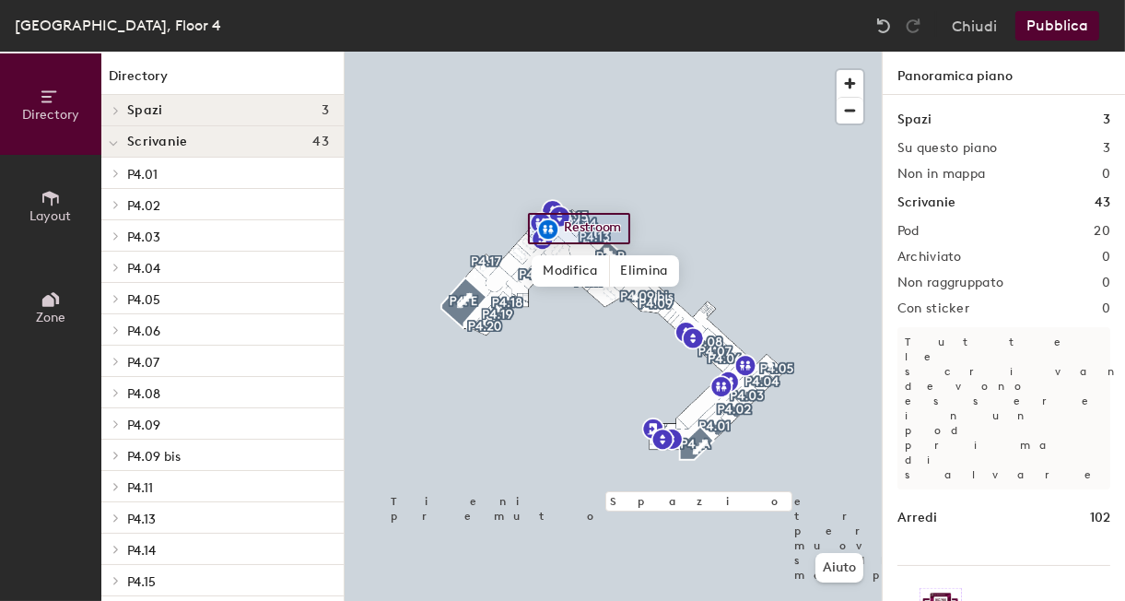
click at [182, 514] on p "P4.13" at bounding box center [228, 518] width 202 height 24
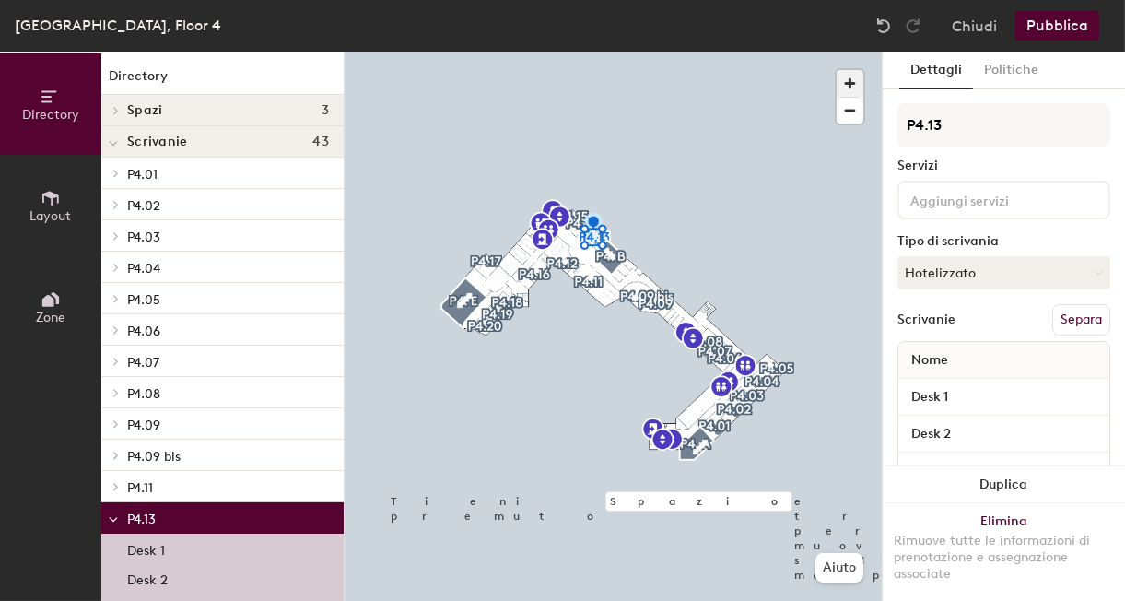
click at [859, 80] on span "button" at bounding box center [850, 83] width 27 height 27
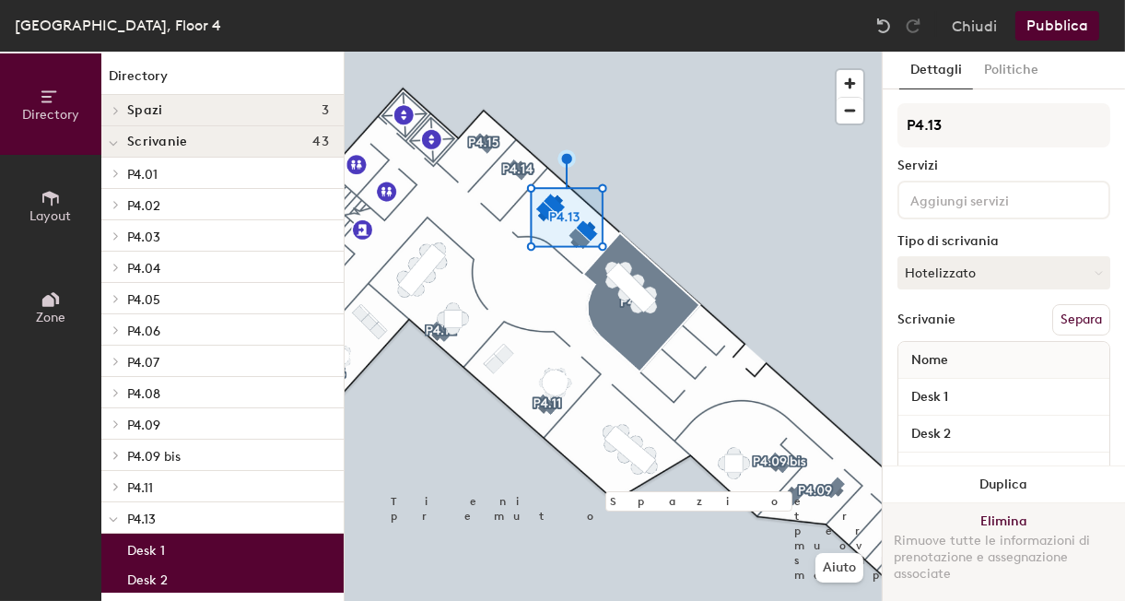
click at [989, 518] on button "Elimina Rimuove tutte le informazioni di prenotazione e assegnazione associate" at bounding box center [1004, 552] width 242 height 98
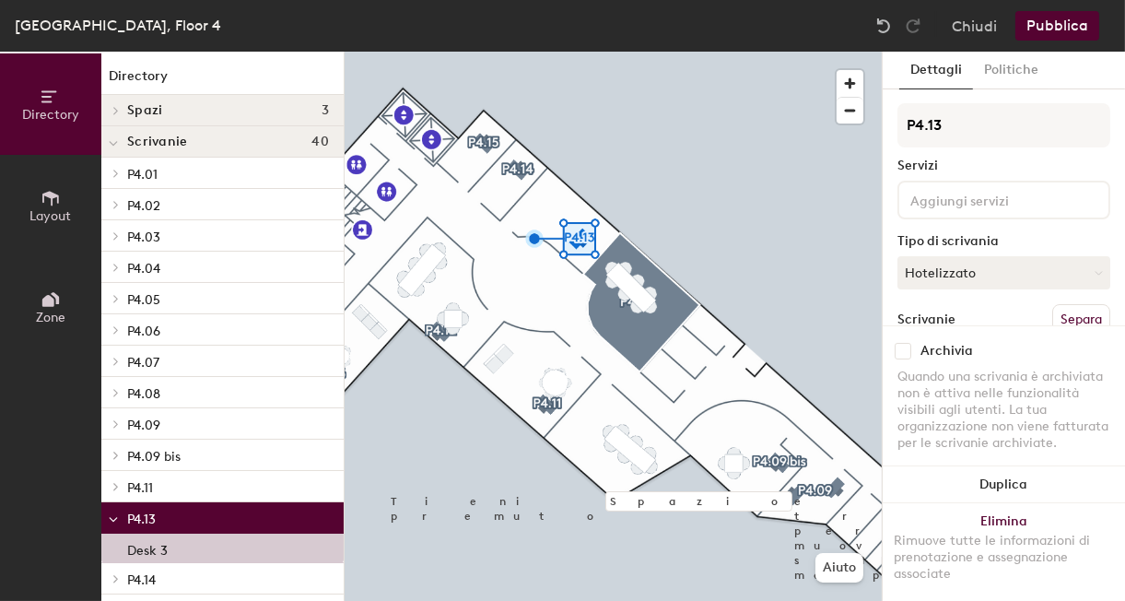
click at [64, 199] on button "Layout" at bounding box center [50, 205] width 101 height 101
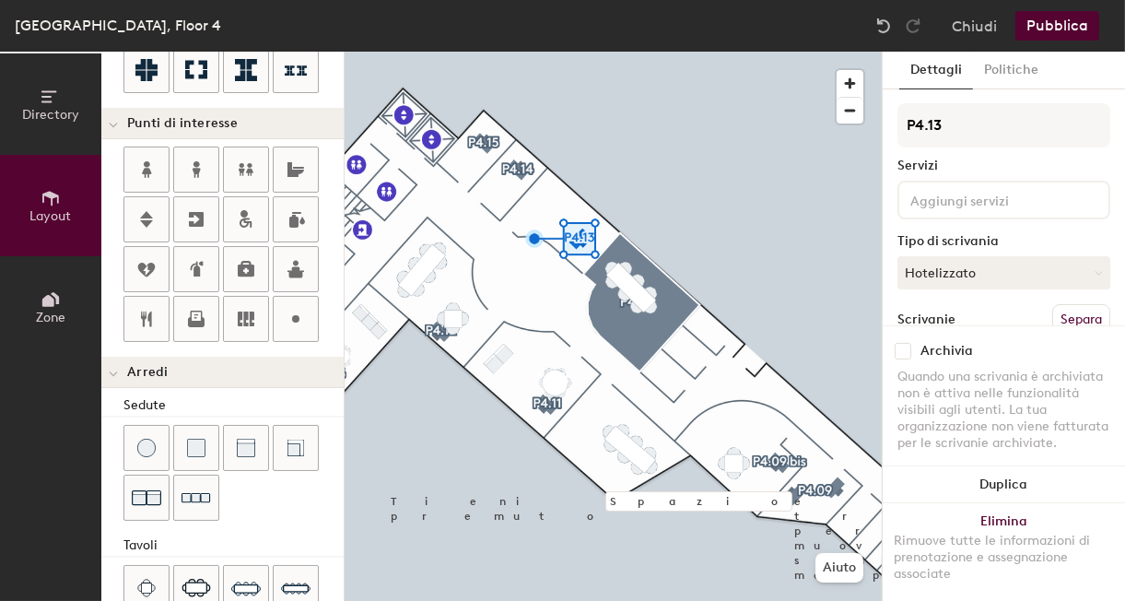
scroll to position [339, 0]
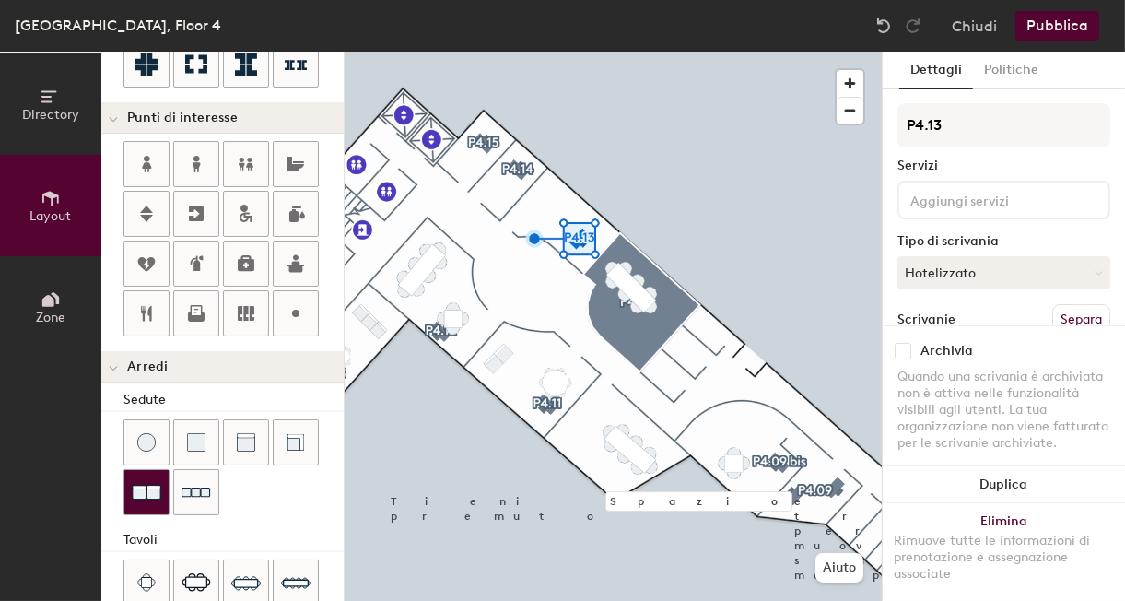
click at [150, 484] on img at bounding box center [146, 491] width 29 height 29
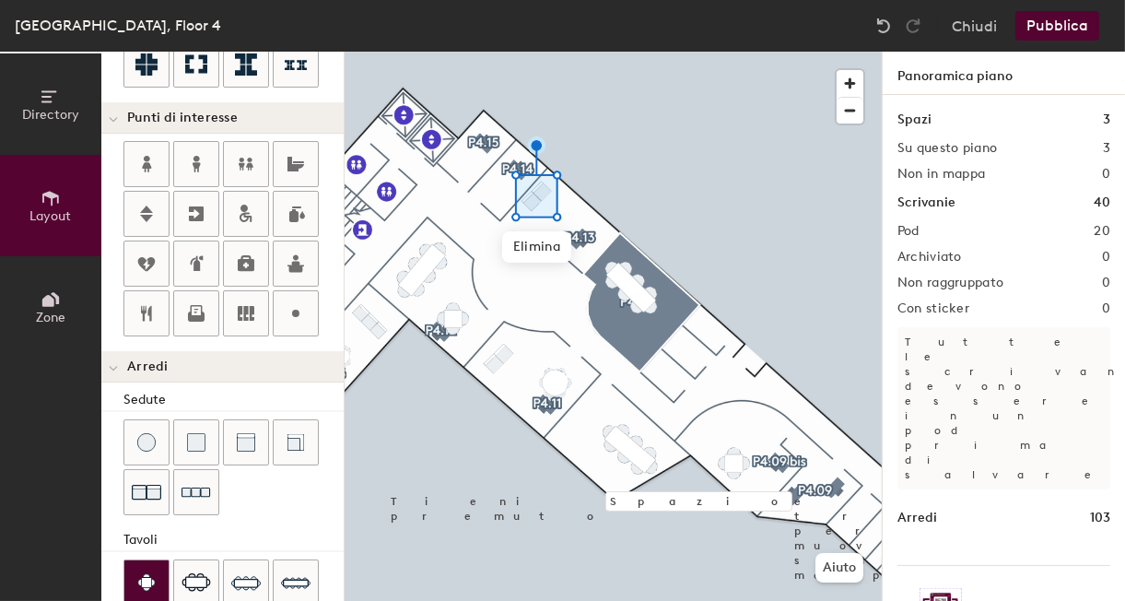
click at [148, 575] on img at bounding box center [146, 582] width 18 height 18
click at [146, 573] on img at bounding box center [146, 582] width 18 height 18
click at [143, 576] on img at bounding box center [146, 582] width 18 height 18
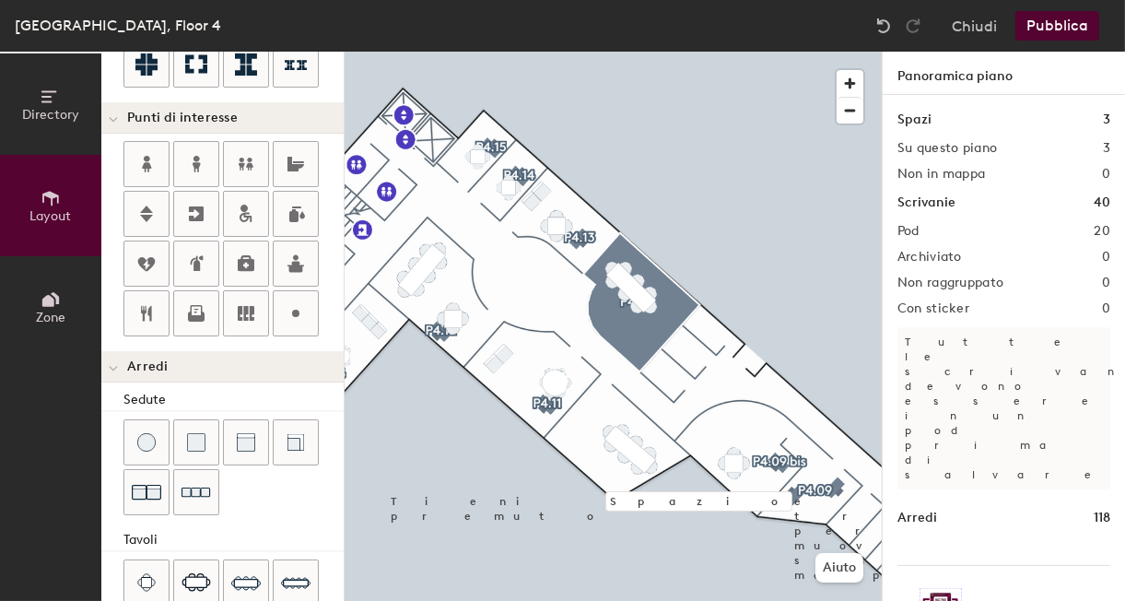
click at [1062, 35] on button "Pubblica" at bounding box center [1057, 25] width 84 height 29
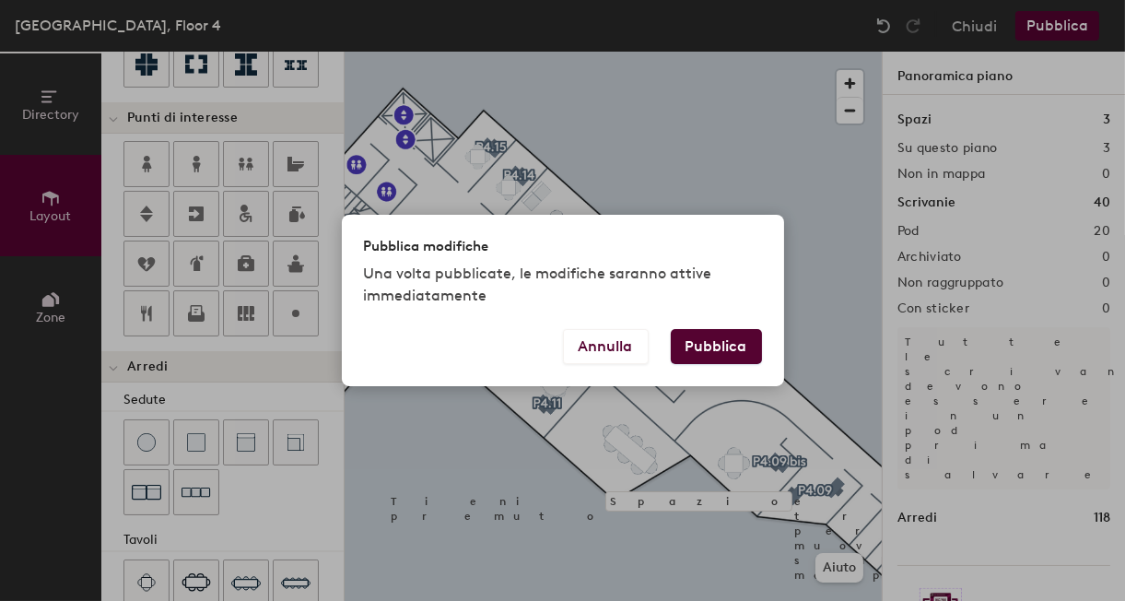
click at [733, 337] on button "Pubblica" at bounding box center [716, 346] width 91 height 35
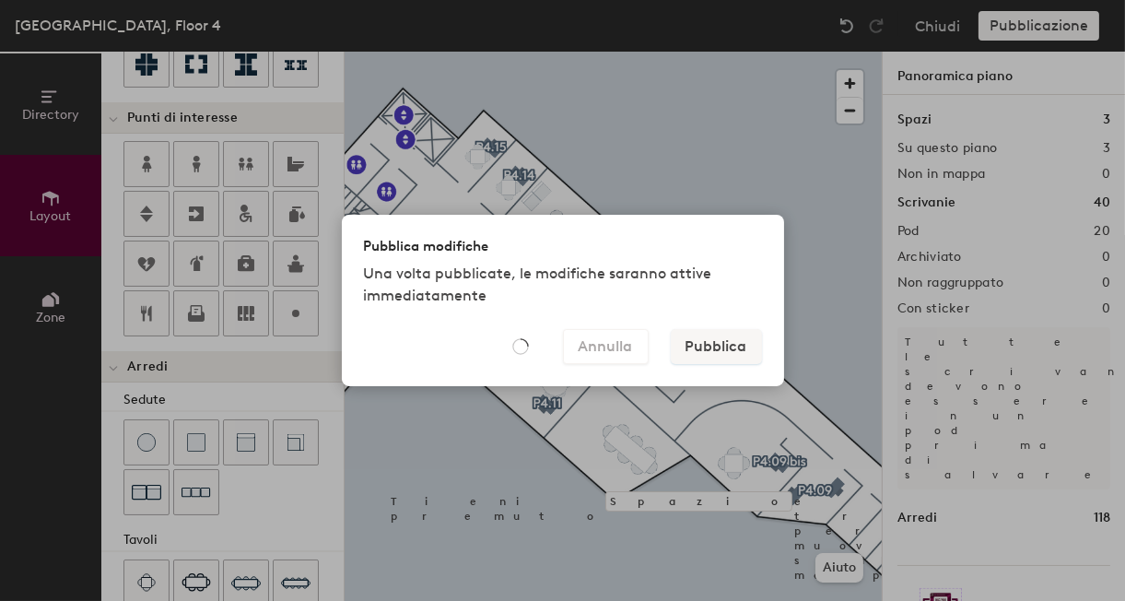
type input "20"
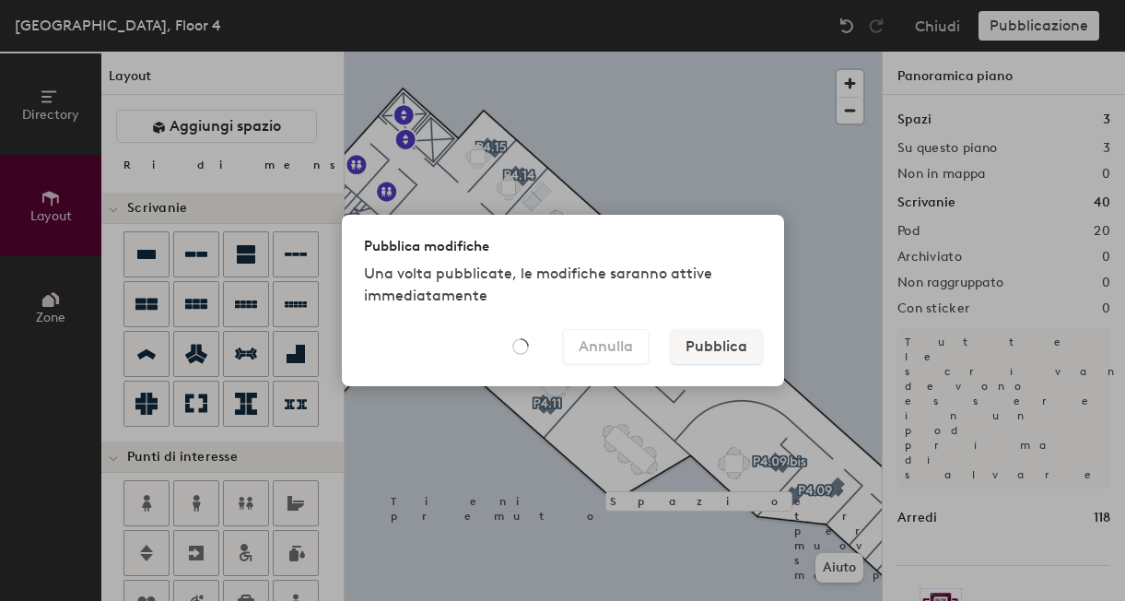
type input "20"
